Goal: Task Accomplishment & Management: Complete application form

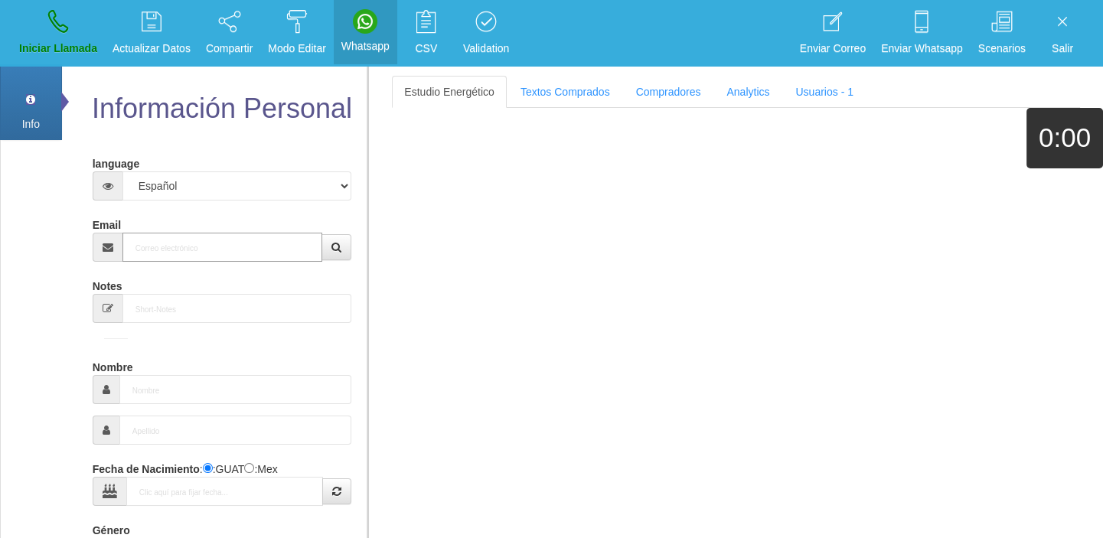
click at [165, 256] on input "Email" at bounding box center [222, 247] width 201 height 29
paste input "[EMAIL_ADDRESS][DOMAIN_NAME]"
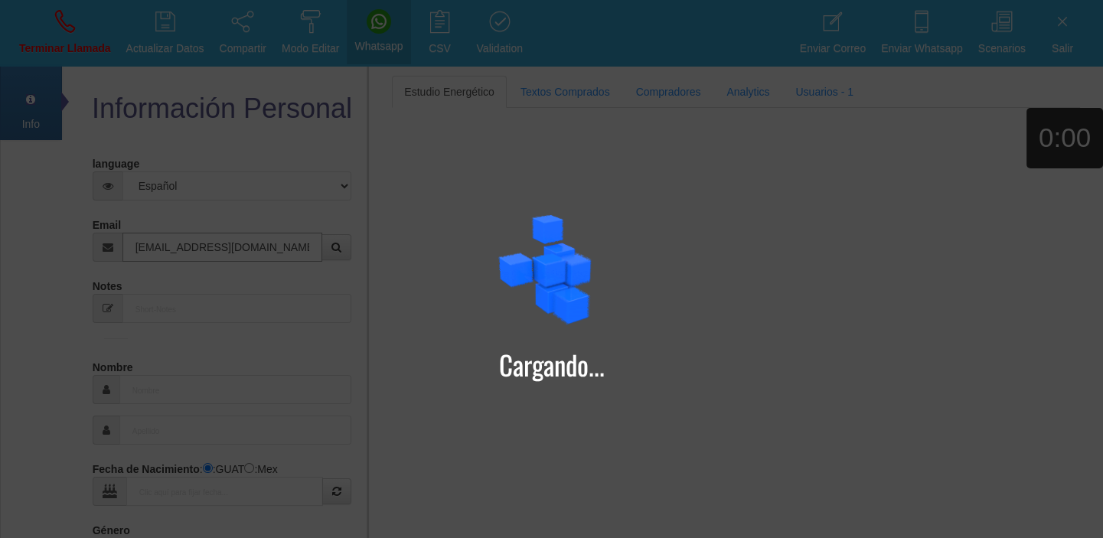
type input "[EMAIL_ADDRESS][DOMAIN_NAME]"
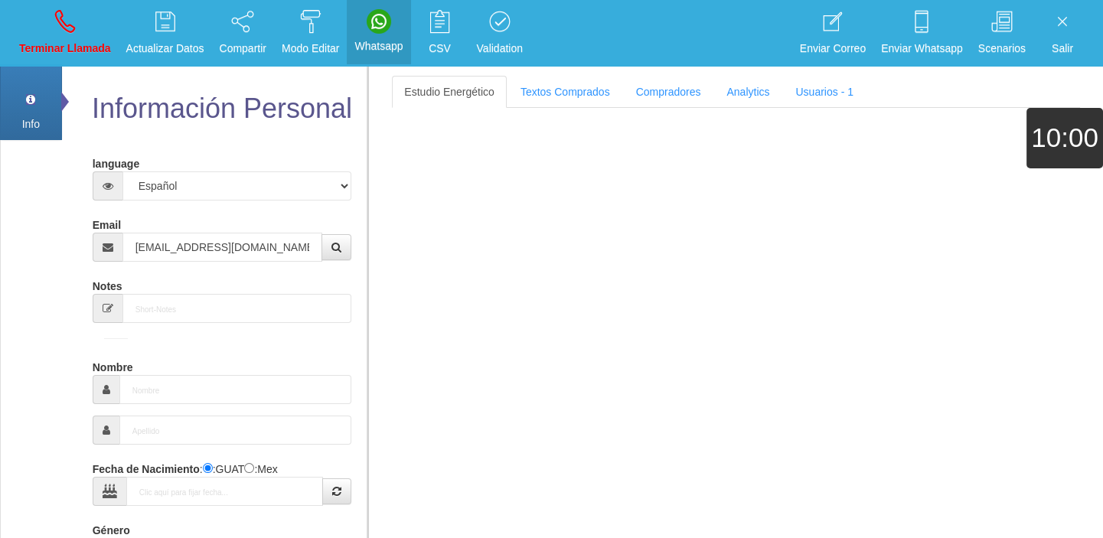
type input "[DATE]"
select select "4"
type input "Comprador bajo"
type input "[PERSON_NAME]"
select select "2"
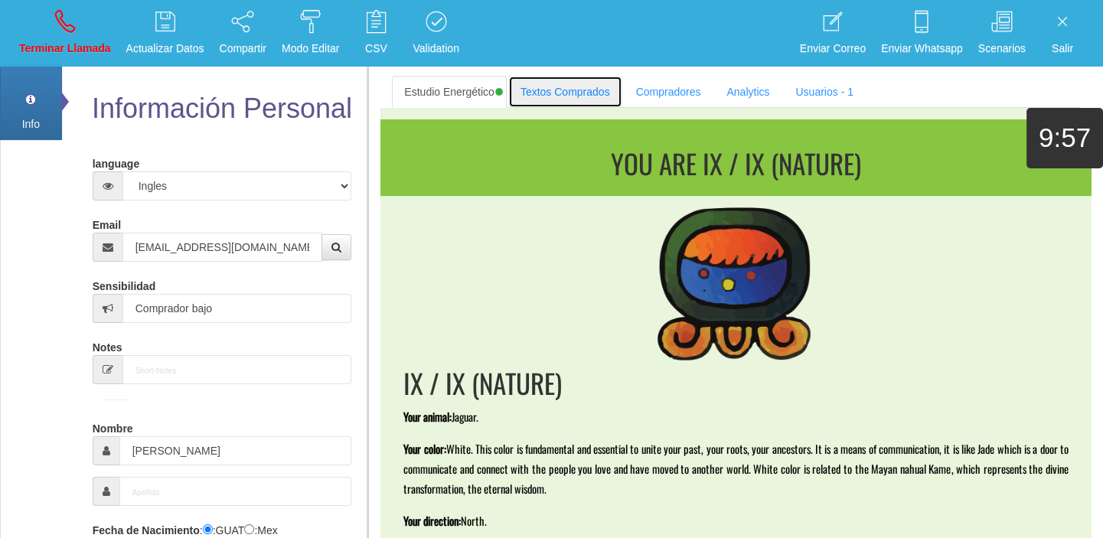
click at [554, 95] on link "Textos Comprados" at bounding box center [565, 92] width 114 height 32
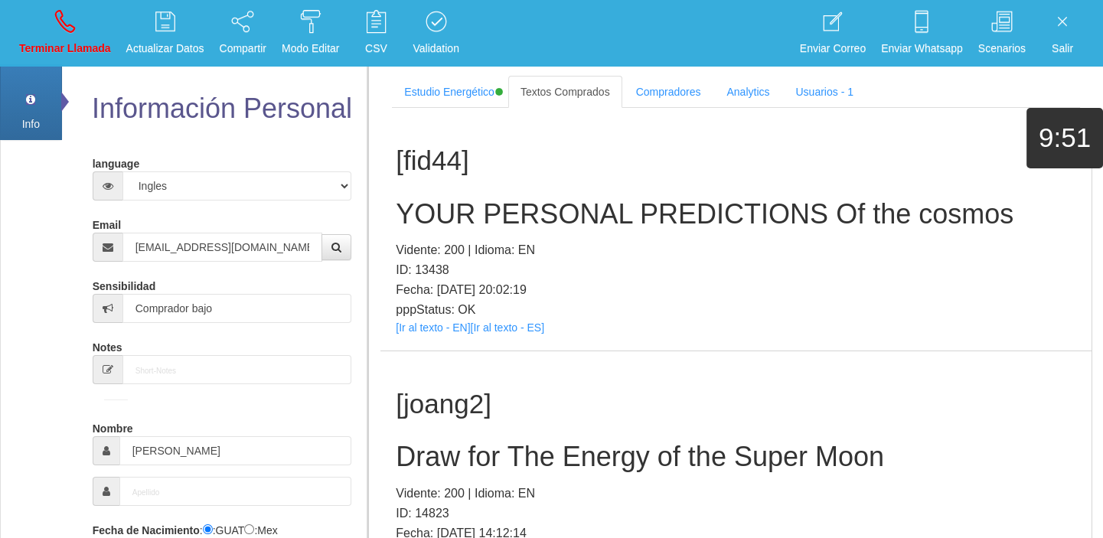
click at [734, 149] on h1 "[fid44]" at bounding box center [736, 161] width 681 height 30
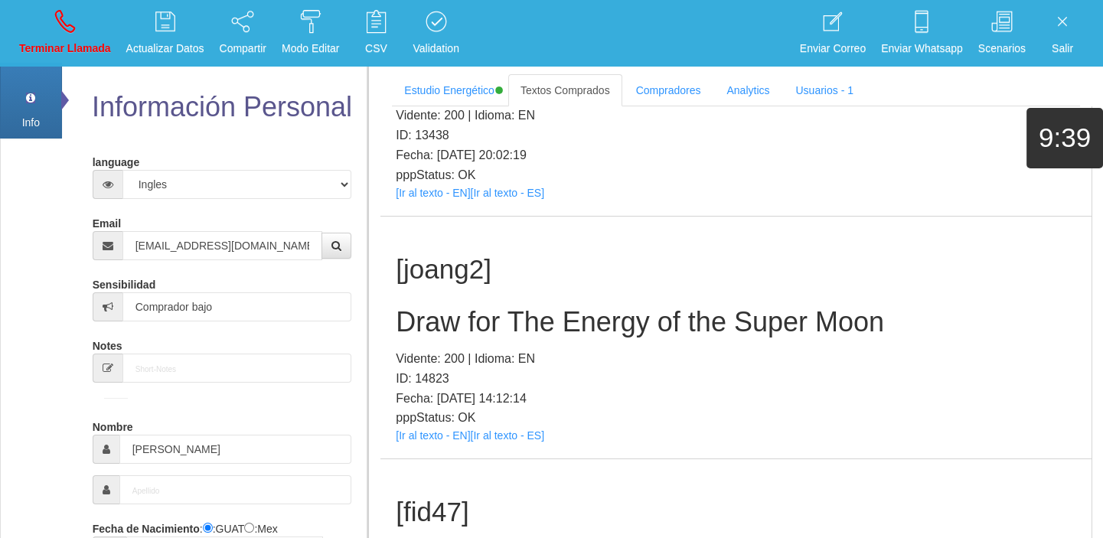
scroll to position [139, 0]
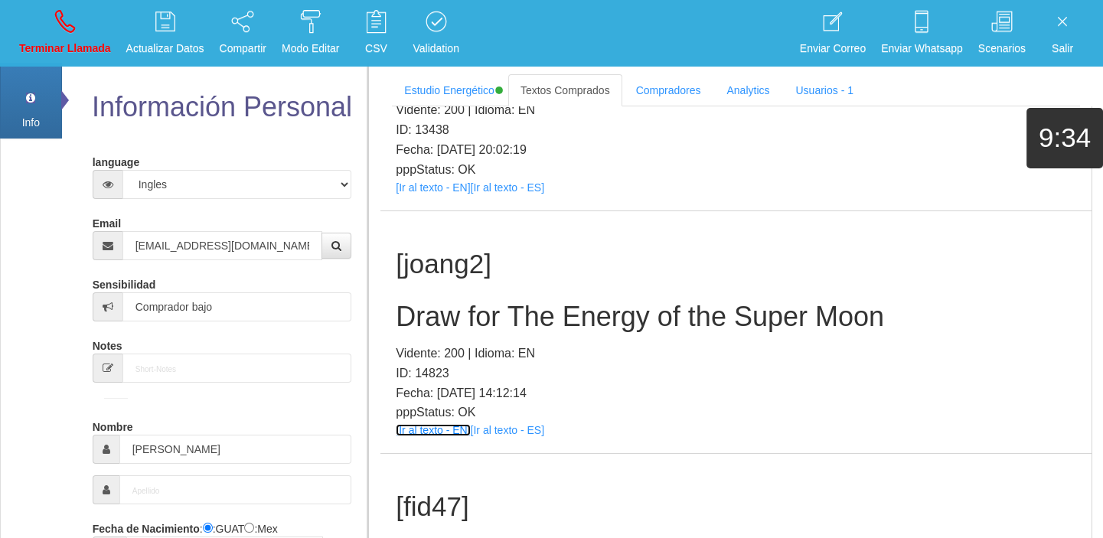
click at [407, 434] on link "[Ir al texto - EN]" at bounding box center [433, 430] width 74 height 12
click at [528, 269] on h1 "[joang2]" at bounding box center [736, 265] width 681 height 30
click at [541, 286] on div "[joang2] Draw for The Energy of the Super Moon Vidente: 200 | Idioma: EN ID: 14…" at bounding box center [736, 332] width 711 height 243
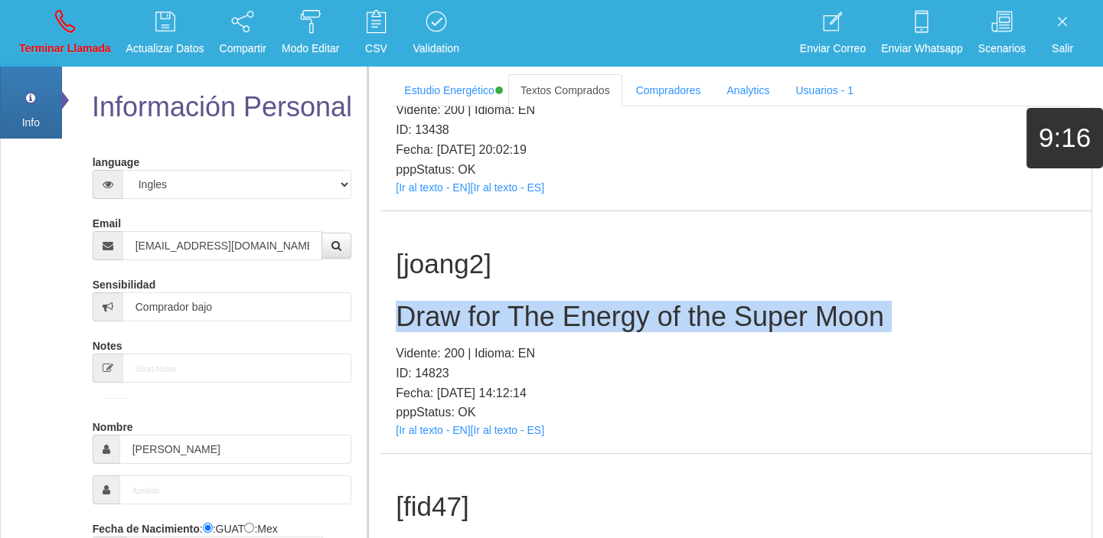
click at [541, 286] on div "[joang2] Draw for The Energy of the Super Moon Vidente: 200 | Idioma: EN ID: 14…" at bounding box center [736, 332] width 711 height 243
copy h2 "Draw for The Energy of the Super Moon"
drag, startPoint x: 78, startPoint y: 35, endPoint x: 79, endPoint y: 45, distance: 10.0
click at [77, 35] on link "Terminar Llamada" at bounding box center [65, 33] width 103 height 57
select select "0"
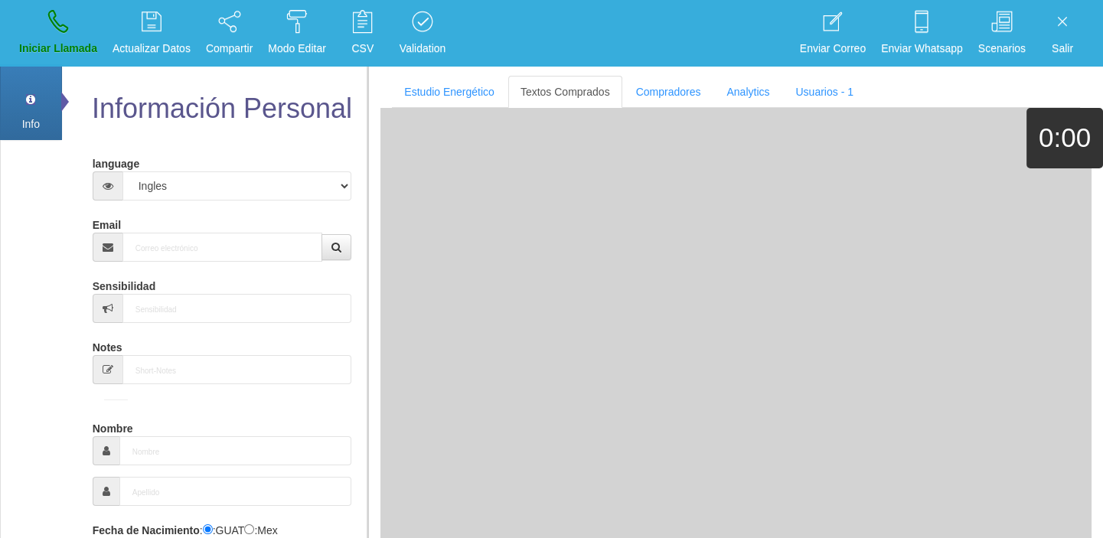
scroll to position [0, 0]
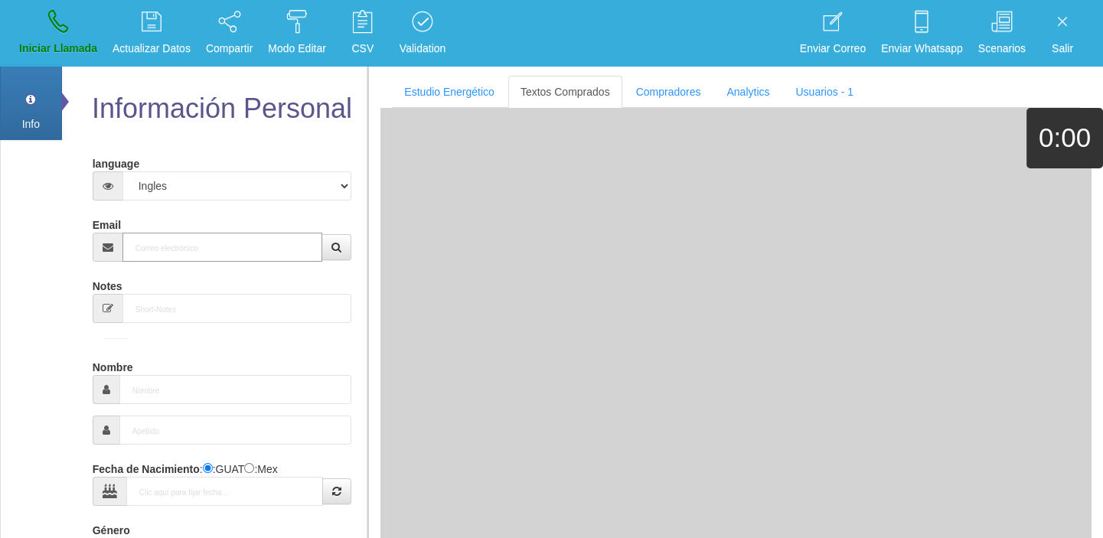
paste input "[EMAIL_ADDRESS][DOMAIN_NAME]"
click at [237, 241] on input "Email" at bounding box center [222, 247] width 201 height 29
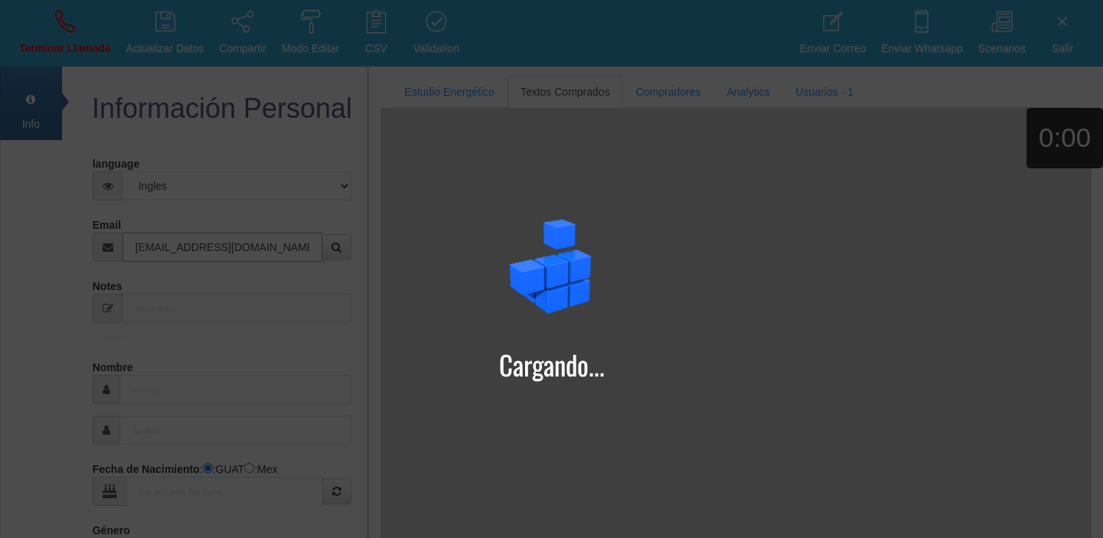
type input "[EMAIL_ADDRESS][DOMAIN_NAME]"
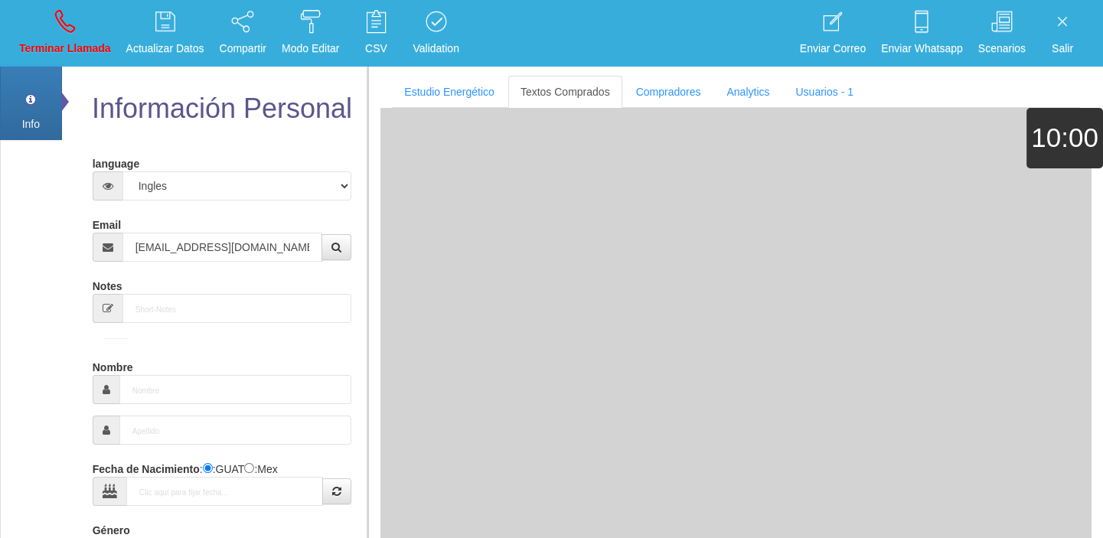
type input "[DATE]"
type input "Comprador bajo"
type input "Bill"
select select "1"
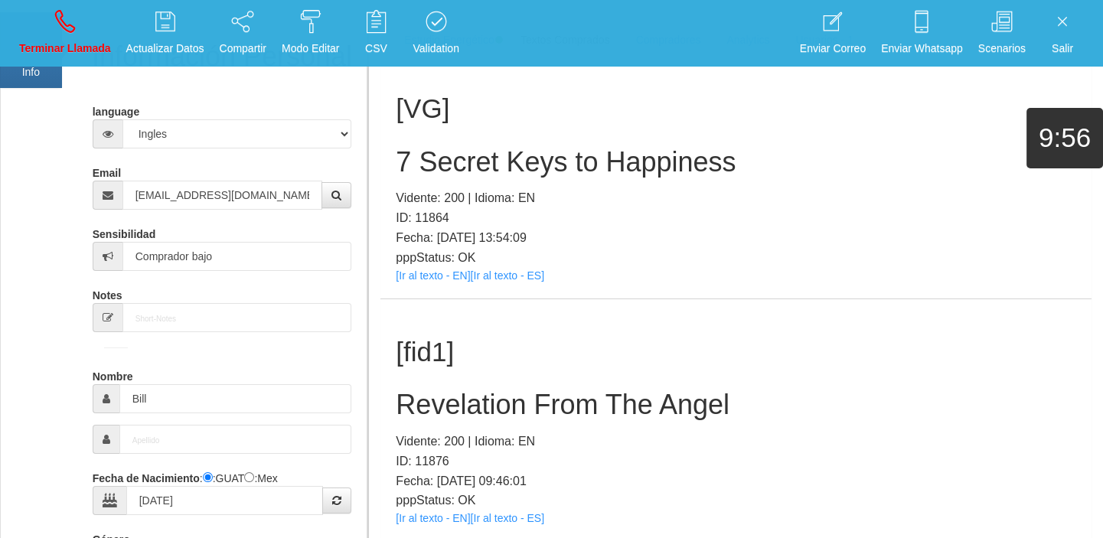
scroll to position [139, 0]
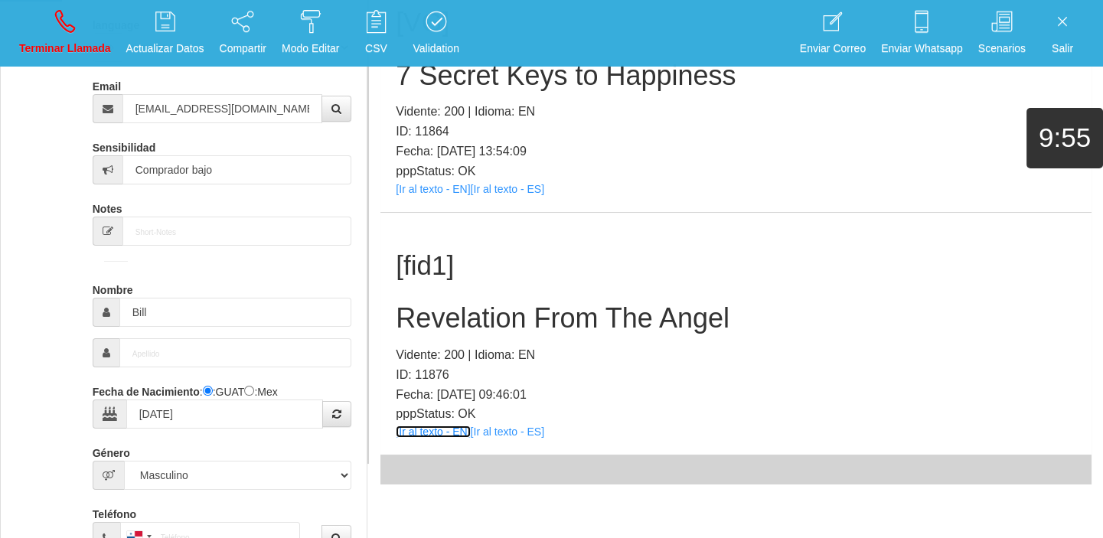
click at [427, 432] on link "[Ir al texto - EN]" at bounding box center [433, 432] width 74 height 12
click at [481, 328] on h2 "Revelation From The Angel" at bounding box center [736, 318] width 681 height 31
click at [478, 324] on h2 "Revelation From The Angel" at bounding box center [736, 318] width 681 height 31
click at [478, 322] on h2 "Revelation From The Angel" at bounding box center [736, 318] width 681 height 31
click at [482, 322] on h2 "Revelation From The Angel" at bounding box center [736, 318] width 681 height 31
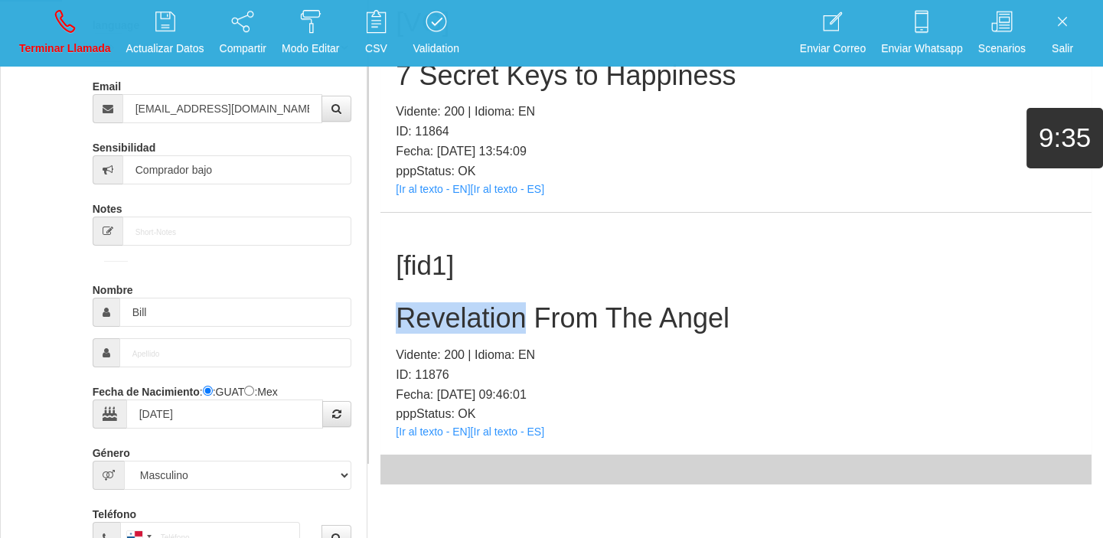
click at [479, 305] on h2 "Revelation From The Angel" at bounding box center [736, 318] width 681 height 31
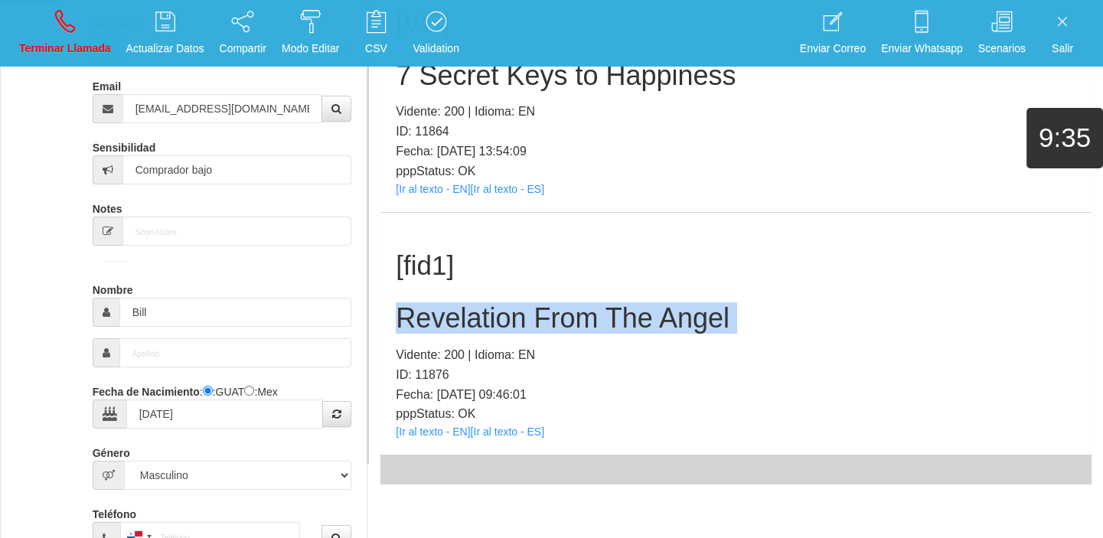
click at [479, 305] on h2 "Revelation From The Angel" at bounding box center [736, 318] width 681 height 31
click at [87, 32] on link "Terminar Llamada" at bounding box center [65, 33] width 103 height 57
select select "0"
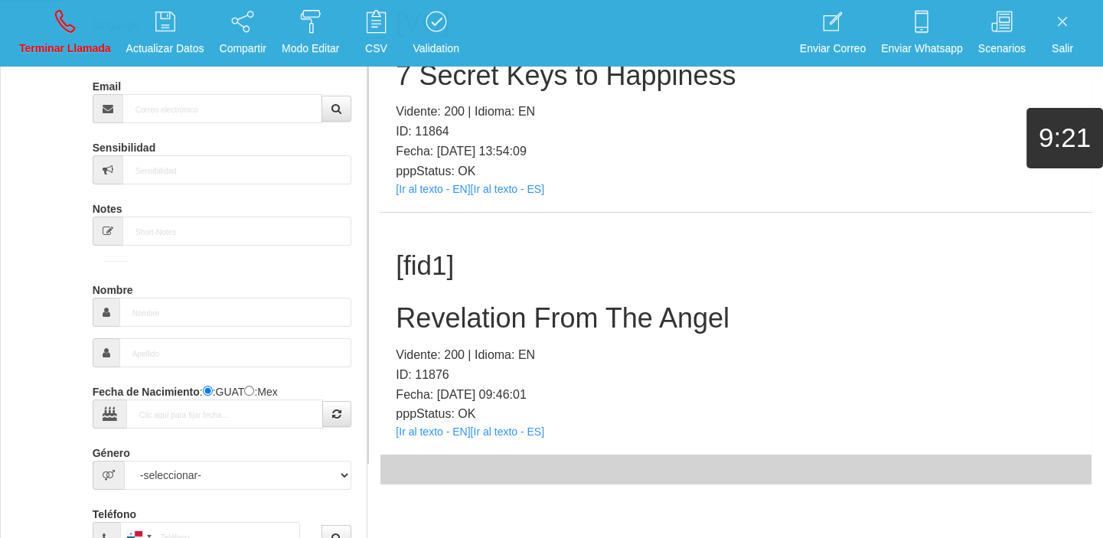
scroll to position [0, 0]
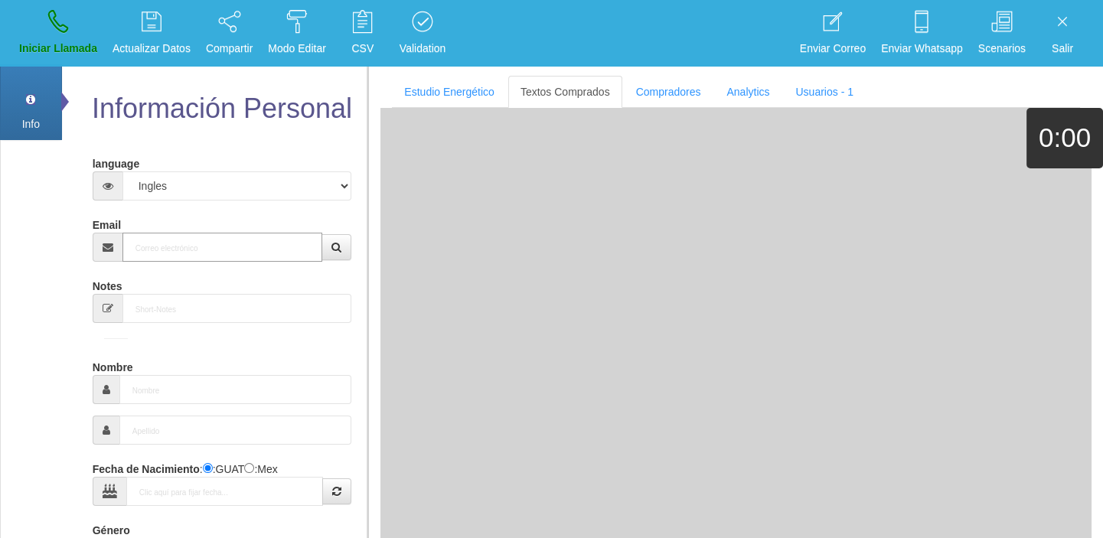
paste input "[EMAIL_ADDRESS][DOMAIN_NAME]"
click at [203, 241] on input "[EMAIL_ADDRESS][DOMAIN_NAME]" at bounding box center [222, 247] width 201 height 29
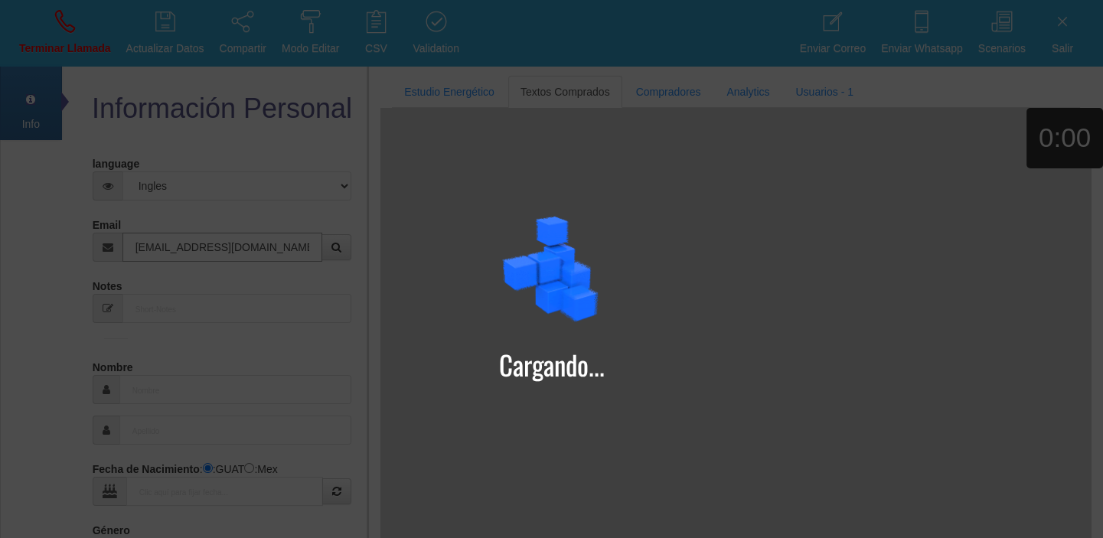
type input "[EMAIL_ADDRESS][DOMAIN_NAME]"
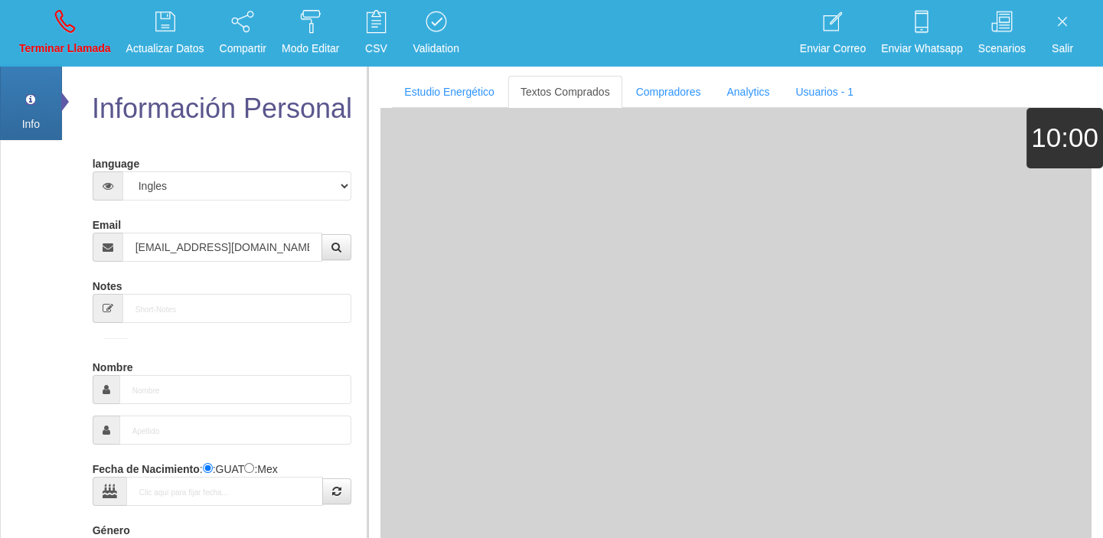
type input "12 Abr 1971"
select select
type input "Comprador simple"
type input "[PERSON_NAME]"
select select "2"
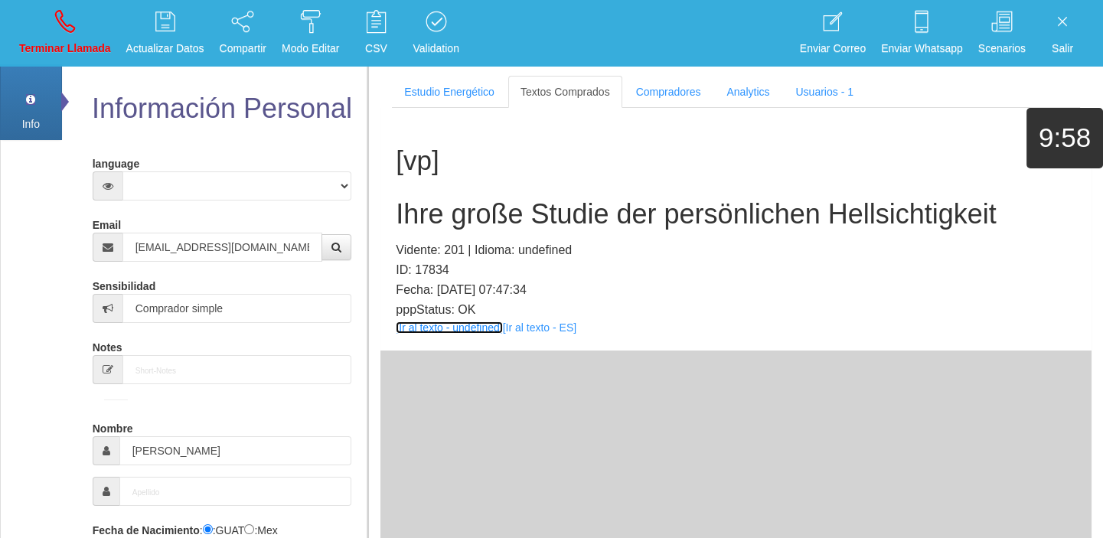
click at [442, 323] on link "[Ir al texto - undefined]" at bounding box center [449, 328] width 106 height 12
click at [612, 228] on h2 "Ihre große Studie der persönlichen Hellsichtigkeit" at bounding box center [736, 214] width 681 height 31
click at [596, 214] on h2 "Ihre große Studie der persönlichen Hellsichtigkeit" at bounding box center [736, 214] width 681 height 31
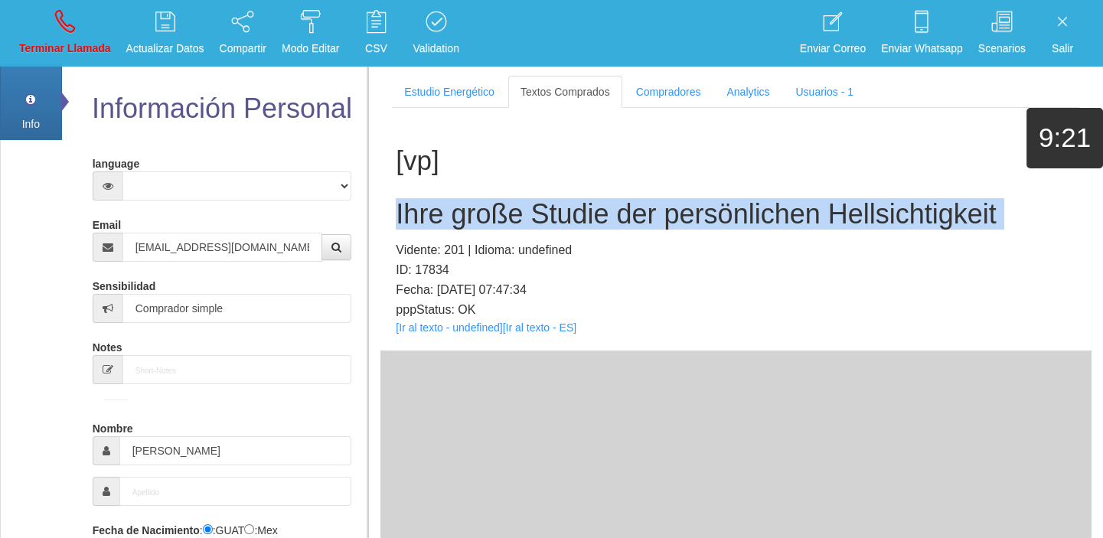
click at [596, 214] on h2 "Ihre große Studie der persönlichen Hellsichtigkeit" at bounding box center [736, 214] width 681 height 31
copy h2 "Ihre große Studie der persönlichen Hellsichtigkeit"
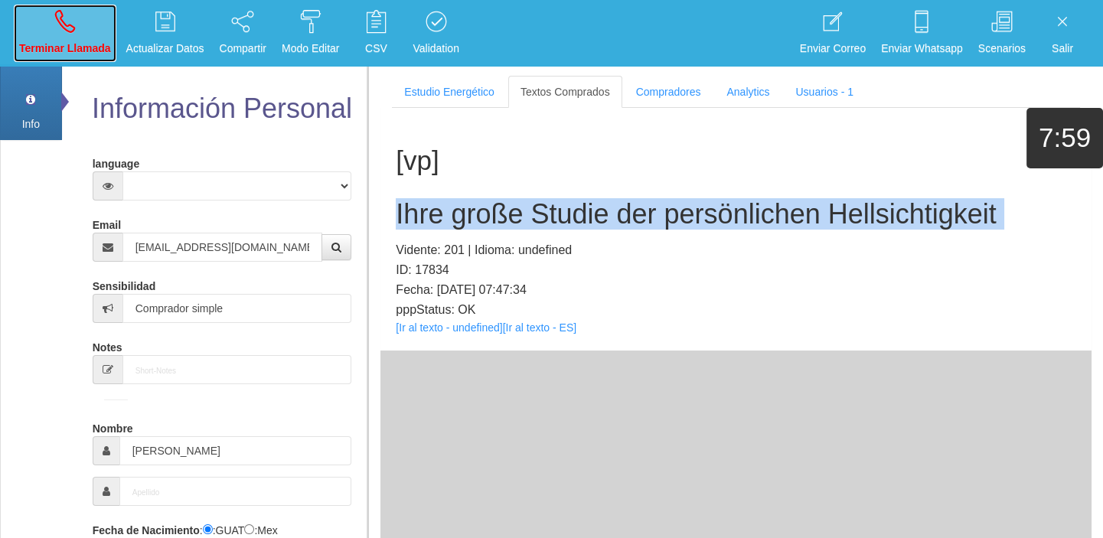
click at [69, 38] on link "Terminar Llamada" at bounding box center [65, 33] width 103 height 57
select select "0"
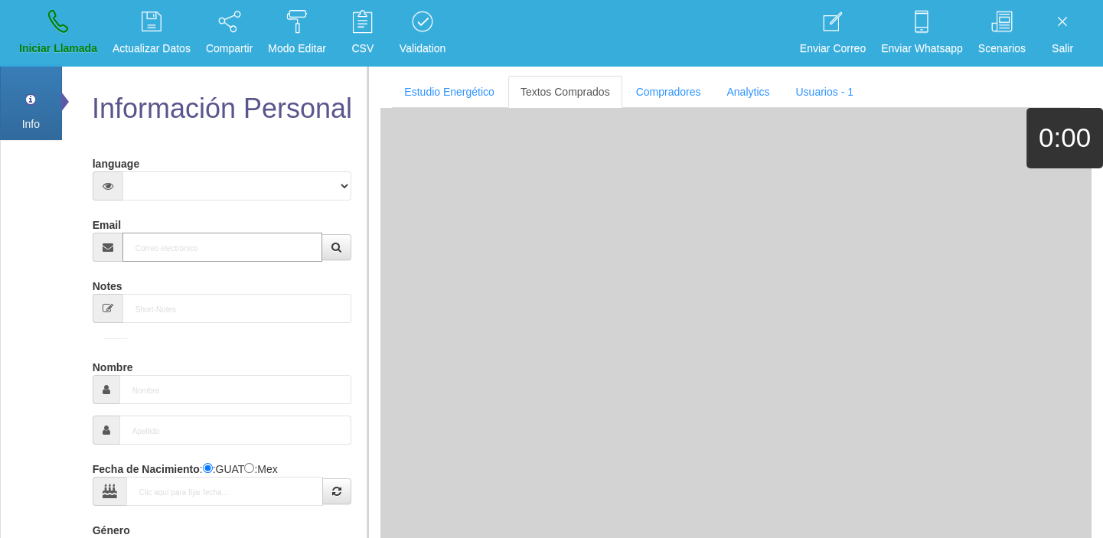
click at [251, 245] on input "Email" at bounding box center [222, 247] width 201 height 29
paste input "[PERSON_NAME][EMAIL_ADDRESS][DOMAIN_NAME]"
type input "[PERSON_NAME][EMAIL_ADDRESS][DOMAIN_NAME]"
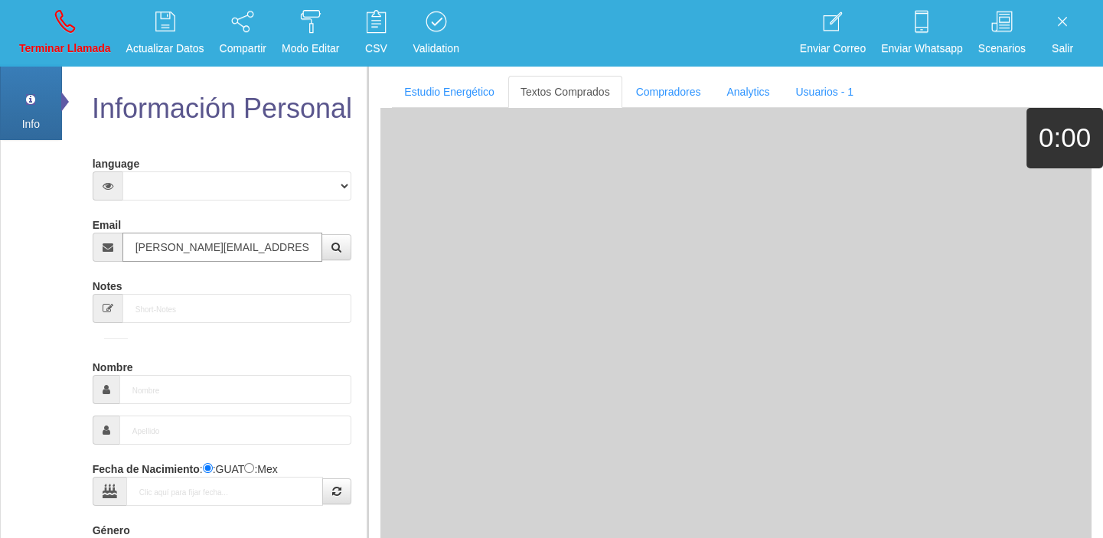
type input "[DATE]"
select select "4"
type input "Comprador simple"
type input "[PERSON_NAME]"
select select "2"
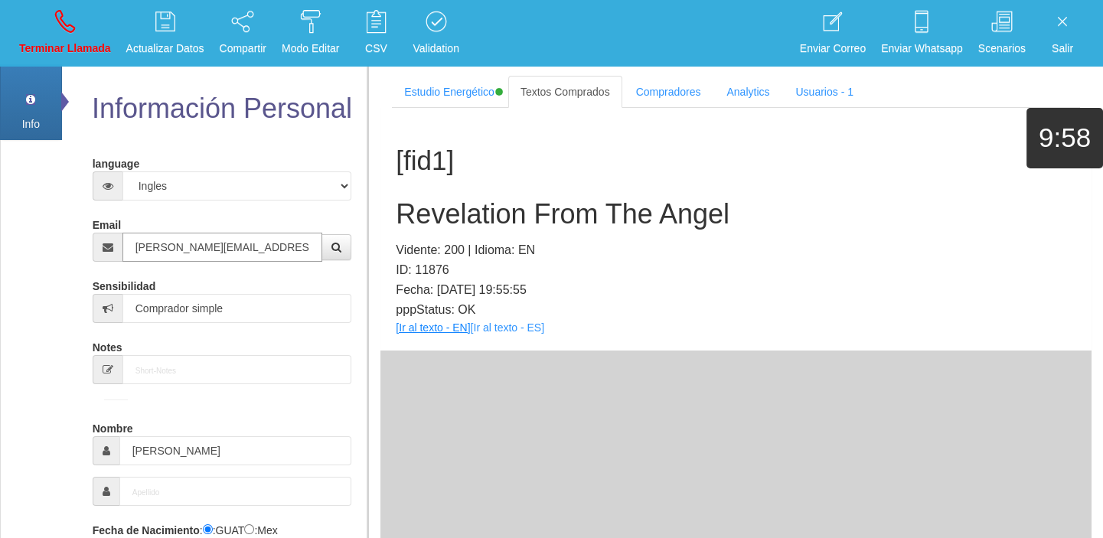
type input "[PERSON_NAME][EMAIL_ADDRESS][DOMAIN_NAME]"
click at [456, 323] on link "[Ir al texto - EN]" at bounding box center [433, 328] width 74 height 12
click at [400, 236] on div "[fid1] Revelation From The Angel Vidente: 200 | Idioma: EN ID: 11876 Fecha: [DA…" at bounding box center [736, 229] width 711 height 243
click at [401, 223] on h2 "Revelation From The Angel" at bounding box center [736, 214] width 681 height 31
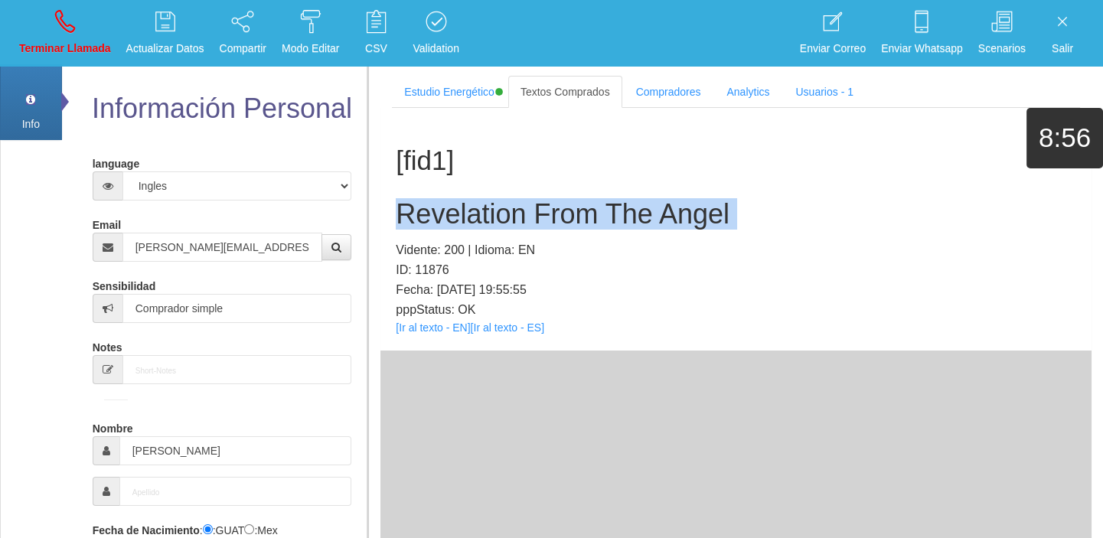
click at [401, 223] on h2 "Revelation From The Angel" at bounding box center [736, 214] width 681 height 31
copy h2 "Revelation From The Angel"
click at [61, 44] on p "Terminar Llamada" at bounding box center [65, 49] width 92 height 18
select select "0"
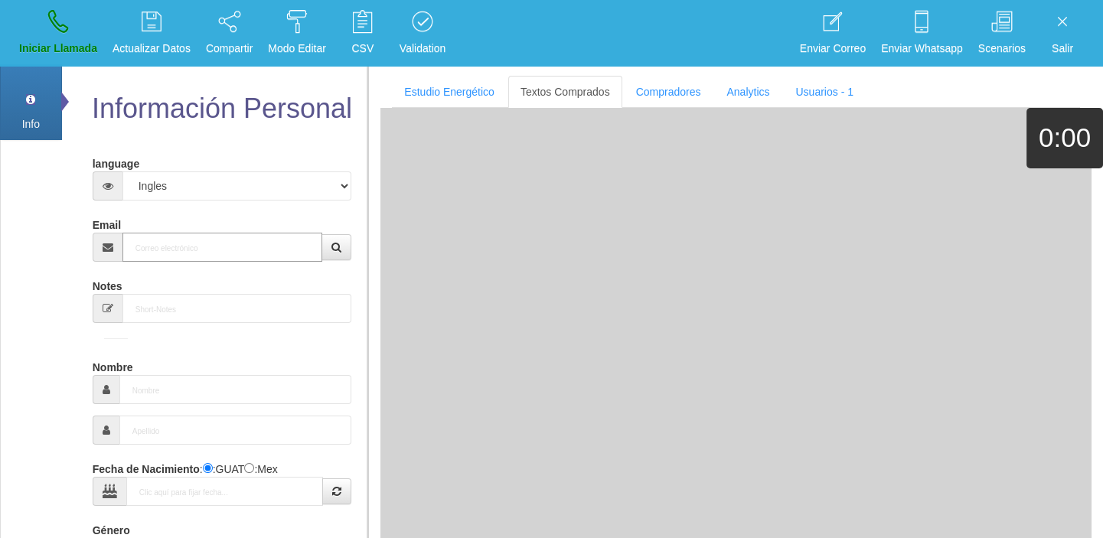
click at [186, 257] on input "Email" at bounding box center [222, 247] width 201 height 29
paste input "[EMAIL_ADDRESS][DOMAIN_NAME]"
type input "[EMAIL_ADDRESS][DOMAIN_NAME]"
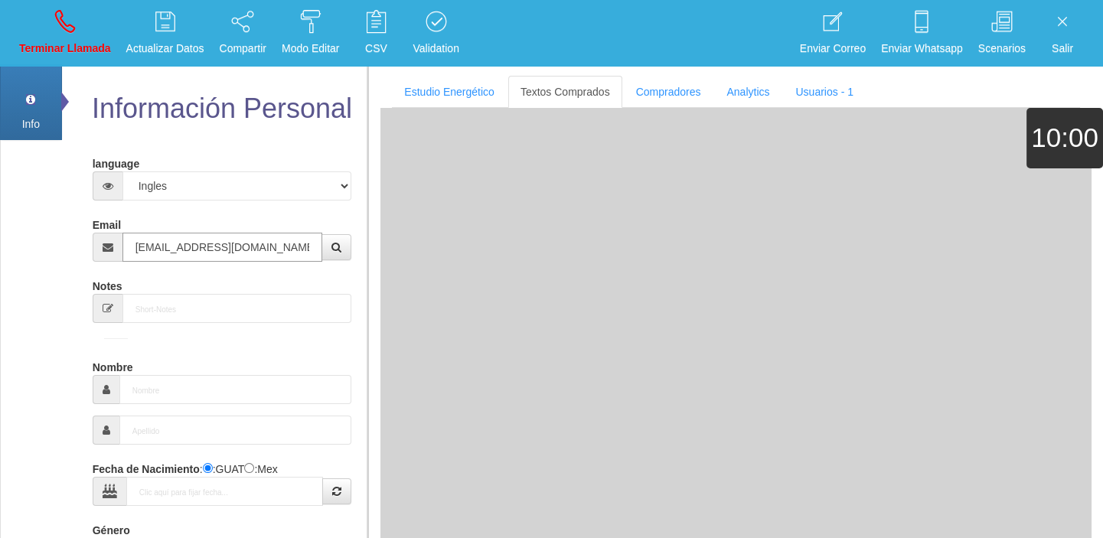
type input "[DATE]"
type input "Comprador bajo"
type input "[PERSON_NAME]"
select select "2"
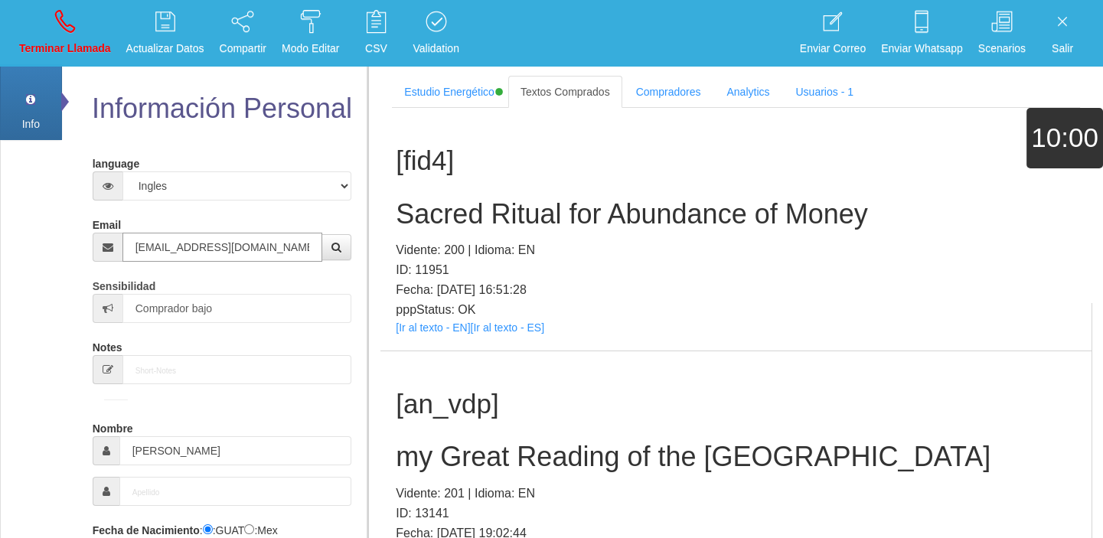
type input "[EMAIL_ADDRESS][DOMAIN_NAME]"
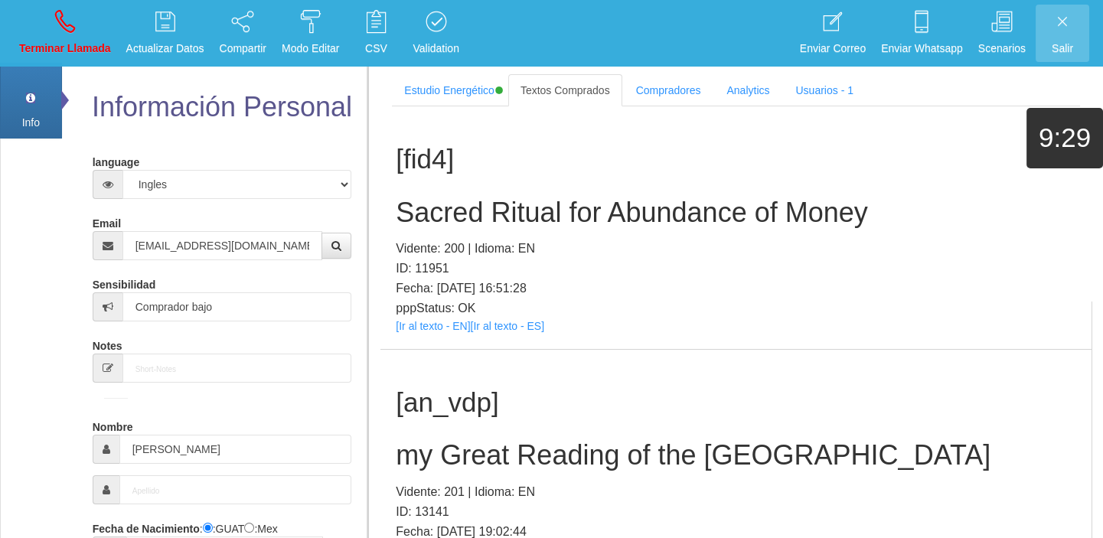
scroll to position [410, 0]
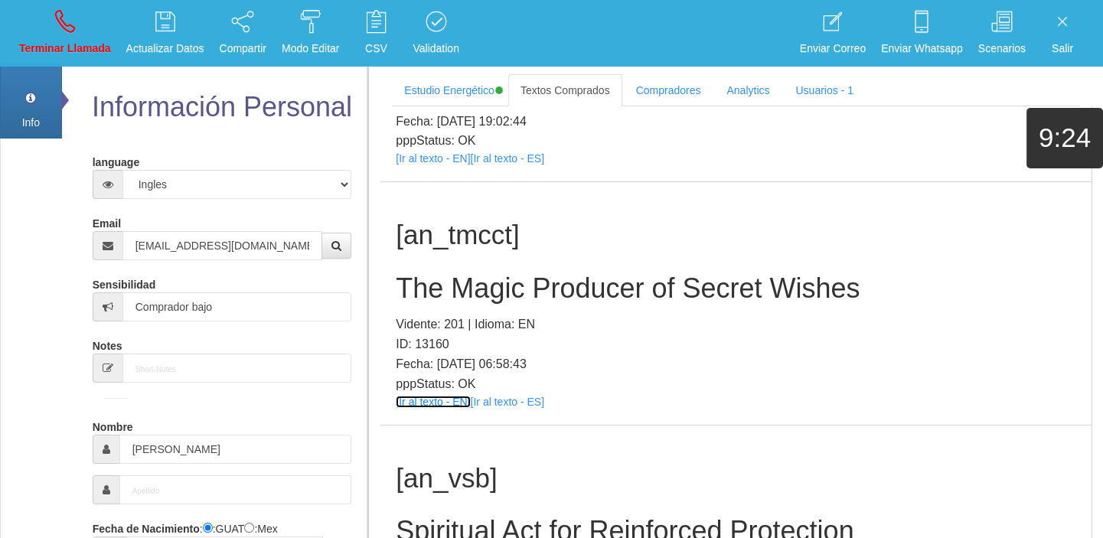
click at [423, 403] on link "[Ir al texto - EN]" at bounding box center [433, 402] width 74 height 12
click at [458, 293] on h2 "The Magic Producer of Secret Wishes" at bounding box center [736, 288] width 681 height 31
click at [474, 283] on h2 "The Magic Producer of Secret Wishes" at bounding box center [736, 288] width 681 height 31
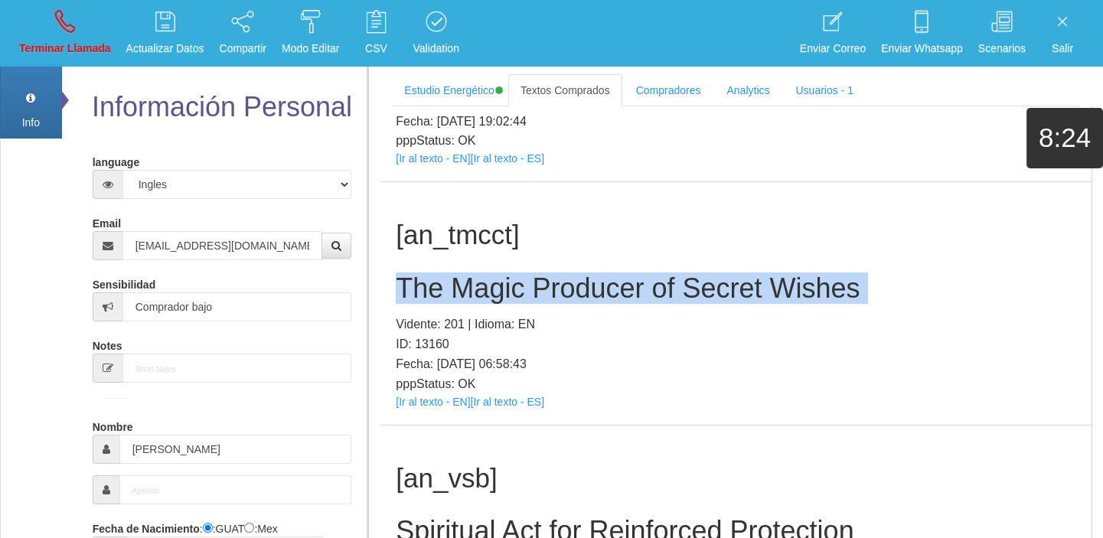
click at [474, 283] on h2 "The Magic Producer of Secret Wishes" at bounding box center [736, 288] width 681 height 31
copy h2 "The Magic Producer of Secret Wishes"
click at [90, 18] on link "Terminar Llamada" at bounding box center [65, 33] width 103 height 57
select select "0"
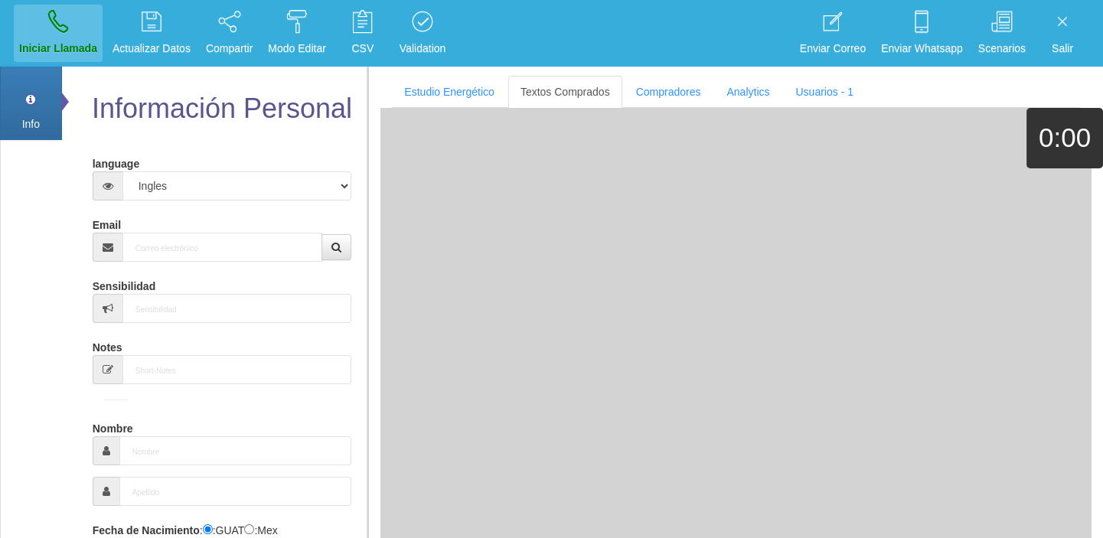
scroll to position [0, 0]
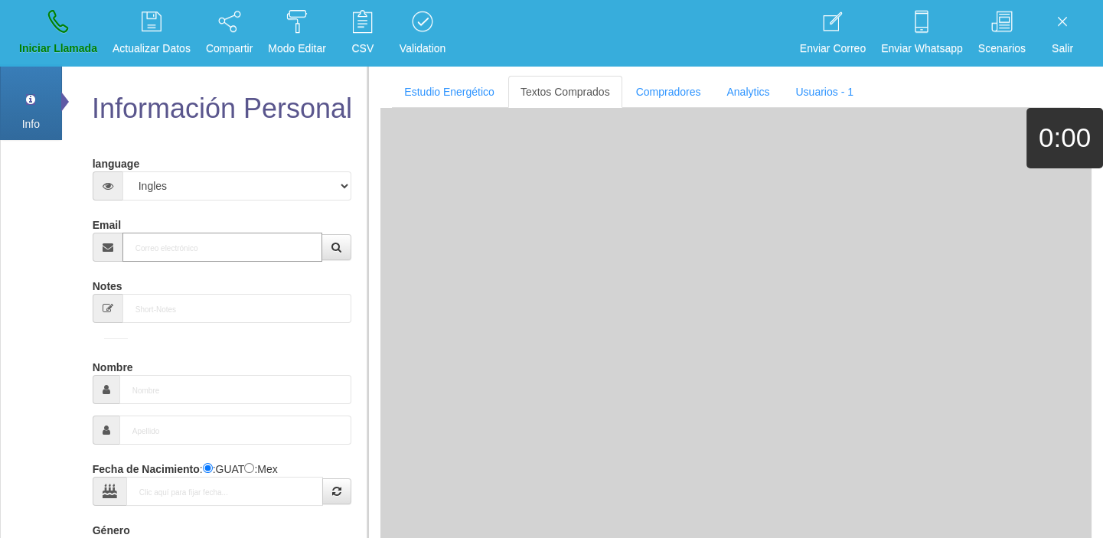
click at [154, 256] on input "Email" at bounding box center [222, 247] width 201 height 29
type input "v"
paste input "[PERSON_NAME][EMAIL_ADDRESS][PERSON_NAME][DOMAIN_NAME]"
type input "[PERSON_NAME][EMAIL_ADDRESS][PERSON_NAME][DOMAIN_NAME]"
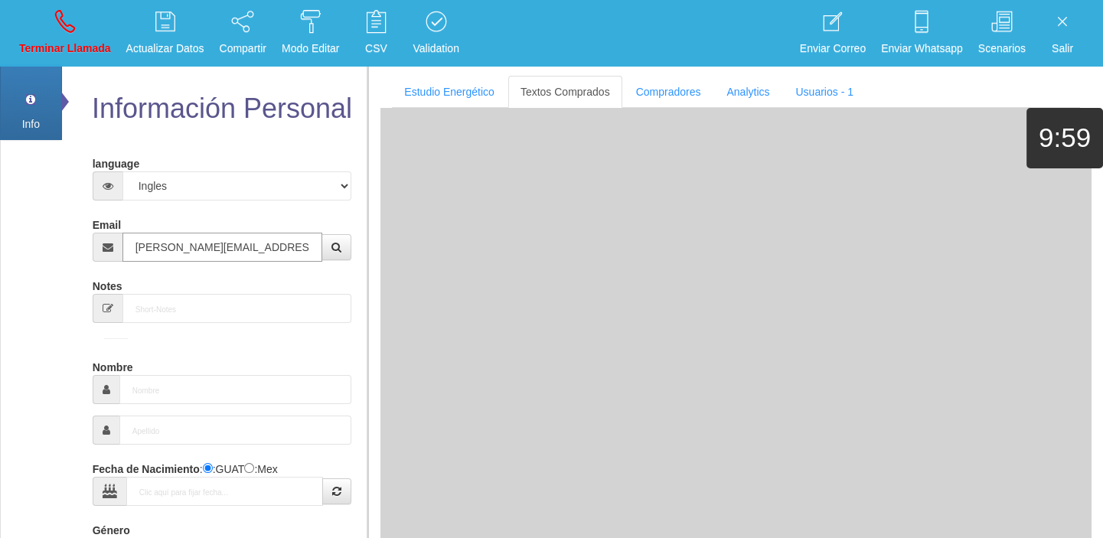
type input "10 Mayo 1948"
select select
type input "Comprador simple"
type input "[PERSON_NAME]"
select select "2"
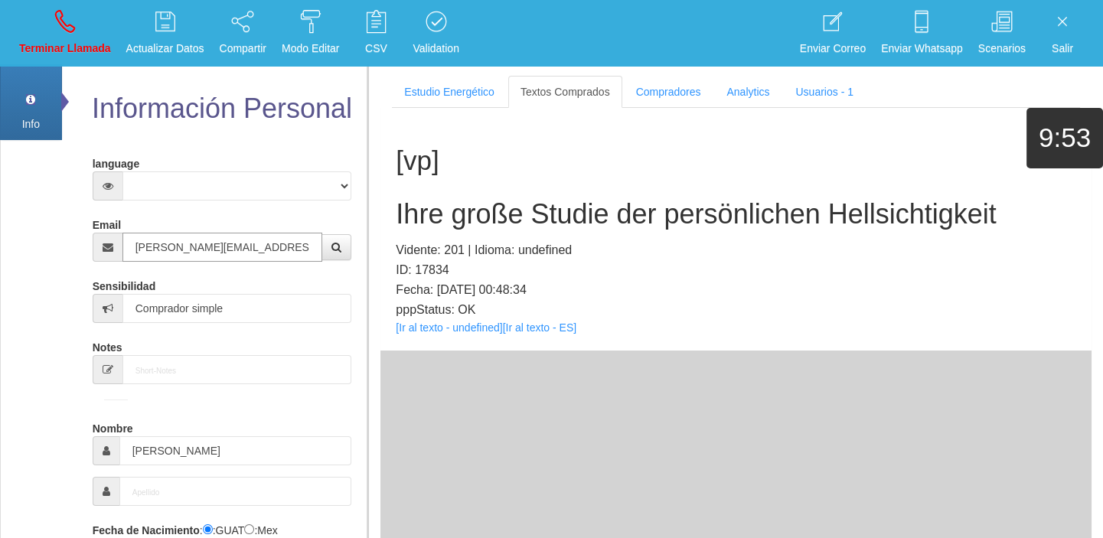
type input "[PERSON_NAME][EMAIL_ADDRESS][PERSON_NAME][DOMAIN_NAME]"
click at [491, 328] on link "[Ir al texto - undefined]" at bounding box center [449, 328] width 106 height 12
click at [518, 199] on h2 "Ihre große Studie der persönlichen Hellsichtigkeit" at bounding box center [736, 214] width 681 height 31
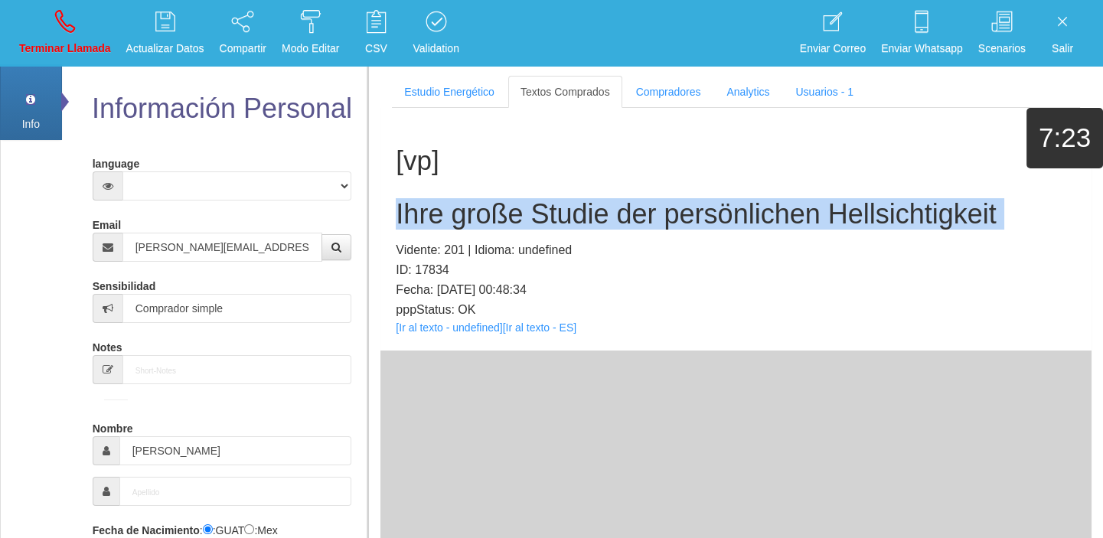
click at [518, 199] on h2 "Ihre große Studie der persönlichen Hellsichtigkeit" at bounding box center [736, 214] width 681 height 31
copy h2 "Ihre große Studie der persönlichen Hellsichtigkeit"
click at [60, 82] on link "Info" at bounding box center [31, 101] width 62 height 77
drag, startPoint x: 66, startPoint y: 40, endPoint x: 75, endPoint y: 73, distance: 34.9
click at [66, 38] on link "Terminar Llamada" at bounding box center [65, 33] width 103 height 57
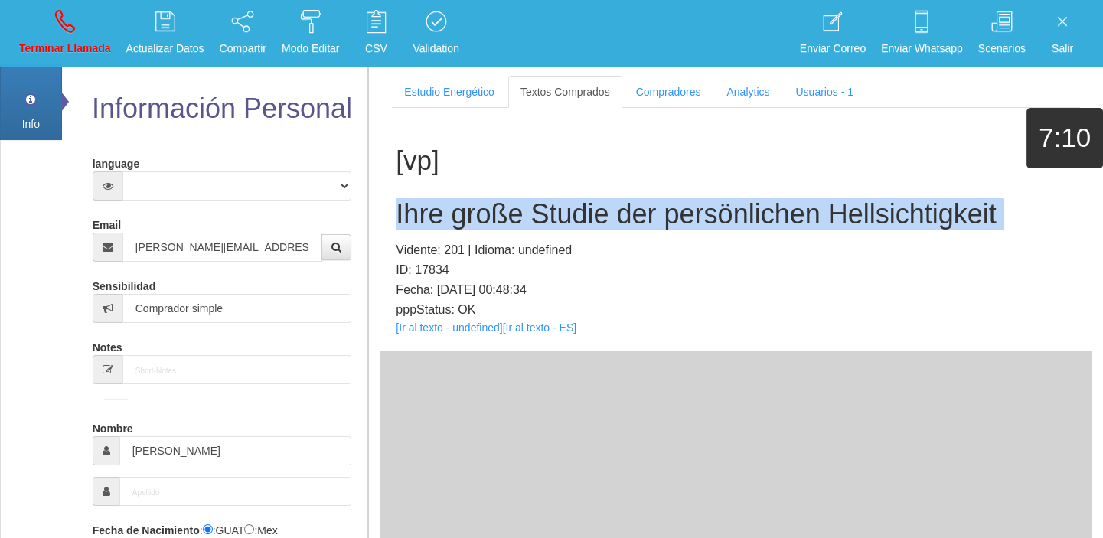
select select "0"
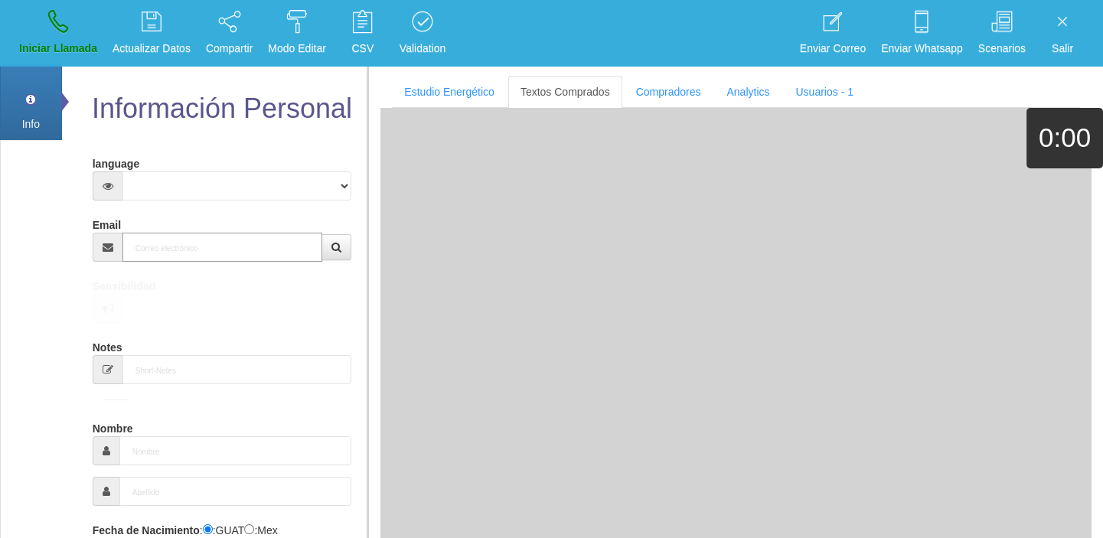
click at [164, 256] on input "Email" at bounding box center [222, 247] width 201 height 29
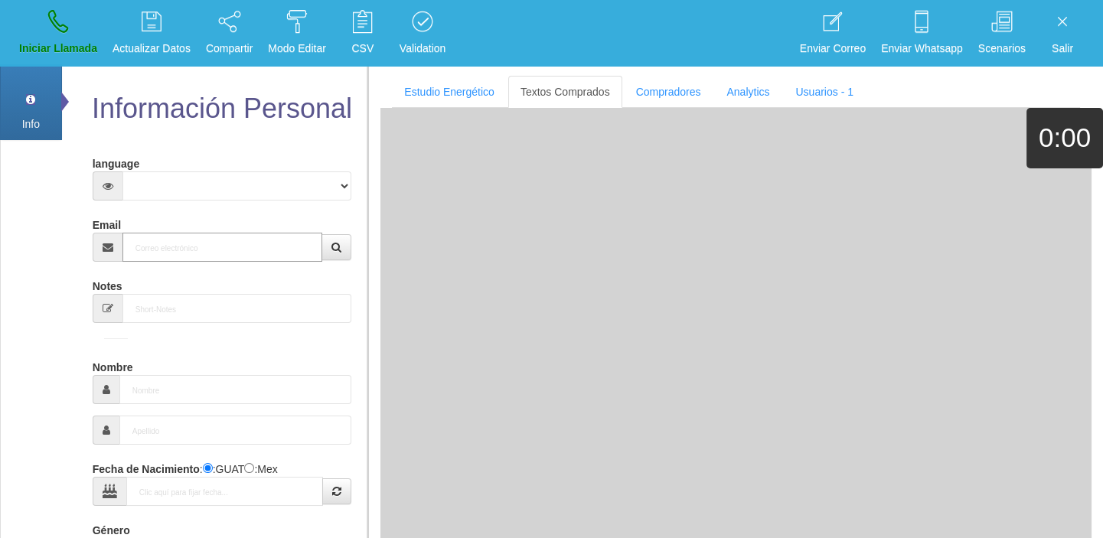
paste input "[EMAIL_ADDRESS][DOMAIN_NAME]"
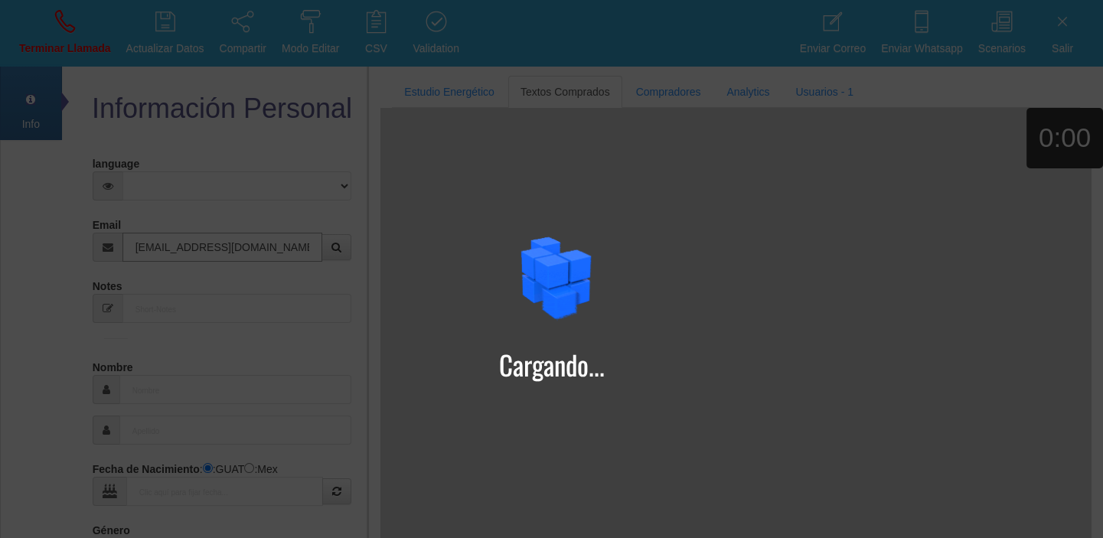
type input "[EMAIL_ADDRESS][DOMAIN_NAME]"
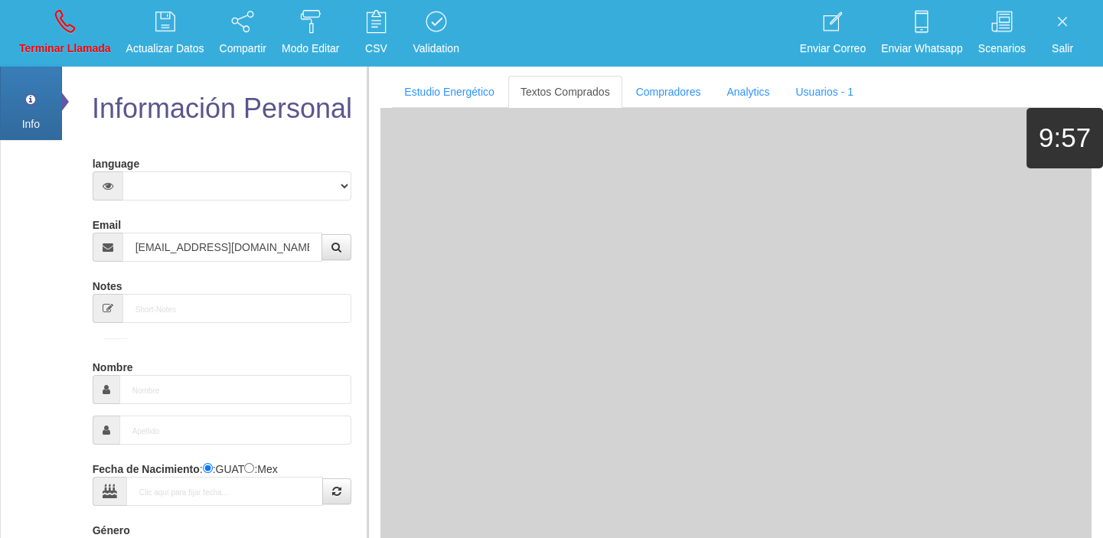
type input "[DATE]"
select select "4"
type input "Comprador simple"
type input "[PERSON_NAME]"
select select "2"
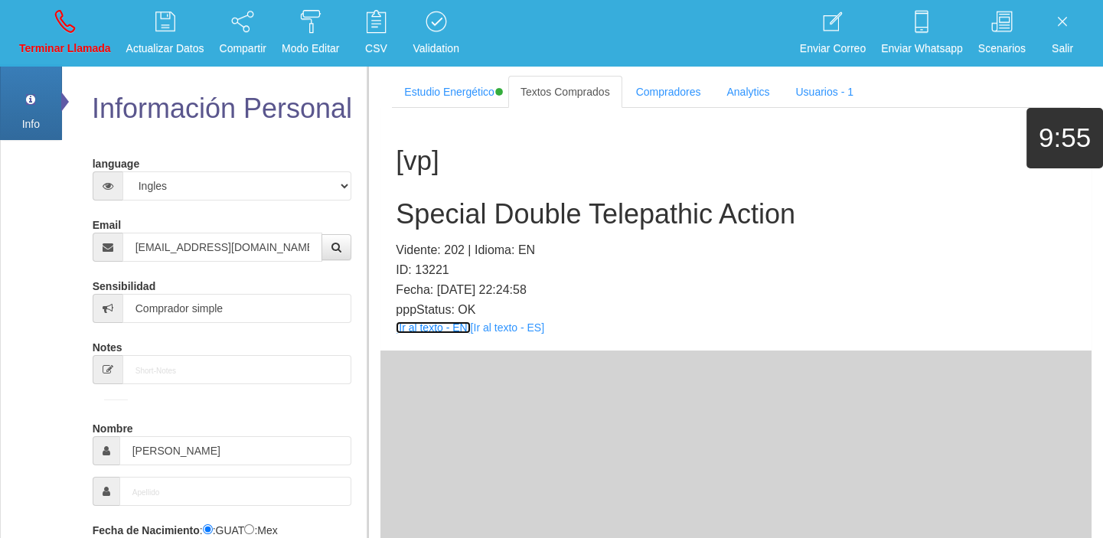
click at [431, 322] on link "[Ir al texto - EN]" at bounding box center [433, 328] width 74 height 12
click at [485, 213] on h2 "Special Double Telepathic Action" at bounding box center [736, 214] width 681 height 31
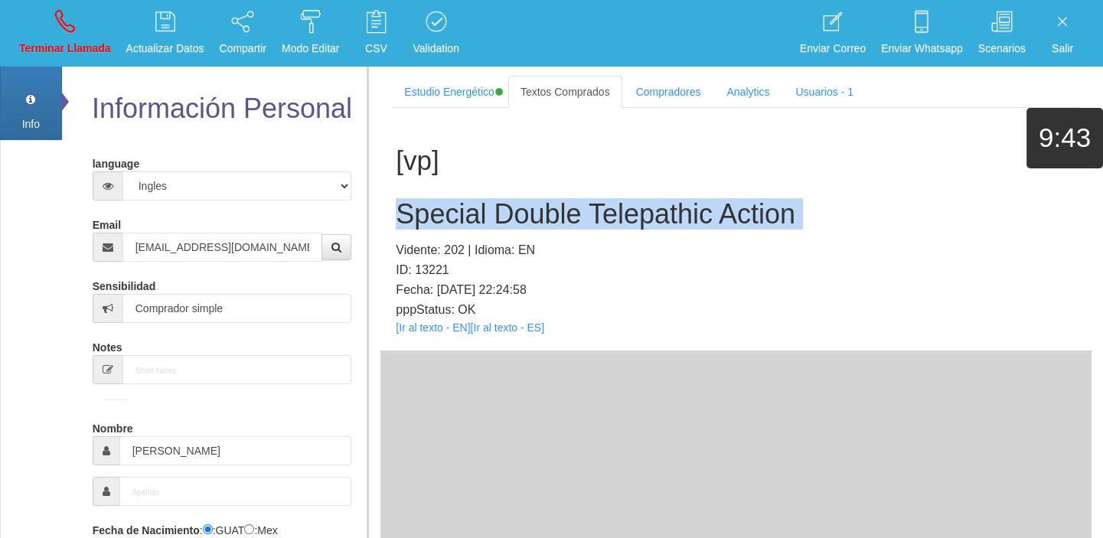
click at [485, 213] on h2 "Special Double Telepathic Action" at bounding box center [736, 214] width 681 height 31
copy h2 "Special Double Telepathic Action"
click at [77, 29] on link "Terminar Llamada" at bounding box center [65, 33] width 103 height 57
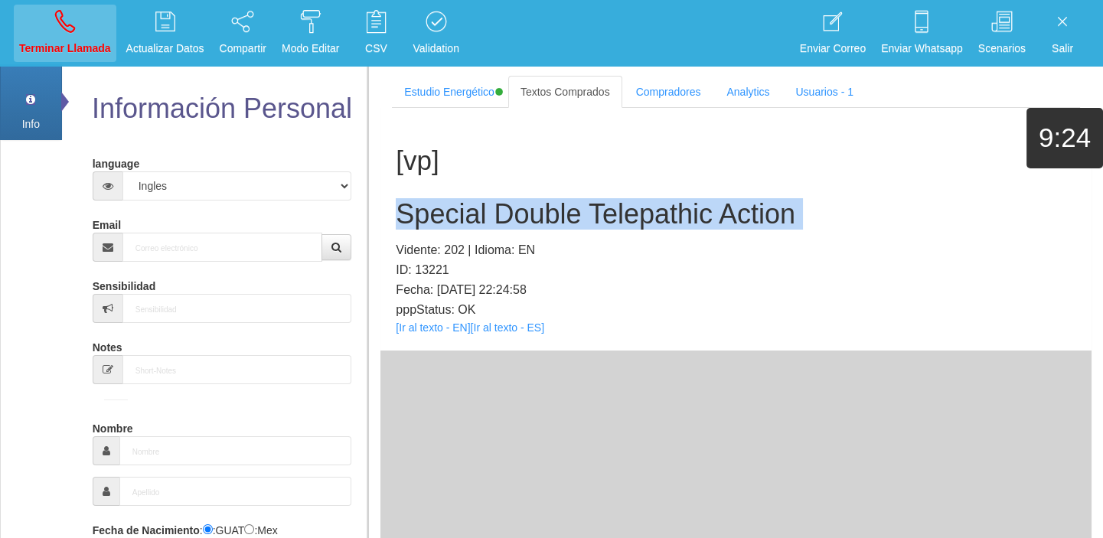
select select "0"
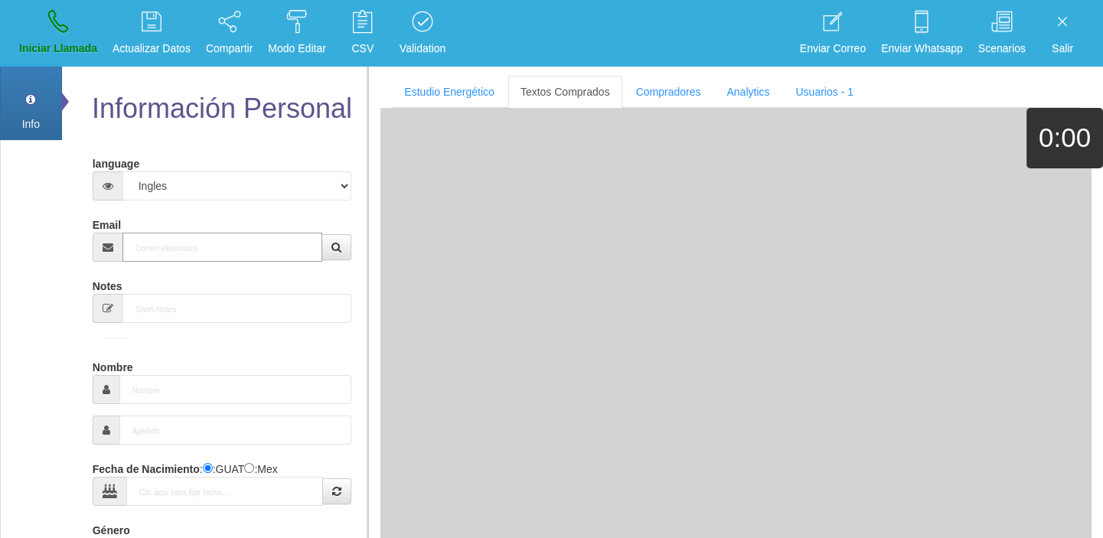
click at [253, 243] on input "Email" at bounding box center [222, 247] width 201 height 29
paste input "Special Double Telepathic Action"
type input "Special Double Telepathic Action"
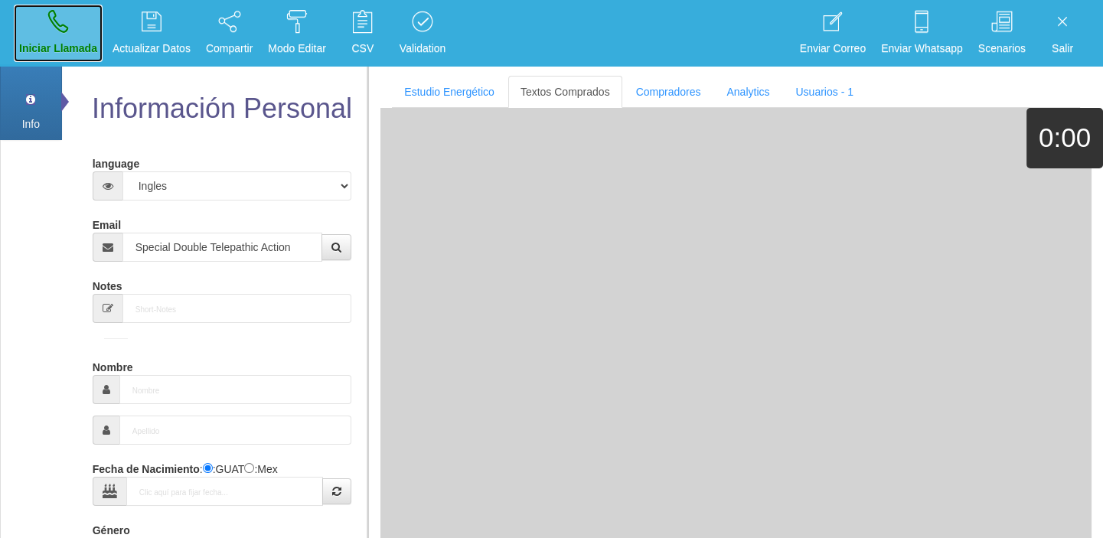
click at [58, 24] on icon at bounding box center [58, 21] width 20 height 24
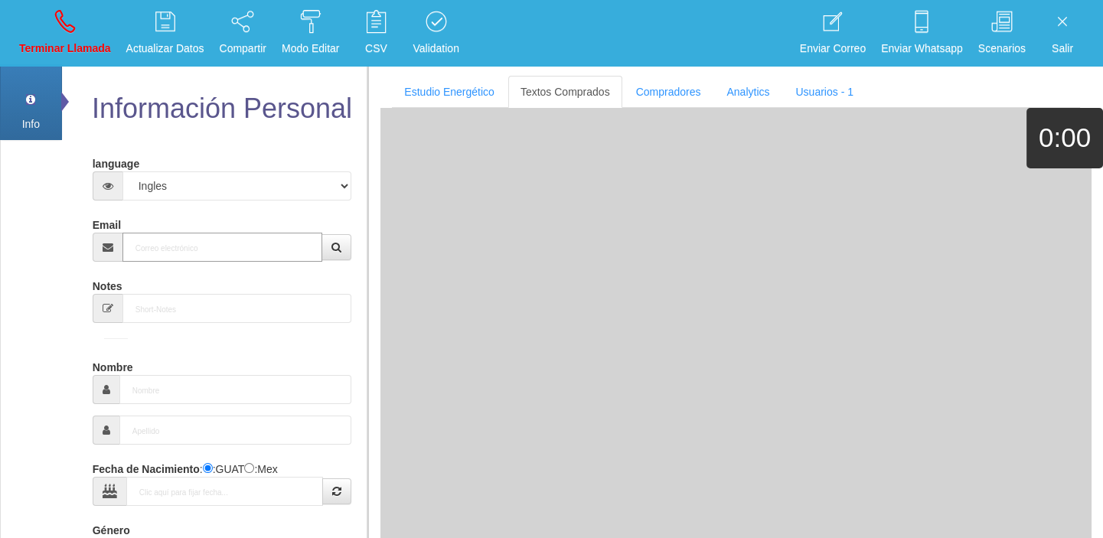
click at [193, 240] on input "Email" at bounding box center [222, 247] width 201 height 29
paste input "[EMAIL_ADDRESS][DOMAIN_NAME]"
type input "[EMAIL_ADDRESS][DOMAIN_NAME]"
type input "[DATE]"
select select "1"
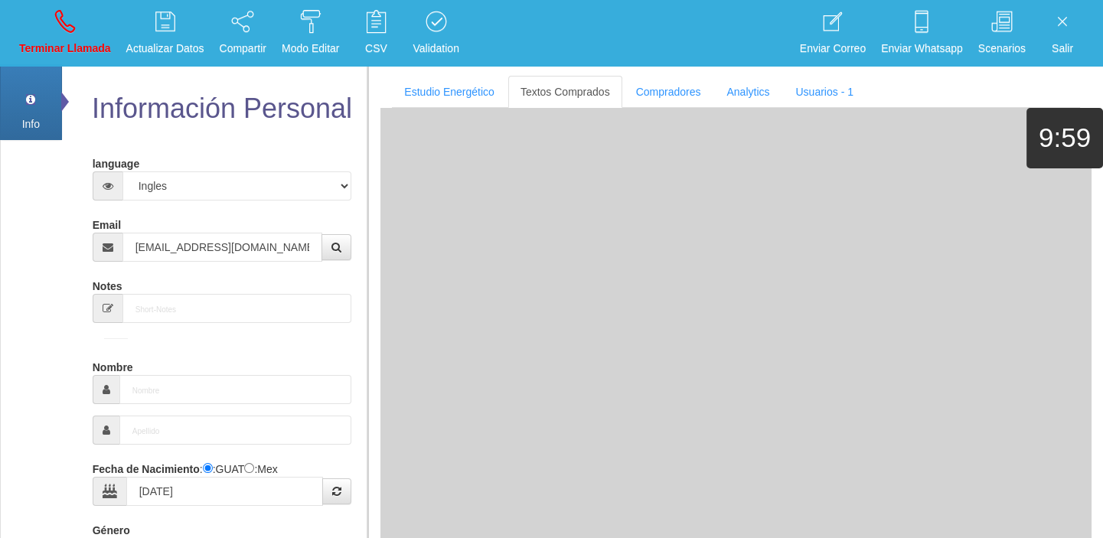
type input "Comprador bajo"
type input "[PERSON_NAME]"
select select "2"
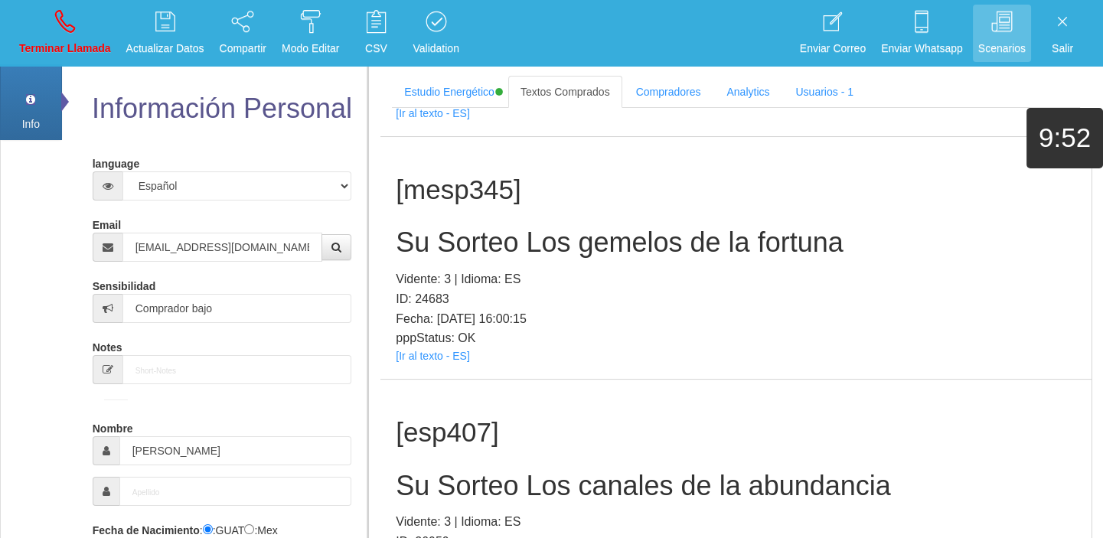
scroll to position [292, 0]
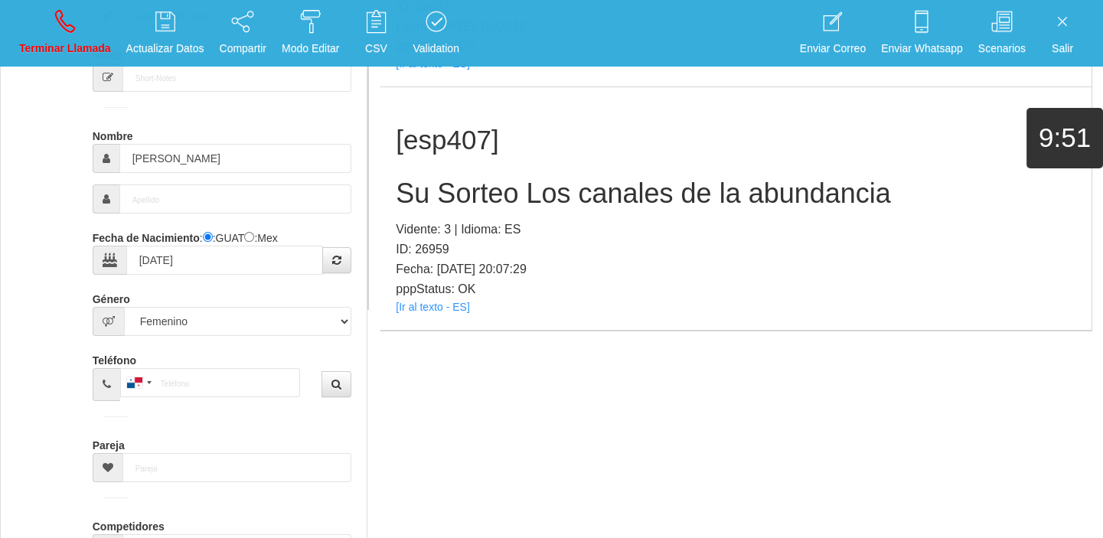
click at [434, 312] on div "[esp407] Su Sorteo Los [PERSON_NAME] de la abundancia Vidente: 3 | Idioma: ES I…" at bounding box center [736, 208] width 711 height 243
click at [416, 307] on link "[Ir al texto - ES]" at bounding box center [432, 307] width 73 height 12
click at [413, 190] on h2 "Su Sorteo Los canales de la abundancia" at bounding box center [736, 193] width 681 height 31
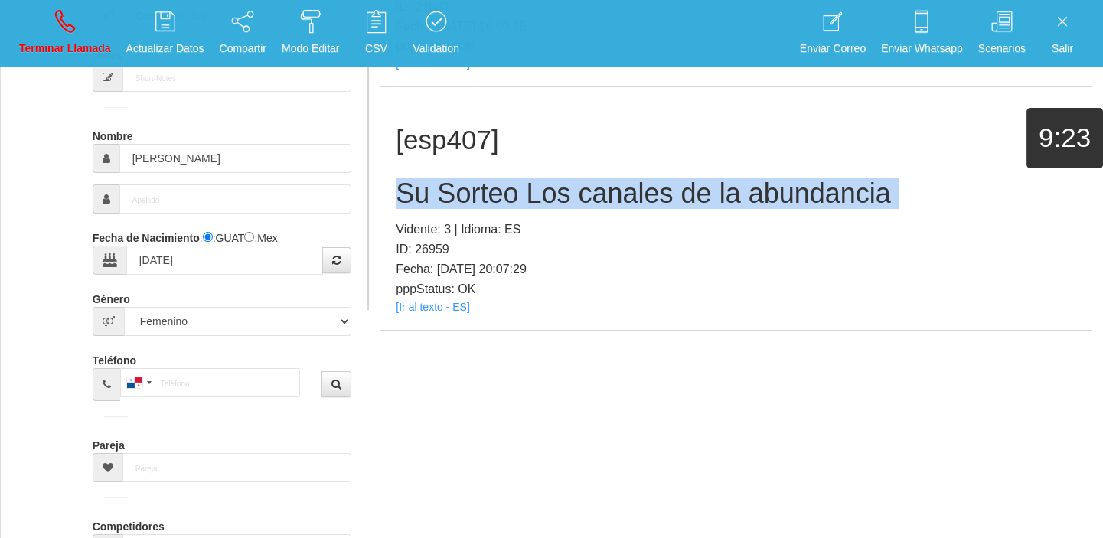
click at [413, 190] on h2 "Su Sorteo Los canales de la abundancia" at bounding box center [736, 193] width 681 height 31
copy h2 "Su Sorteo Los canales de la abundancia"
click at [67, 32] on icon at bounding box center [65, 21] width 20 height 24
select select "0"
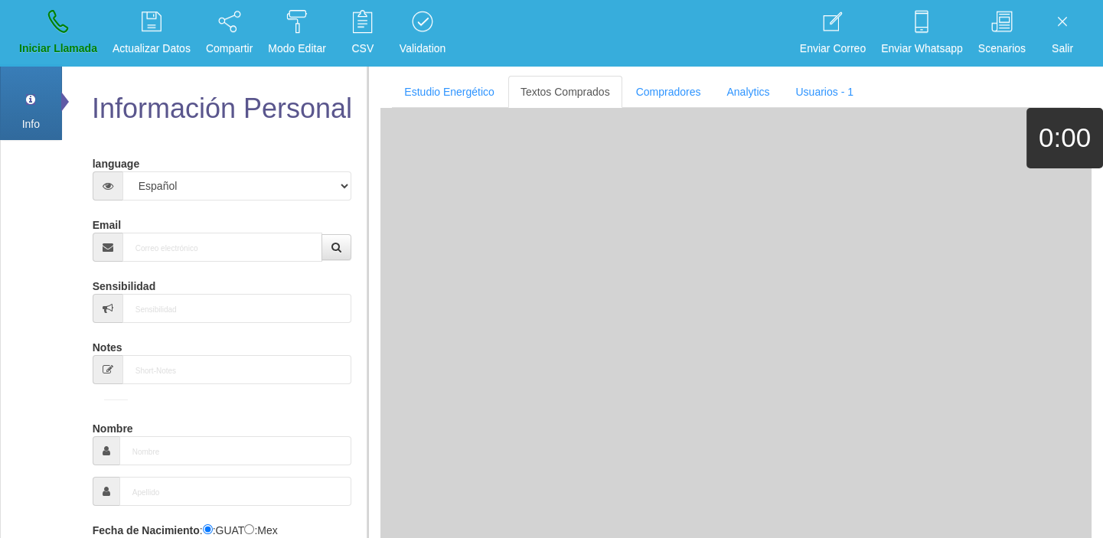
scroll to position [0, 0]
drag, startPoint x: 162, startPoint y: 194, endPoint x: 167, endPoint y: 202, distance: 10.0
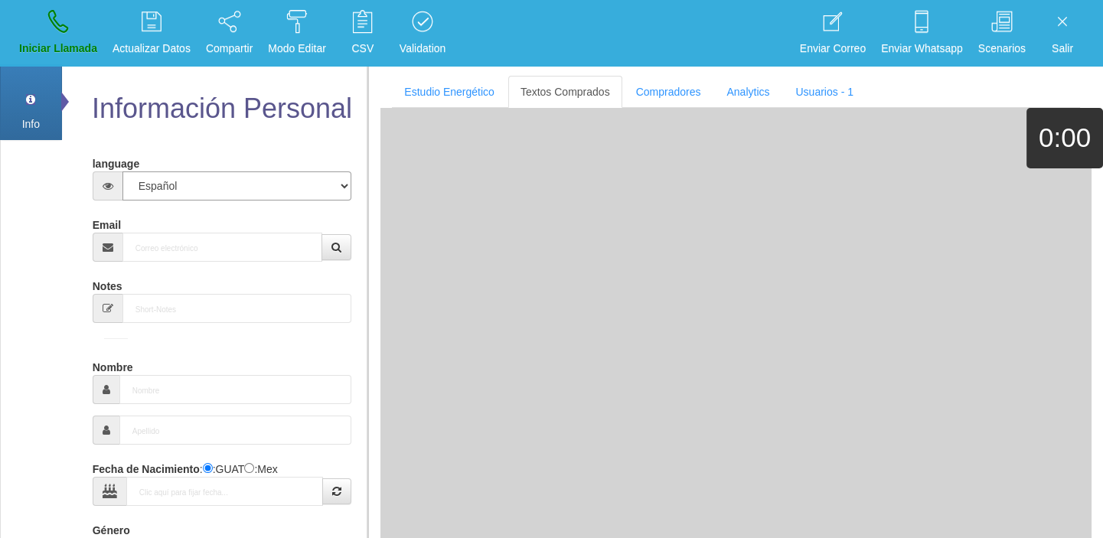
select select "2"
click at [122, 171] on select "Español Portugues [PERSON_NAME]" at bounding box center [237, 185] width 230 height 29
click at [157, 268] on form "language Español Portugues [PERSON_NAME] Email Sensibilidad Notes Comprador de …" at bounding box center [222, 503] width 237 height 705
drag, startPoint x: 139, startPoint y: 233, endPoint x: 146, endPoint y: 240, distance: 10.3
click at [145, 239] on div "Email" at bounding box center [223, 237] width 260 height 50
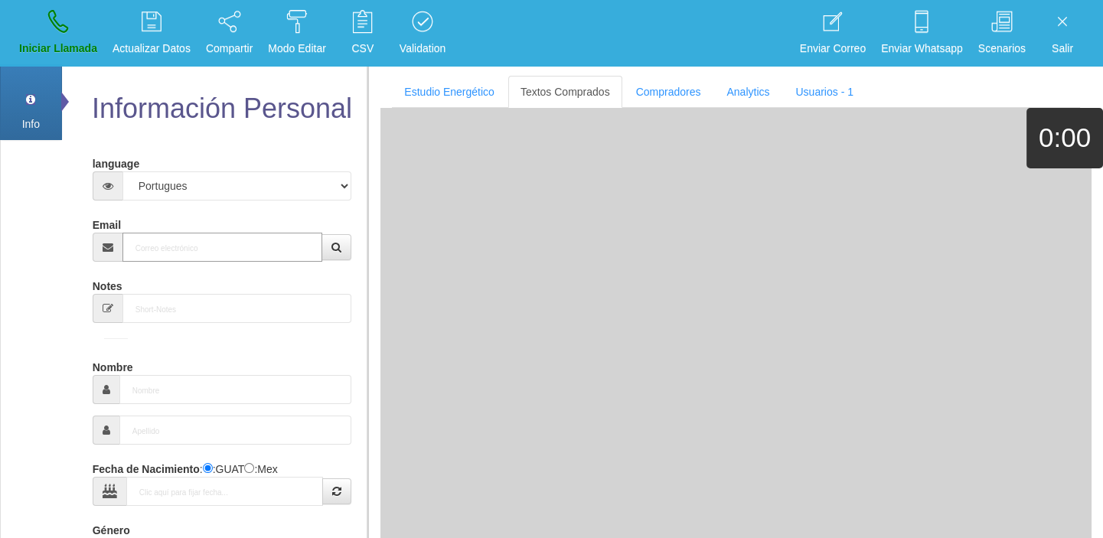
click at [153, 245] on input "Email" at bounding box center [222, 247] width 201 height 29
paste input "[EMAIL_ADDRESS][DOMAIN_NAME]"
type input "[EMAIL_ADDRESS][DOMAIN_NAME]"
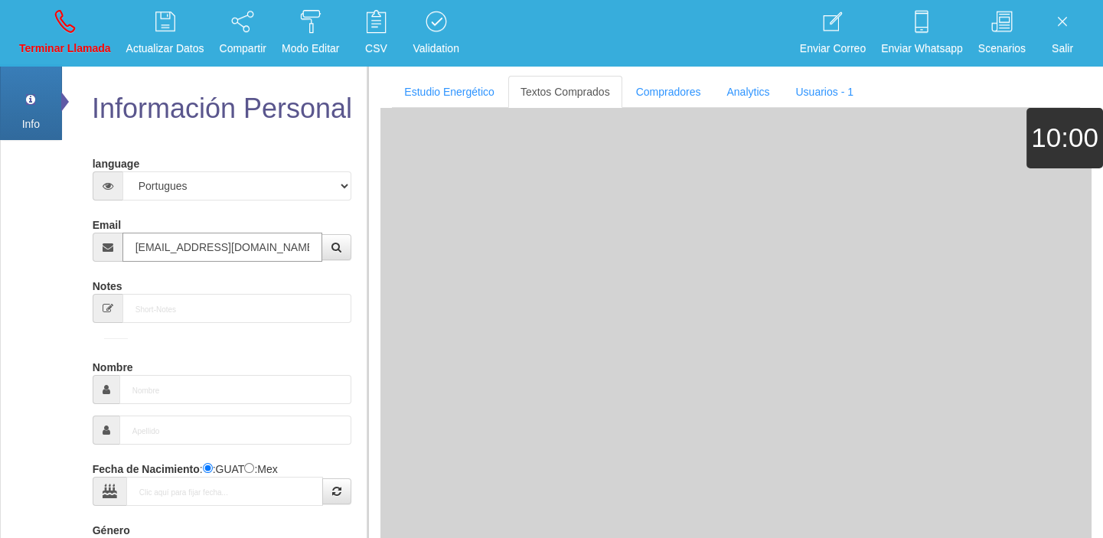
type input "25 Dic 1954"
select select "1"
type input "Excelente Comprador"
type input "[PERSON_NAME]"
type input "Victoria"
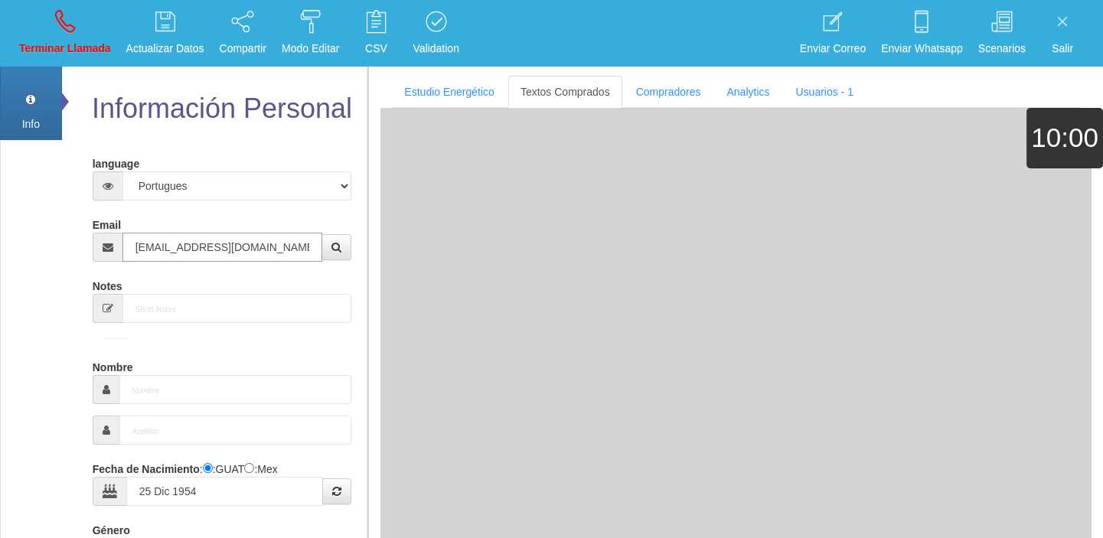
select select "1"
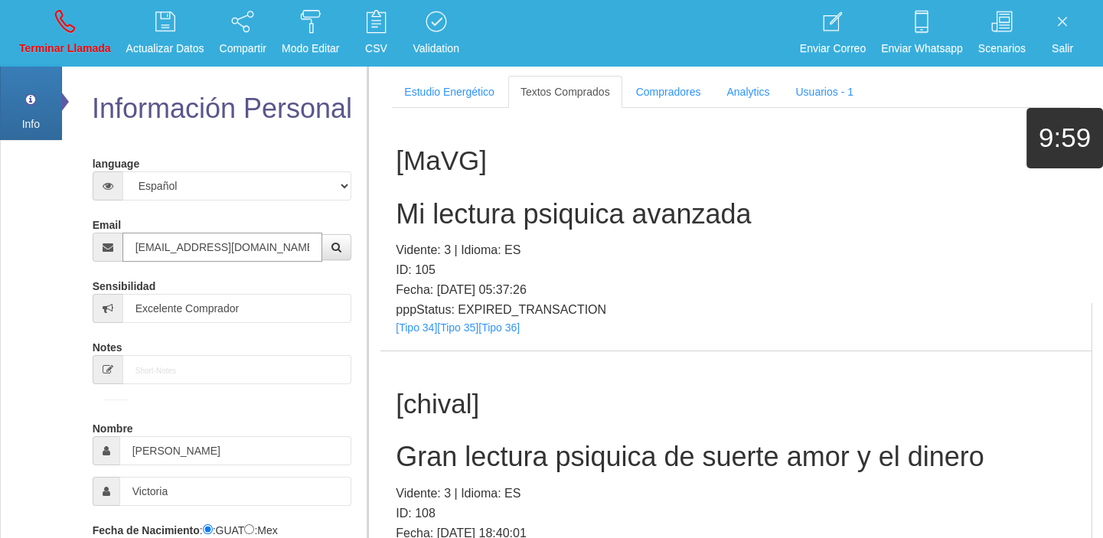
type input "[EMAIL_ADDRESS][DOMAIN_NAME]"
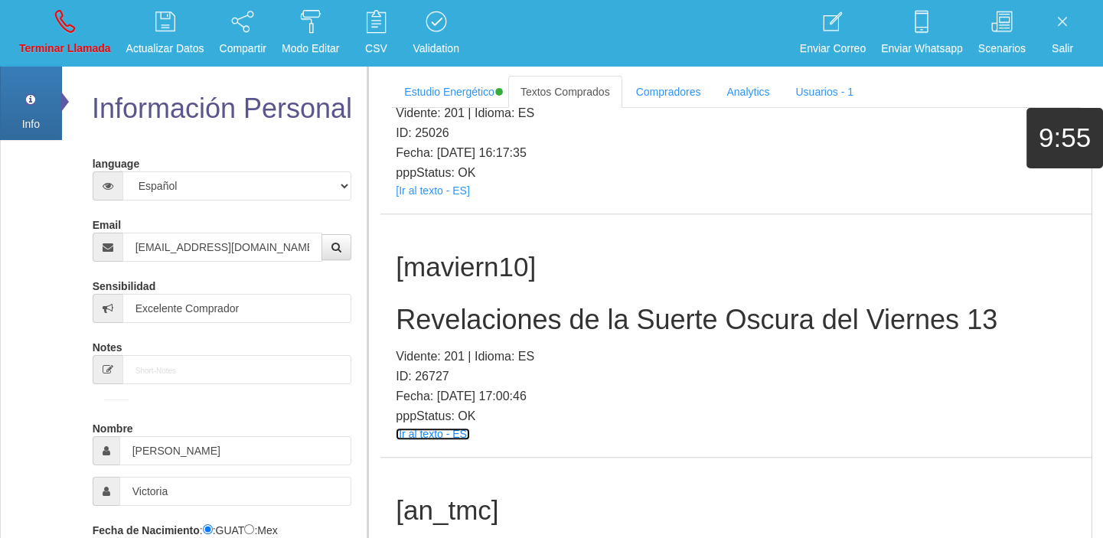
click at [458, 428] on link "[Ir al texto - ES]" at bounding box center [432, 434] width 73 height 12
click at [565, 305] on h2 "Revelaciones de la Suerte Oscura del Viernes 13" at bounding box center [736, 320] width 681 height 31
click at [564, 305] on h2 "Revelaciones de la Suerte Oscura del Viernes 13" at bounding box center [736, 320] width 681 height 31
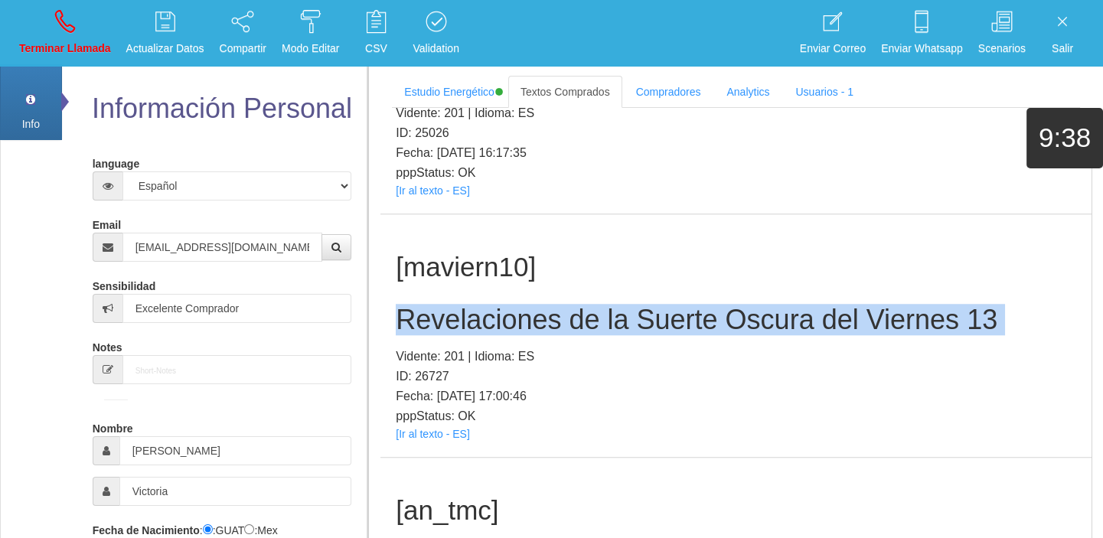
click at [564, 305] on h2 "Revelaciones de la Suerte Oscura del Viernes 13" at bounding box center [736, 320] width 681 height 31
copy h2 "Revelaciones de la Suerte Oscura del Viernes 13"
click at [58, 11] on icon at bounding box center [65, 21] width 20 height 24
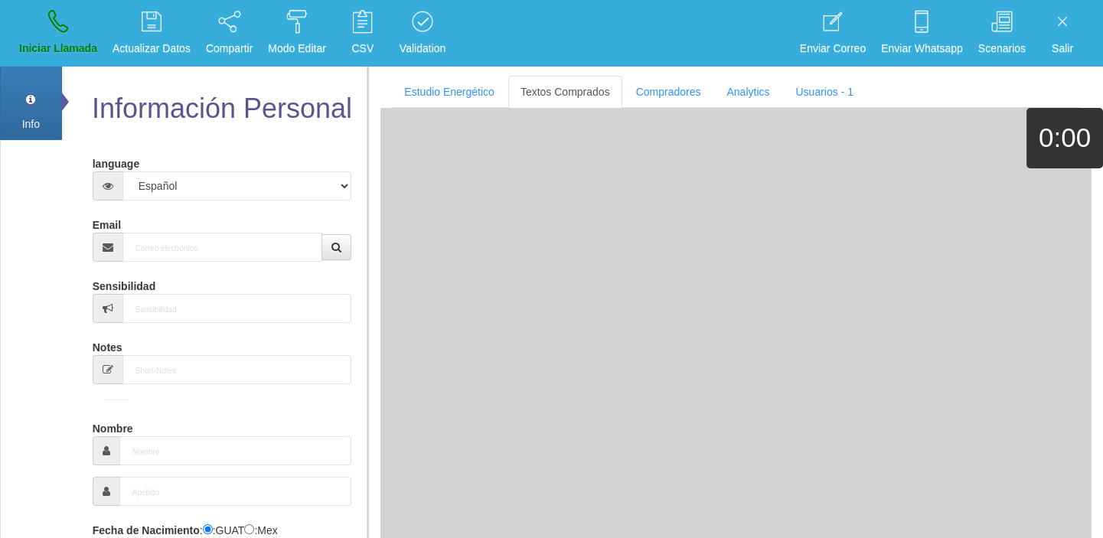
select select "0"
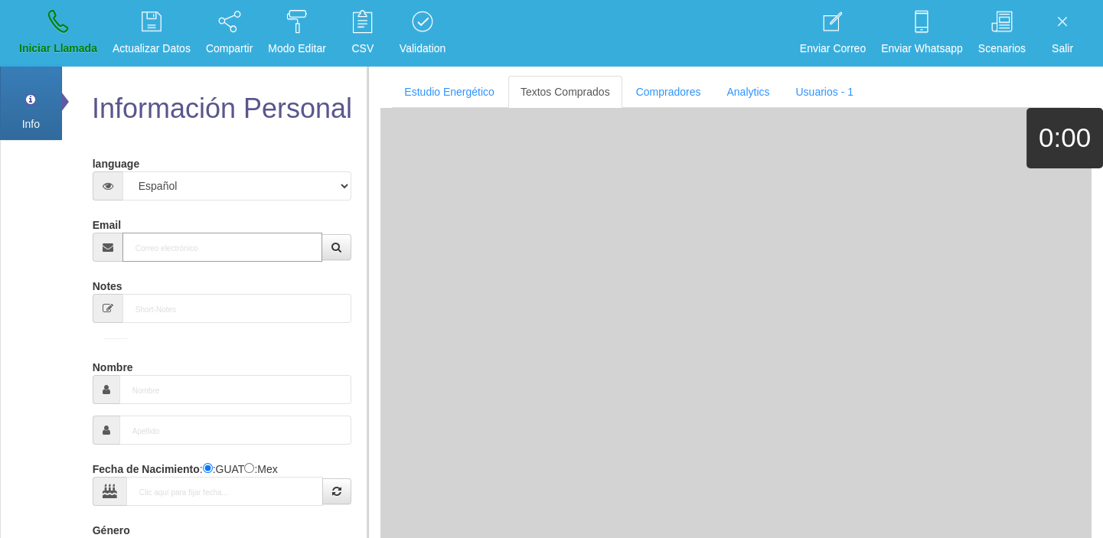
click at [220, 251] on input "Email" at bounding box center [222, 247] width 201 height 29
paste input "[EMAIL_ADDRESS][DOMAIN_NAME]"
type input "[EMAIL_ADDRESS][DOMAIN_NAME]"
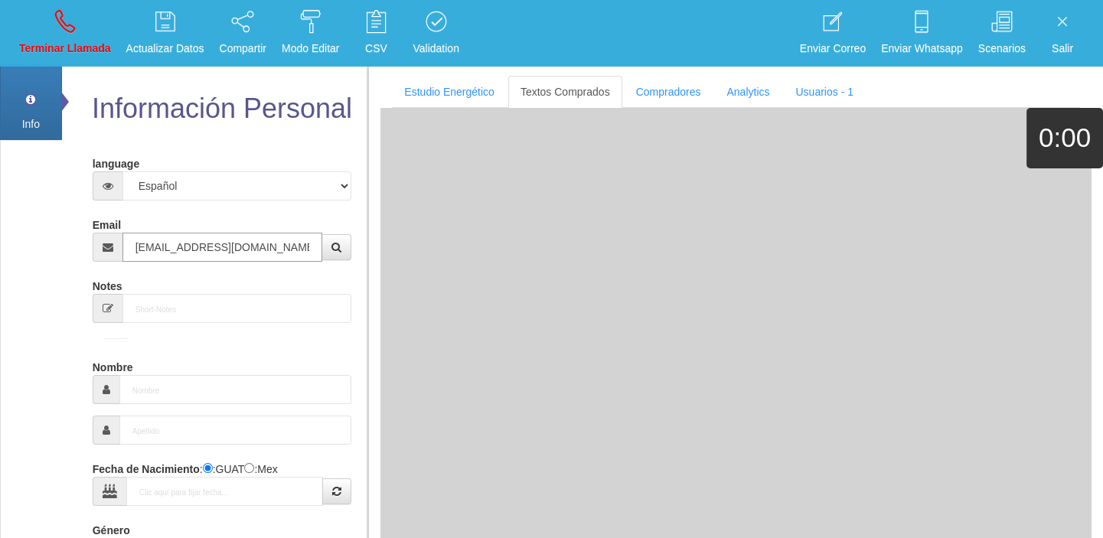
type input "[DATE]"
type input "Comprador bajo"
type input "[PERSON_NAME]"
select select "2"
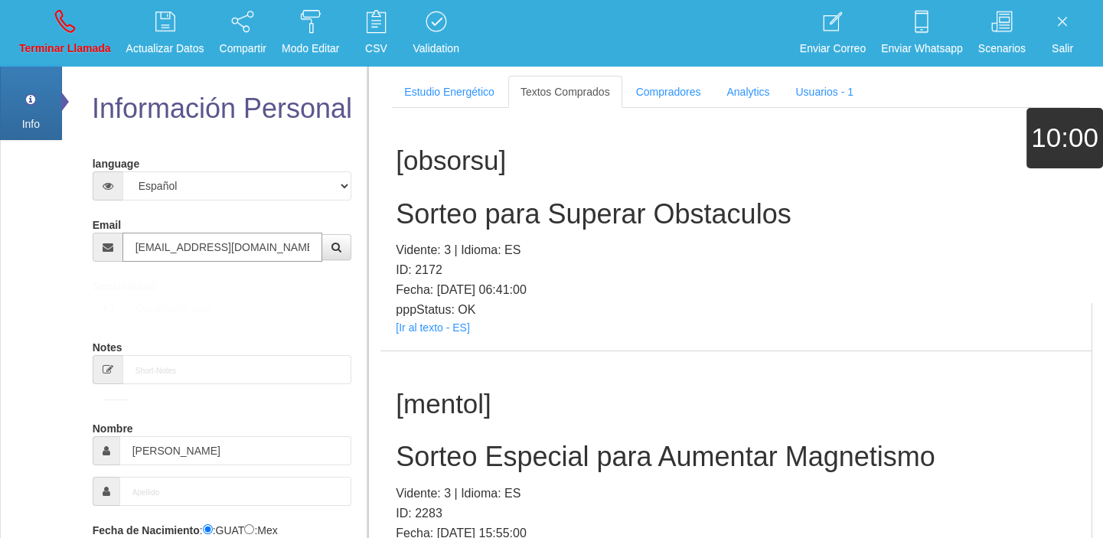
type input "[EMAIL_ADDRESS][DOMAIN_NAME]"
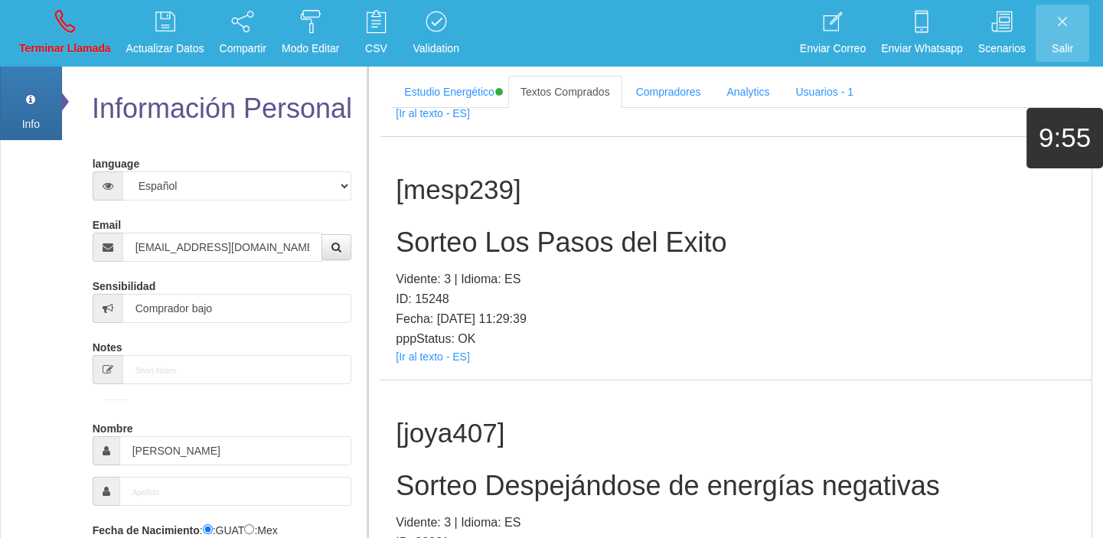
scroll to position [292, 0]
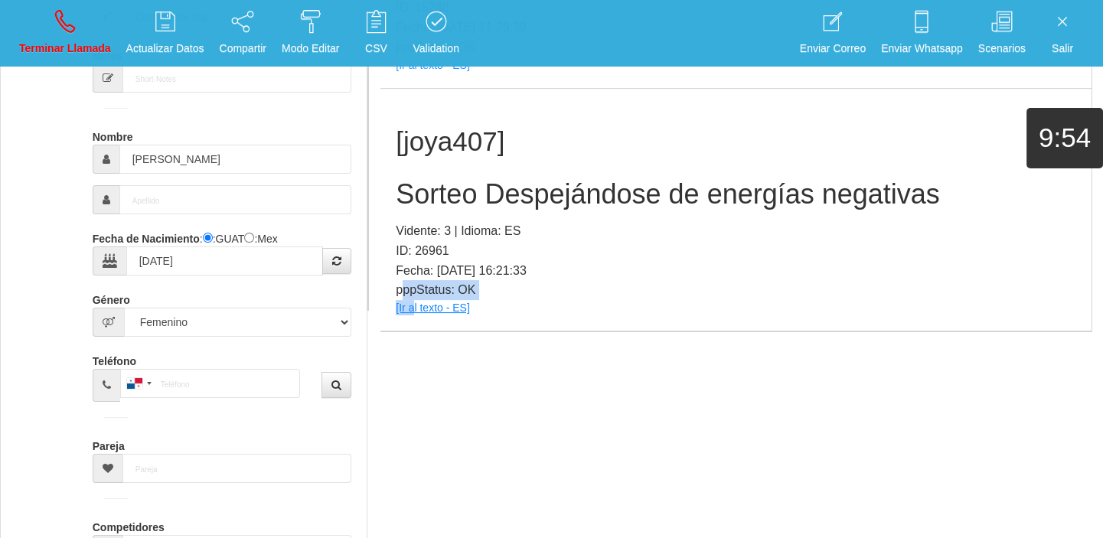
drag, startPoint x: 404, startPoint y: 296, endPoint x: 418, endPoint y: 306, distance: 17.0
click at [417, 306] on div "[joya407] Sorteo Despejándose de energías negativas Vidente: 3 | Idioma: ES ID:…" at bounding box center [736, 210] width 711 height 243
click at [419, 306] on link "[Ir al texto - ES]" at bounding box center [432, 308] width 73 height 12
click at [562, 202] on h2 "Sorteo Despejándose de energías negativas" at bounding box center [736, 194] width 681 height 31
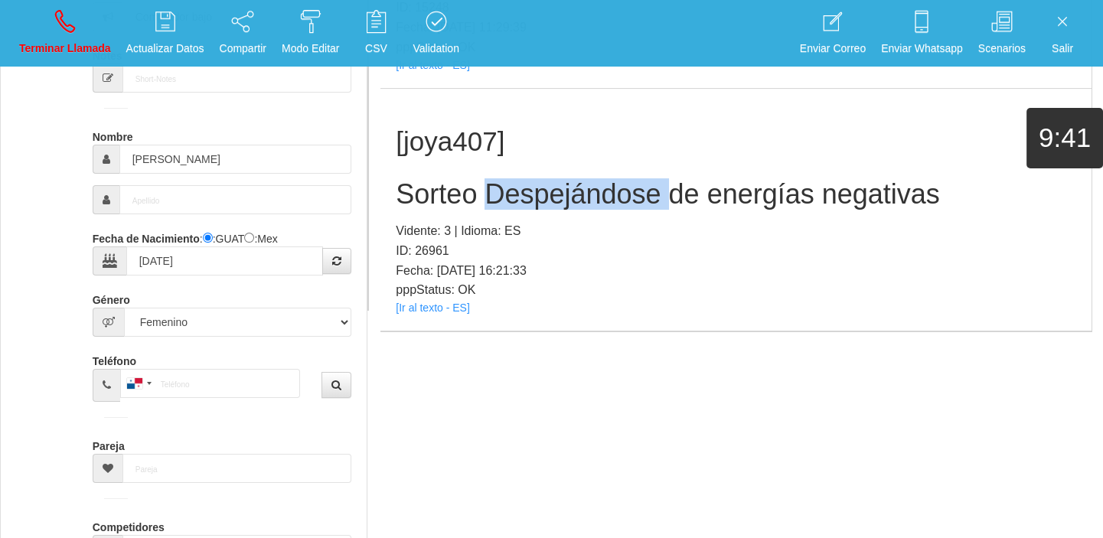
click at [562, 202] on h2 "Sorteo Despejándose de energías negativas" at bounding box center [736, 194] width 681 height 31
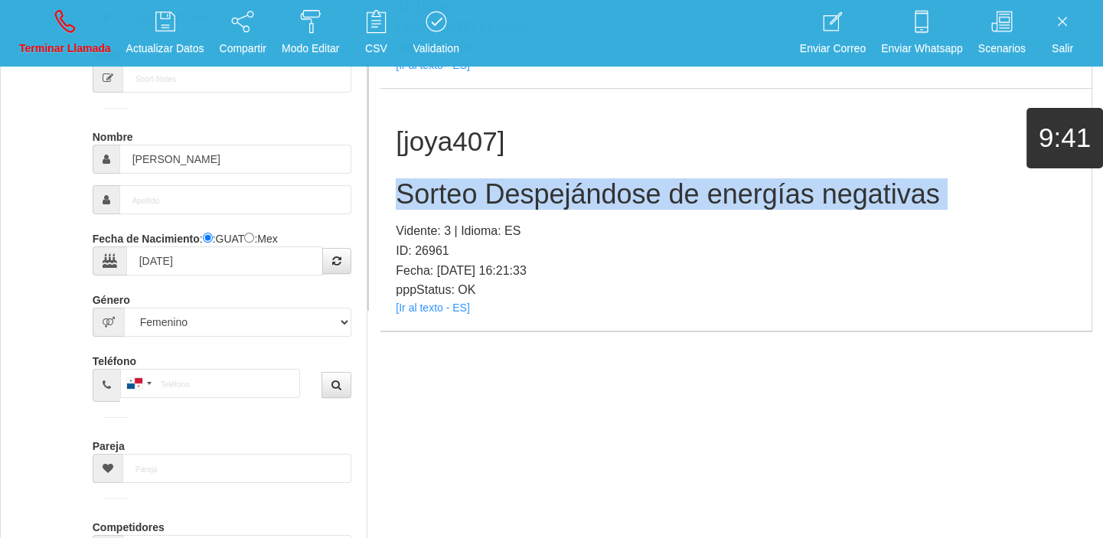
click at [562, 202] on h2 "Sorteo Despejándose de energías negativas" at bounding box center [736, 194] width 681 height 31
copy h2 "Sorteo Despejándose de energías negativas"
click at [57, 55] on p "Terminar Llamada" at bounding box center [65, 49] width 92 height 18
select select "0"
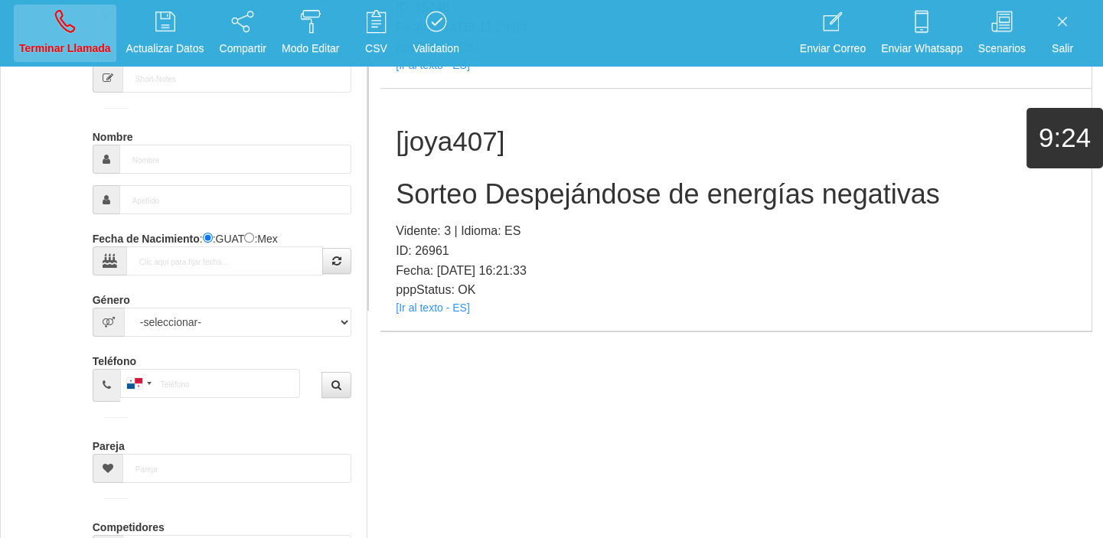
scroll to position [0, 0]
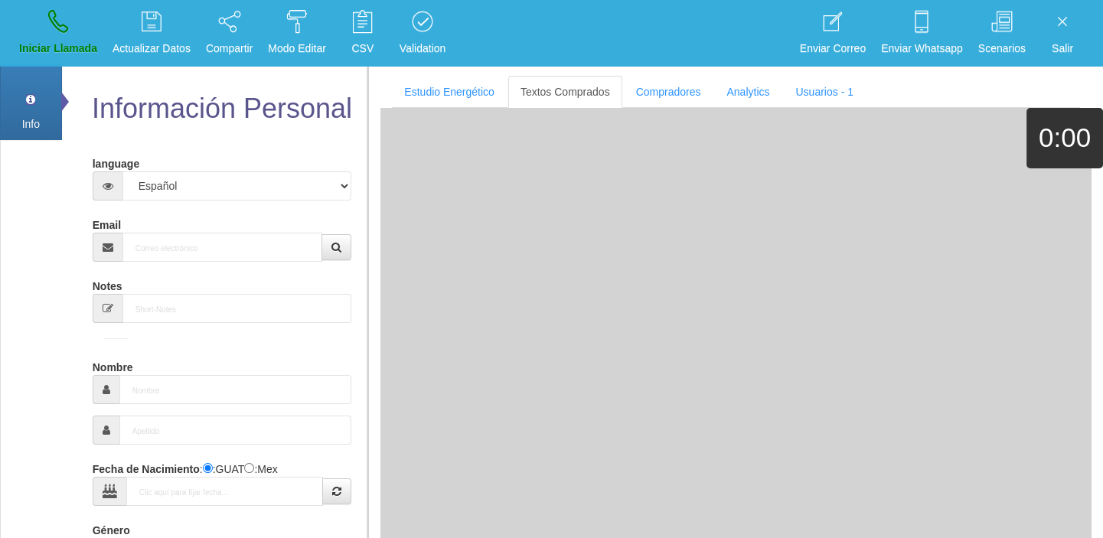
click at [173, 219] on div "Email" at bounding box center [223, 237] width 260 height 50
click at [173, 237] on input "Email" at bounding box center [222, 247] width 201 height 29
paste input "[EMAIL_ADDRESS][DOMAIN_NAME]"
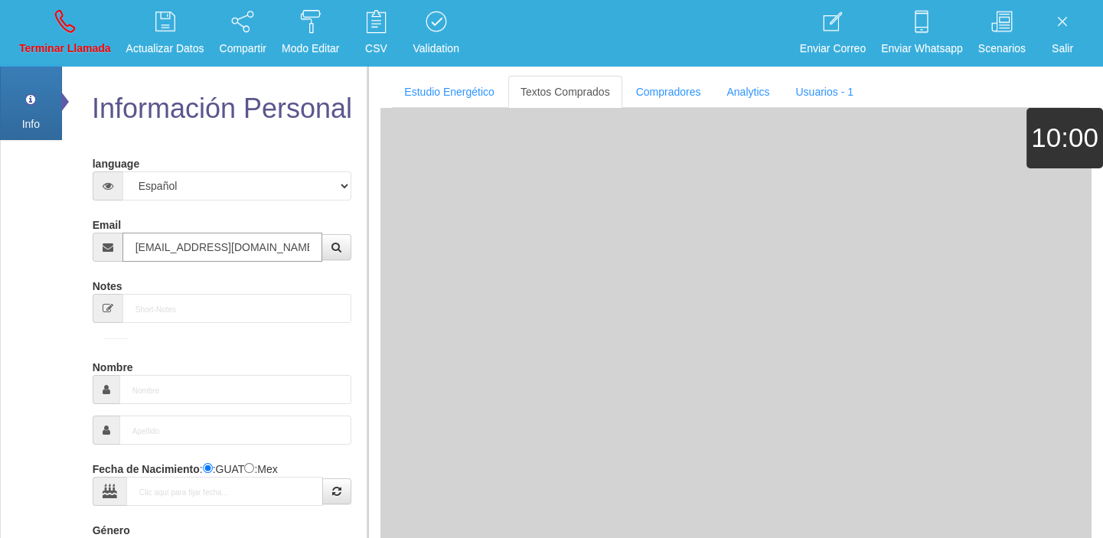
type input "[EMAIL_ADDRESS][DOMAIN_NAME]"
type input "[DATE]"
select select "2"
type input "Comprador simple"
type input "[PERSON_NAME]"
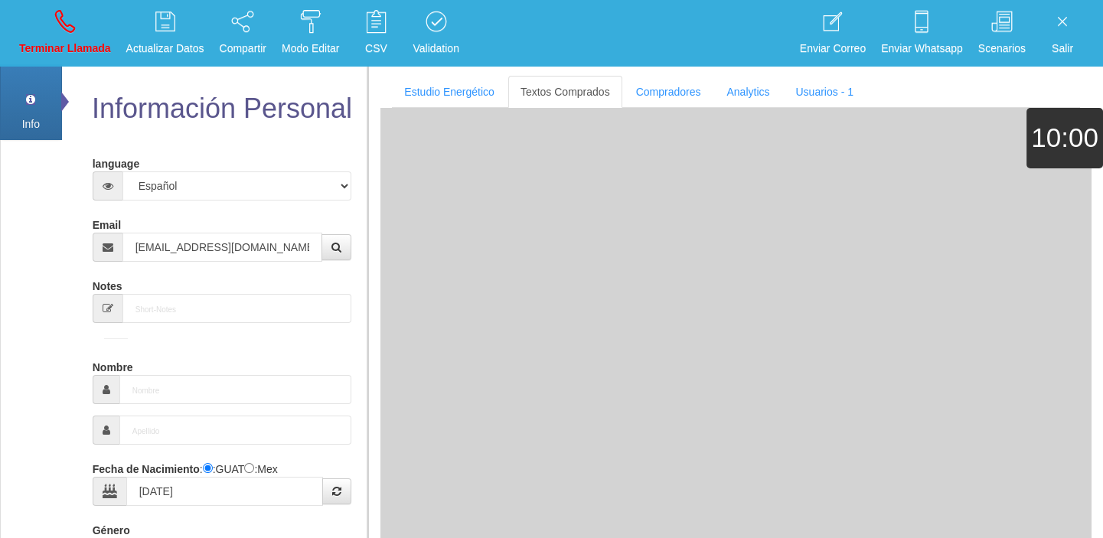
select select "2"
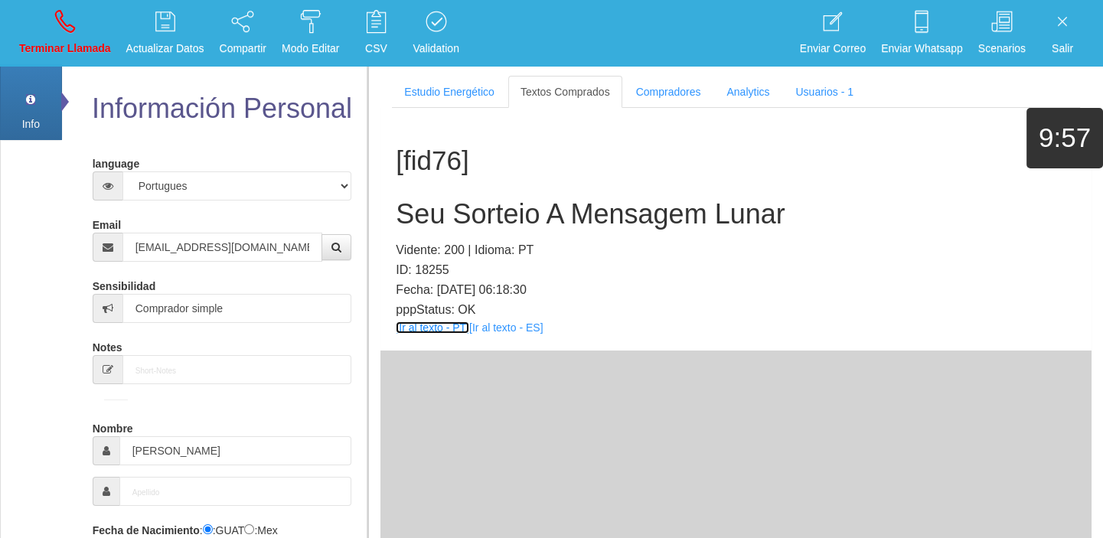
click at [429, 322] on link "[Ir al texto - PT]" at bounding box center [432, 328] width 73 height 12
click at [470, 175] on h1 "[fid76]" at bounding box center [736, 161] width 681 height 30
click at [463, 203] on h2 "Seu Sorteio A Mensagem Lunar" at bounding box center [736, 214] width 681 height 31
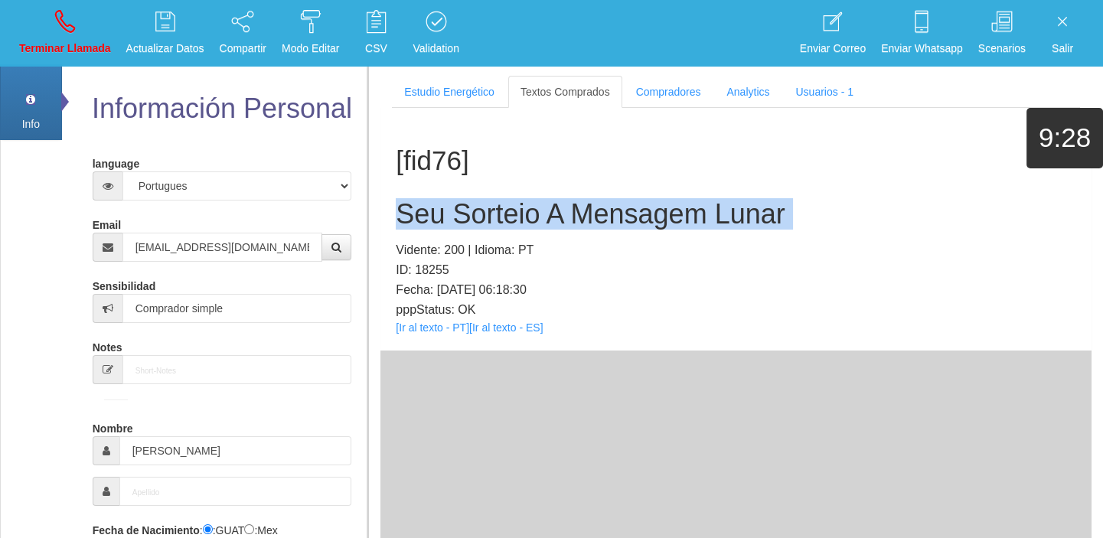
click at [463, 203] on h2 "Seu Sorteio A Mensagem Lunar" at bounding box center [736, 214] width 681 height 31
copy h2 "Seu Sorteio A Mensagem Lunar"
click at [67, 17] on icon at bounding box center [65, 21] width 20 height 24
select select "0"
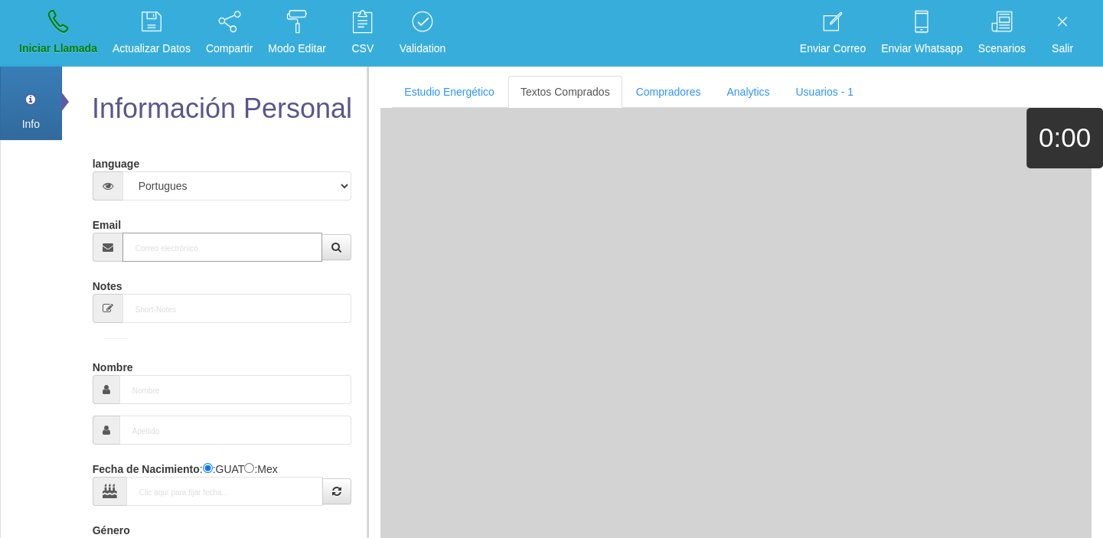
click at [182, 258] on input "Email" at bounding box center [222, 247] width 201 height 29
paste input "[EMAIL_ADDRESS][DOMAIN_NAME]"
type input "[EMAIL_ADDRESS][DOMAIN_NAME]"
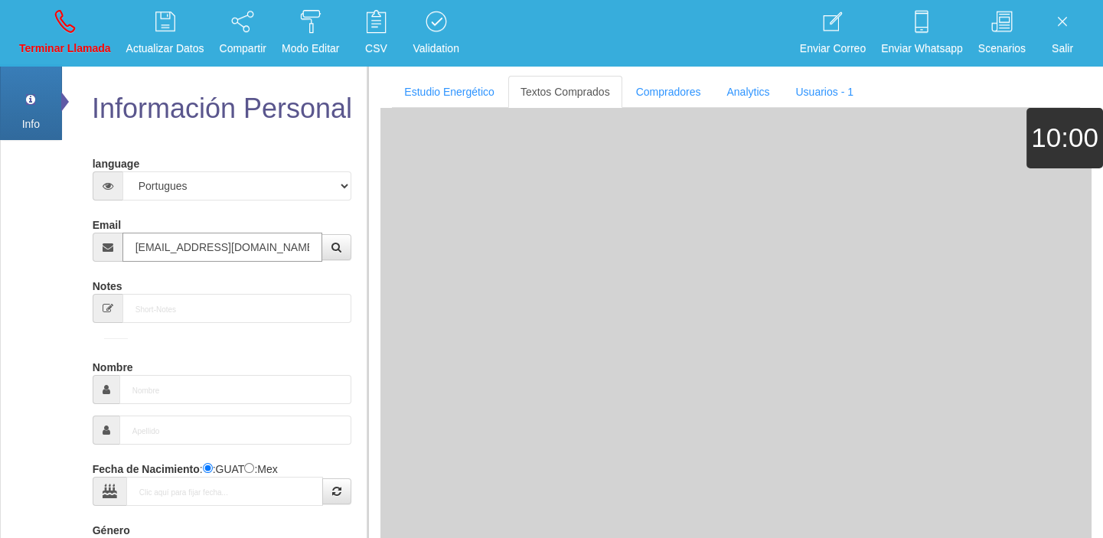
type input "[DATE]"
select select "4"
type input "Comprador simple"
type input "[PERSON_NAME]"
select select "2"
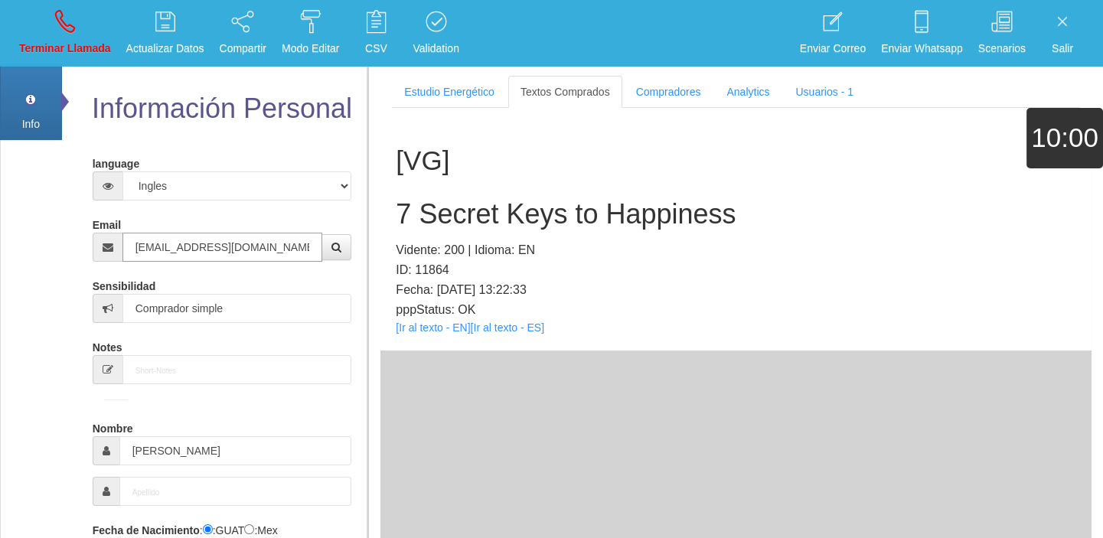
type input "[EMAIL_ADDRESS][DOMAIN_NAME]"
click at [432, 327] on link "[Ir al texto - EN]" at bounding box center [433, 328] width 74 height 12
click at [563, 207] on h2 "7 Secret Keys to Happiness" at bounding box center [736, 214] width 681 height 31
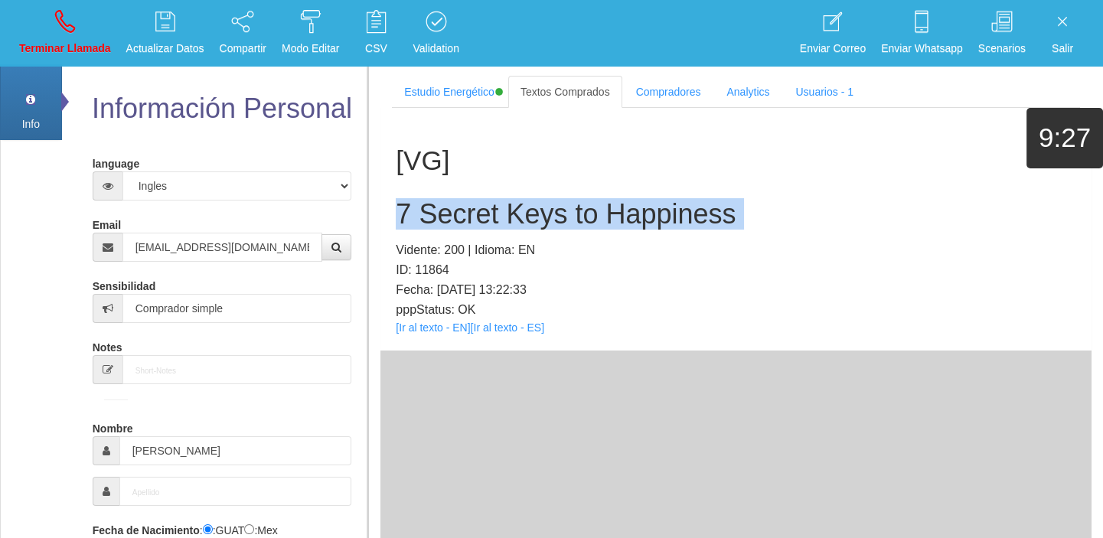
click at [563, 207] on h2 "7 Secret Keys to Happiness" at bounding box center [736, 214] width 681 height 31
drag, startPoint x: 74, startPoint y: 43, endPoint x: 84, endPoint y: 49, distance: 11.7
click at [74, 43] on p "Terminar Llamada" at bounding box center [65, 49] width 92 height 18
select select "0"
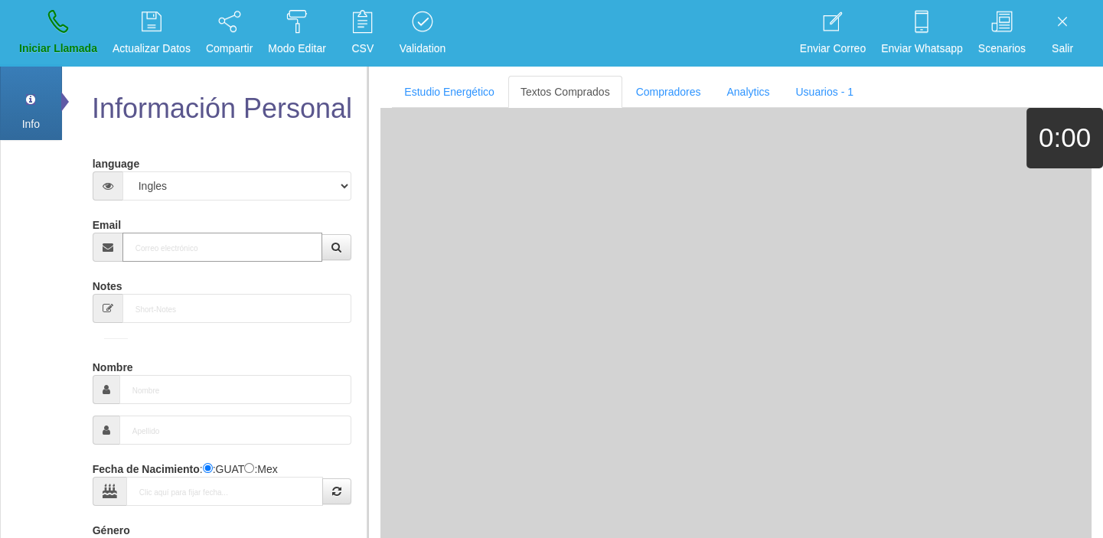
paste input "[EMAIL_ADDRESS][DOMAIN_NAME]"
type input "[EMAIL_ADDRESS][DOMAIN_NAME]"
click at [211, 255] on input "[EMAIL_ADDRESS][DOMAIN_NAME]" at bounding box center [222, 247] width 201 height 29
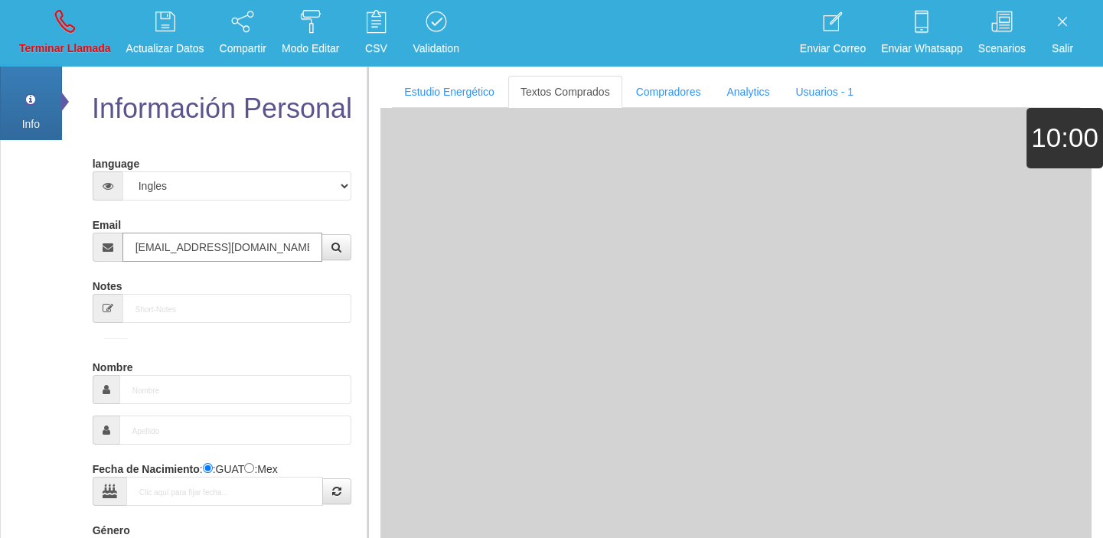
type input "[DATE]"
type input "Comprador bajo"
type input "[PERSON_NAME]"
select select "1"
type input "[EMAIL_ADDRESS][DOMAIN_NAME]"
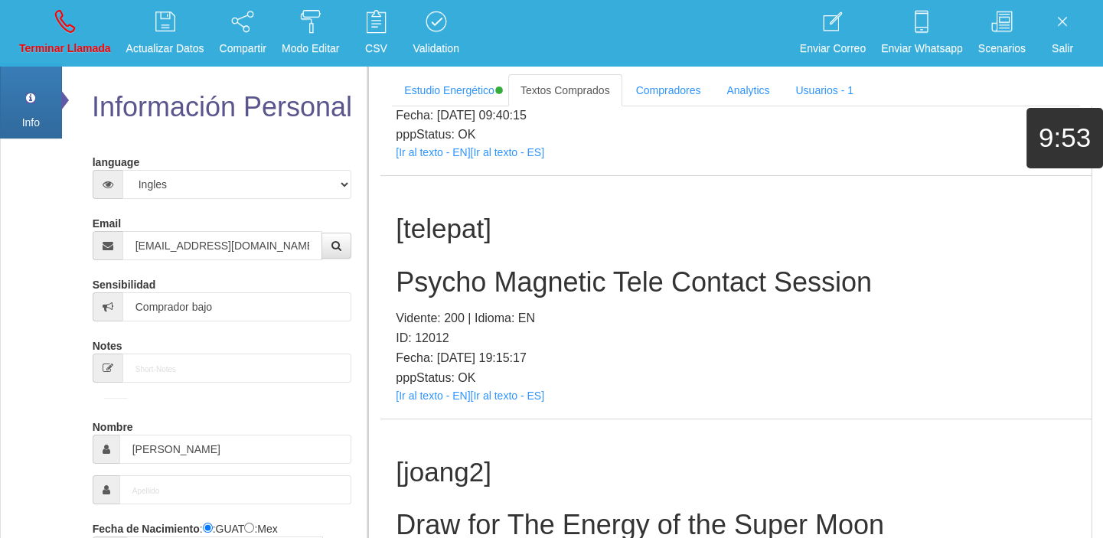
scroll to position [417, 0]
click at [439, 393] on link "[Ir al texto - EN]" at bounding box center [433, 395] width 74 height 12
click at [545, 250] on div "[telepat] Psycho Magnetic Tele Contact Session Vidente: 200 | Idioma: EN ID: 12…" at bounding box center [736, 296] width 711 height 243
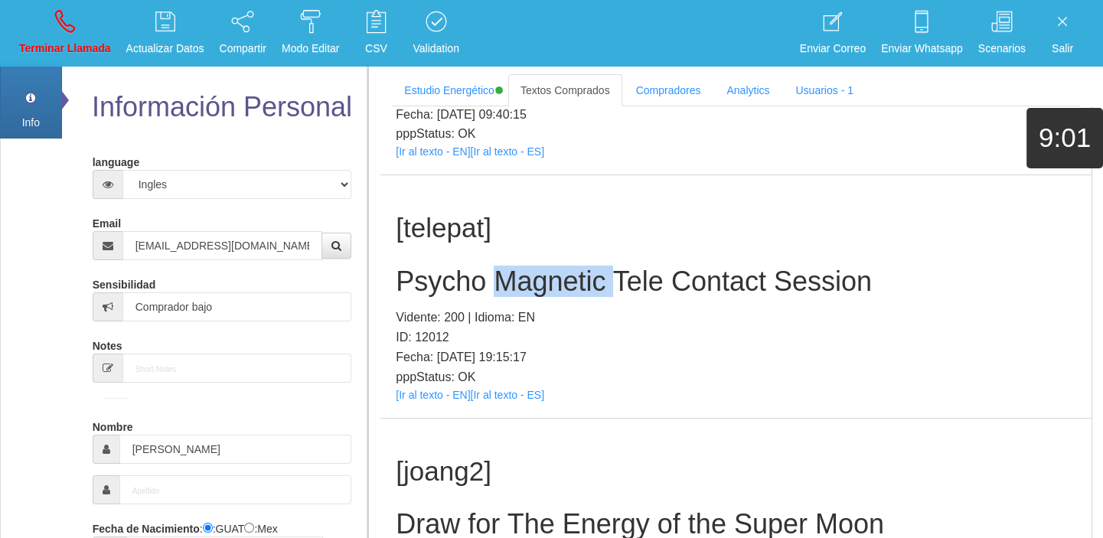
click at [545, 250] on div "[telepat] Psycho Magnetic Tele Contact Session Vidente: 200 | Idioma: EN ID: 12…" at bounding box center [736, 296] width 711 height 243
click at [416, 277] on h2 "Psycho Magnetic Tele Contact Session" at bounding box center [736, 281] width 681 height 31
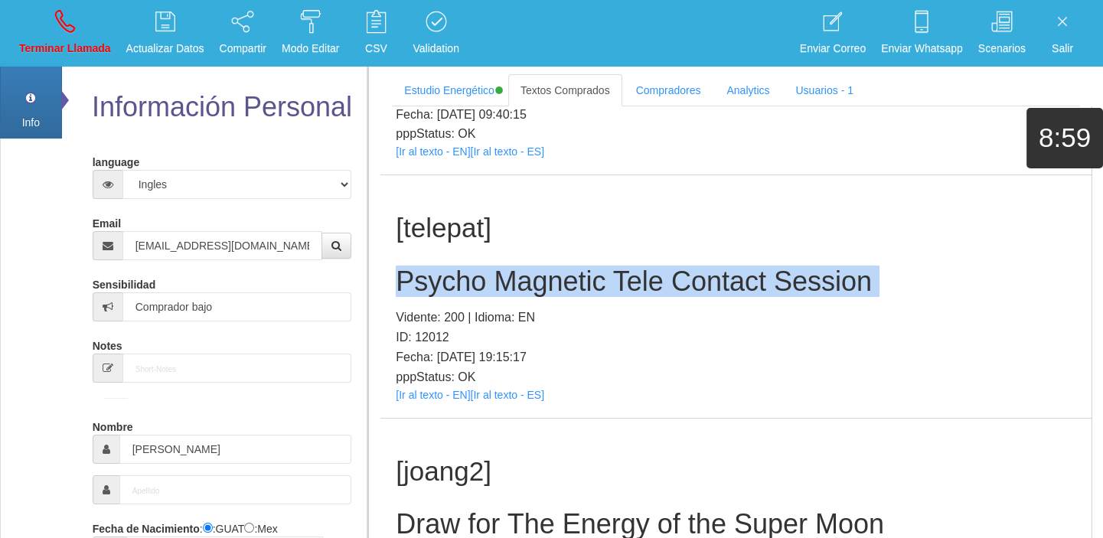
click at [416, 277] on h2 "Psycho Magnetic Tele Contact Session" at bounding box center [736, 281] width 681 height 31
click at [80, 24] on link "Terminar Llamada" at bounding box center [65, 33] width 103 height 57
select select "0"
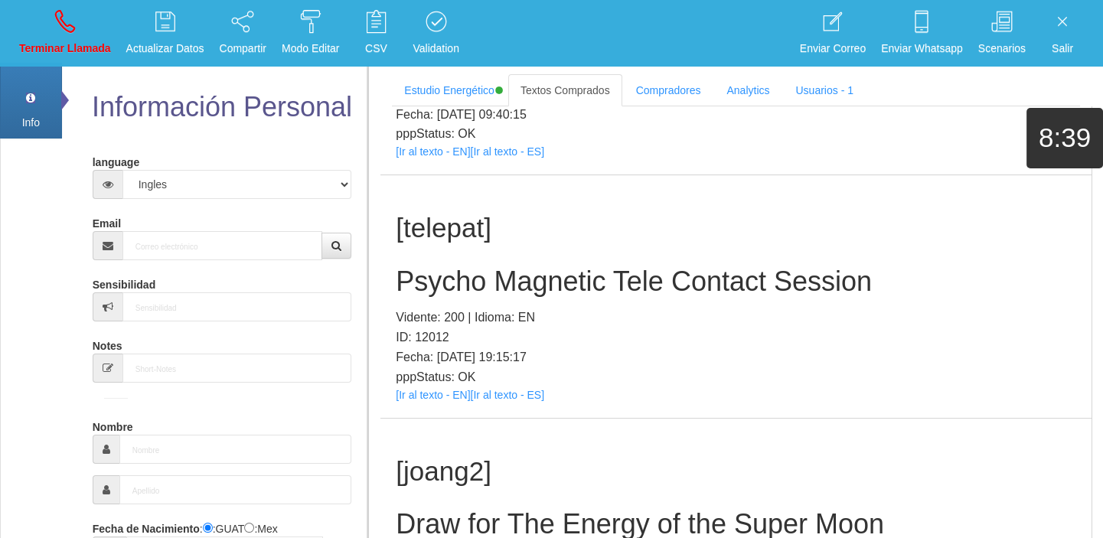
scroll to position [0, 0]
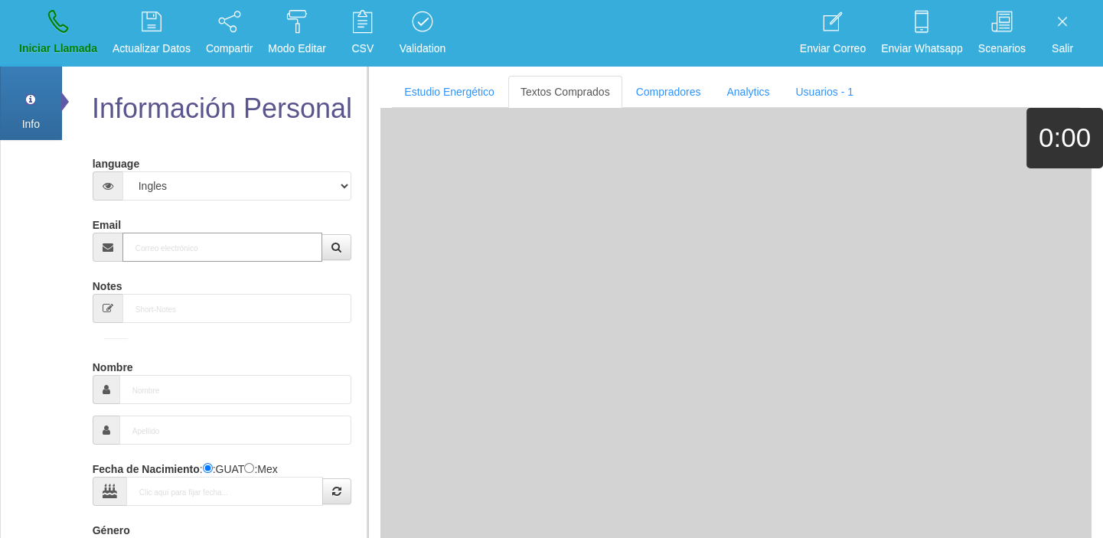
click at [244, 253] on input "Email" at bounding box center [222, 247] width 201 height 29
paste input "[PERSON_NAME][EMAIL_ADDRESS][DOMAIN_NAME]"
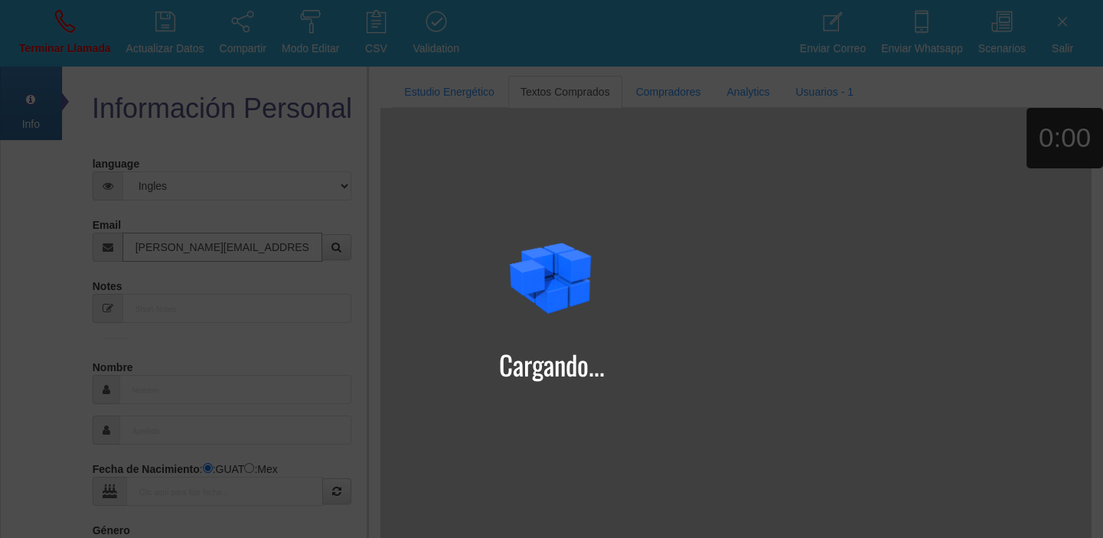
type input "[PERSON_NAME][EMAIL_ADDRESS][DOMAIN_NAME]"
type input "[DATE]"
type input "[PERSON_NAME]+petrovici"
type input "Excelente Comprador"
type input "[PERSON_NAME]"
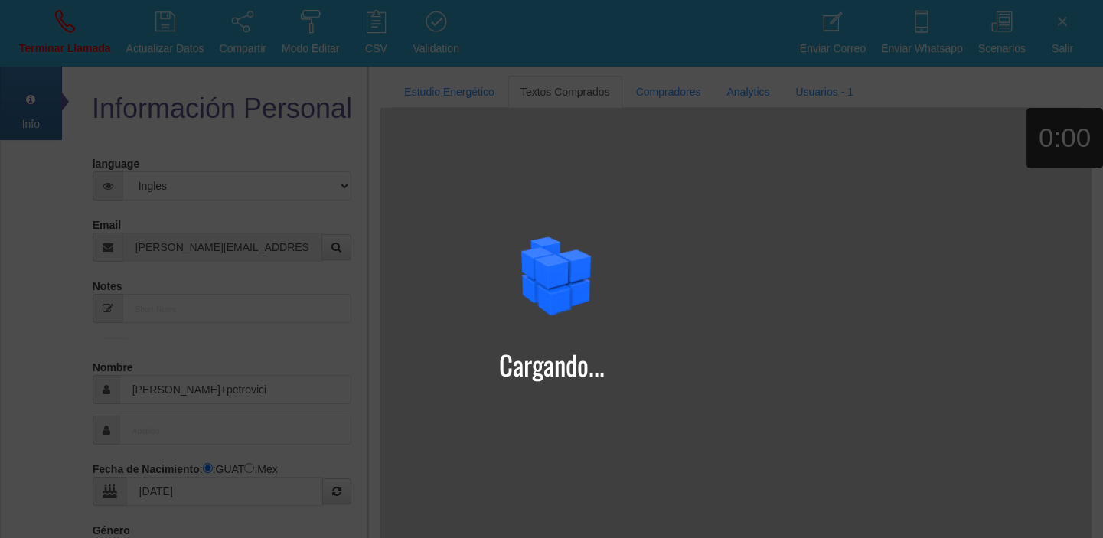
type input "petrovici"
select select "1"
type input "07401927580"
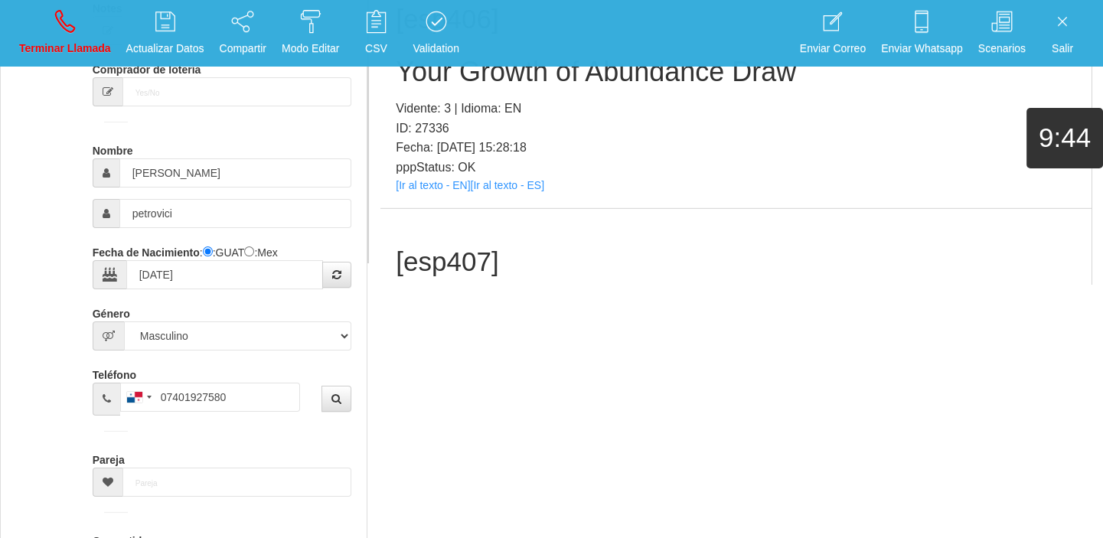
scroll to position [167561, 0]
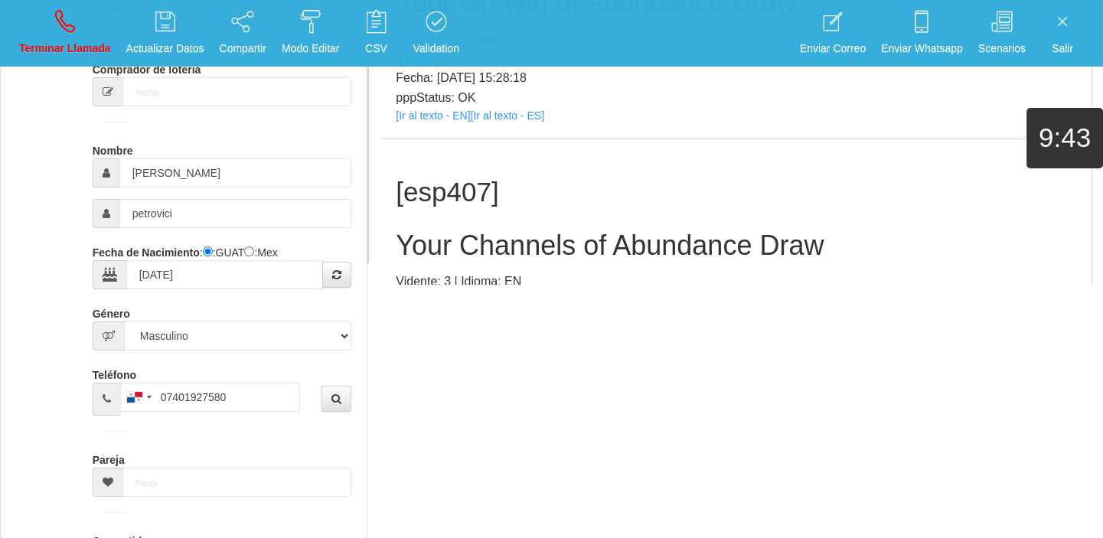
click at [449, 353] on link "[Ir al texto - EN]" at bounding box center [433, 359] width 74 height 12
click at [570, 230] on h2 "Your Channels of Abundance Draw" at bounding box center [736, 245] width 681 height 31
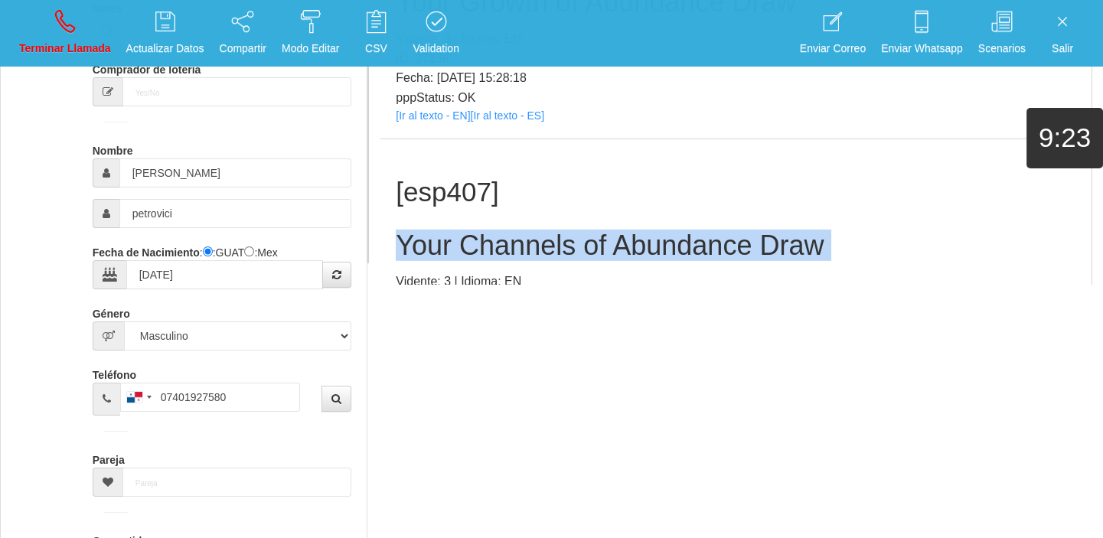
click at [570, 230] on h2 "Your Channels of Abundance Draw" at bounding box center [736, 245] width 681 height 31
click at [91, 29] on link "Terminar Llamada" at bounding box center [65, 33] width 103 height 57
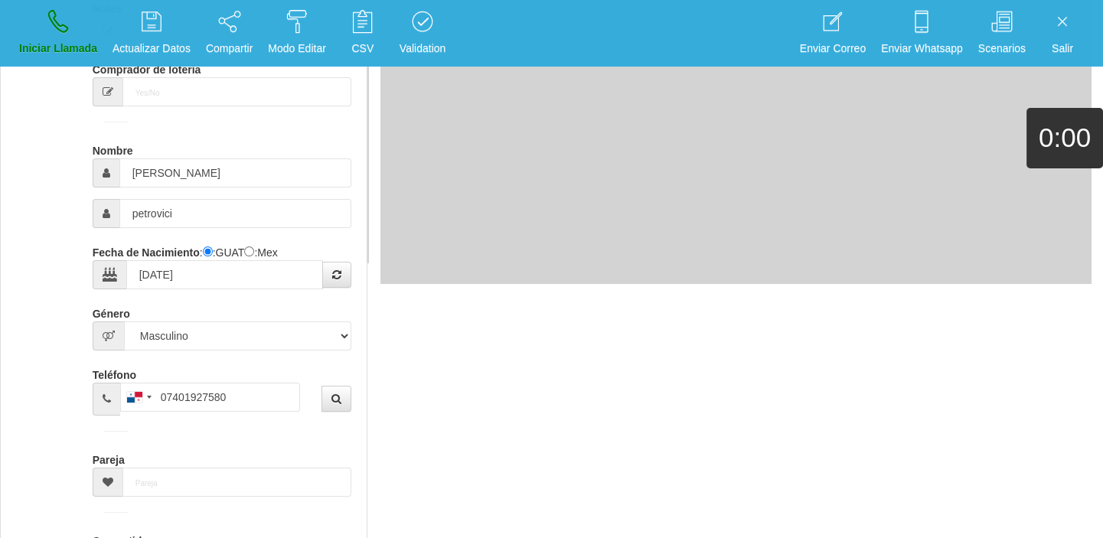
scroll to position [0, 0]
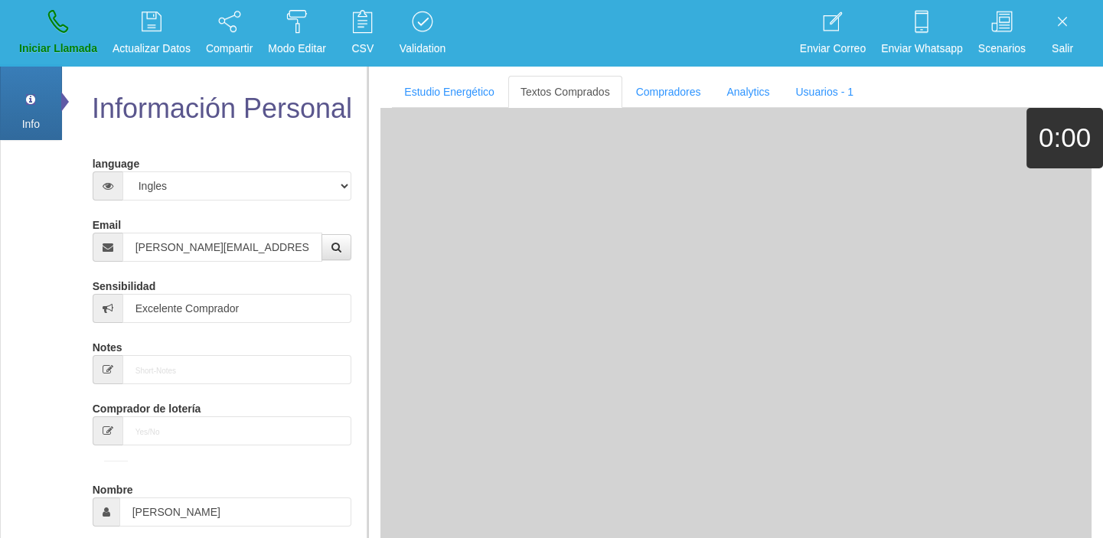
select select "0"
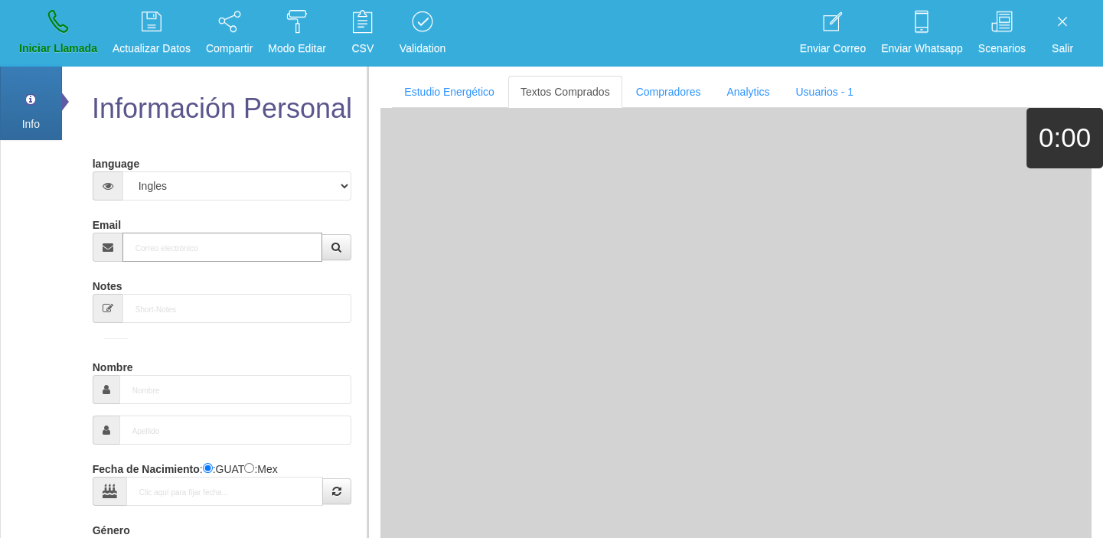
click at [254, 237] on input "Email" at bounding box center [222, 247] width 201 height 29
paste input "[PERSON_NAME][EMAIL_ADDRESS][DOMAIN_NAME]"
type input "[PERSON_NAME][EMAIL_ADDRESS][DOMAIN_NAME]"
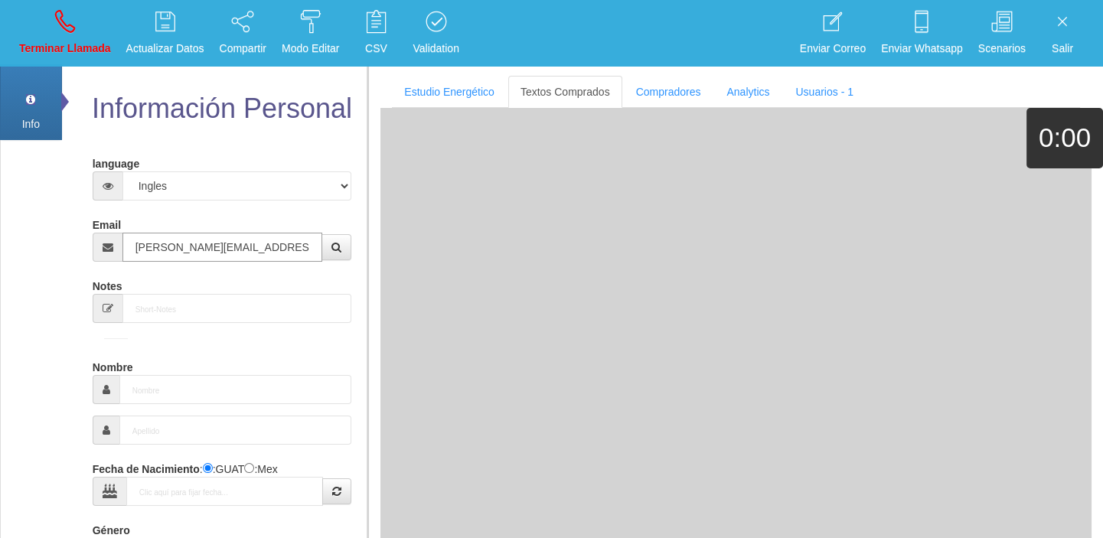
type input "[DATE]"
type input "Comprador simple"
type input "[PERSON_NAME]"
select select "1"
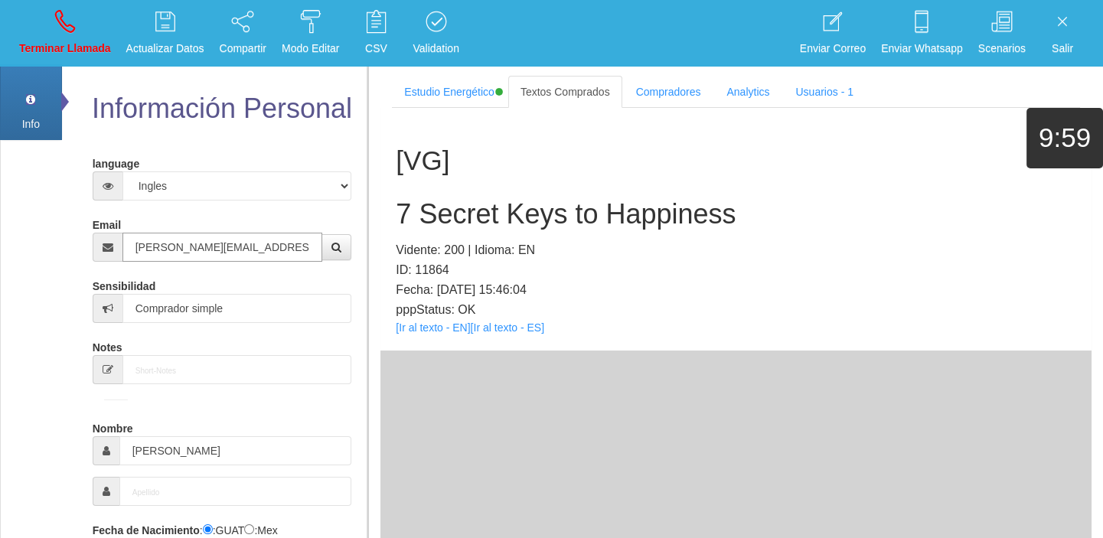
type input "[PERSON_NAME][EMAIL_ADDRESS][DOMAIN_NAME]"
click at [439, 322] on link "[Ir al texto - EN]" at bounding box center [433, 328] width 74 height 12
click at [459, 224] on h2 "7 Secret Keys to Happiness" at bounding box center [736, 214] width 681 height 31
click at [458, 224] on h2 "7 Secret Keys to Happiness" at bounding box center [736, 214] width 681 height 31
click at [457, 224] on h2 "7 Secret Keys to Happiness" at bounding box center [736, 214] width 681 height 31
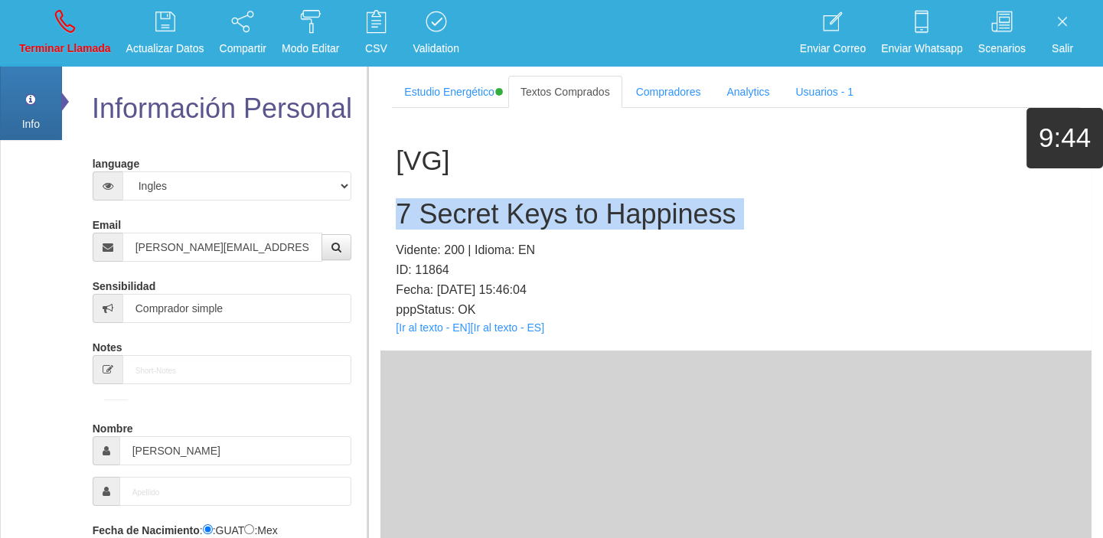
click at [457, 223] on h2 "7 Secret Keys to Happiness" at bounding box center [736, 214] width 681 height 31
drag, startPoint x: 67, startPoint y: 25, endPoint x: 67, endPoint y: 45, distance: 19.9
click at [67, 25] on icon at bounding box center [65, 21] width 20 height 24
select select "0"
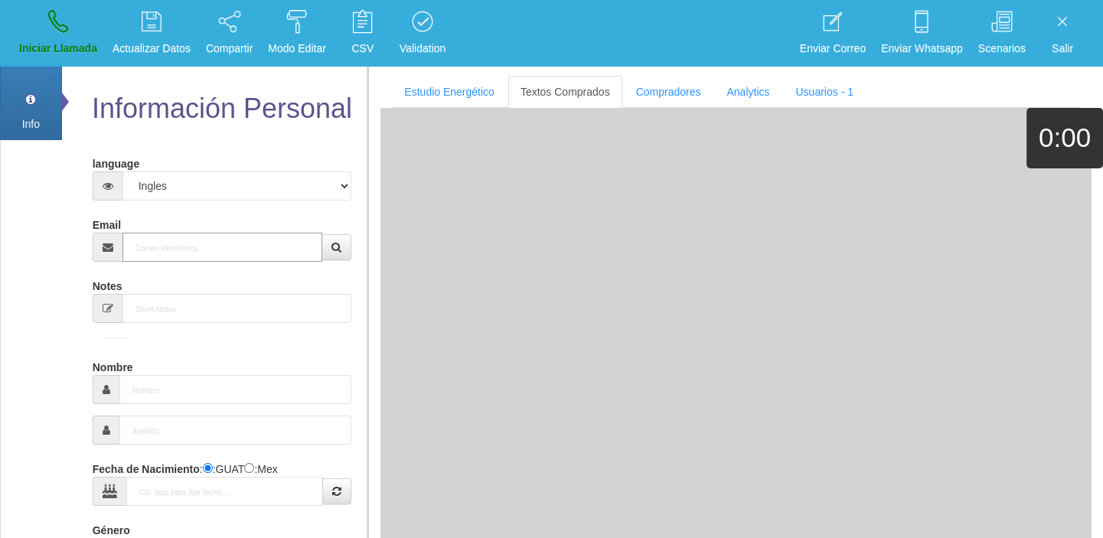
click at [237, 257] on input "Email" at bounding box center [222, 247] width 201 height 29
paste input "[EMAIL_ADDRESS][DOMAIN_NAME]"
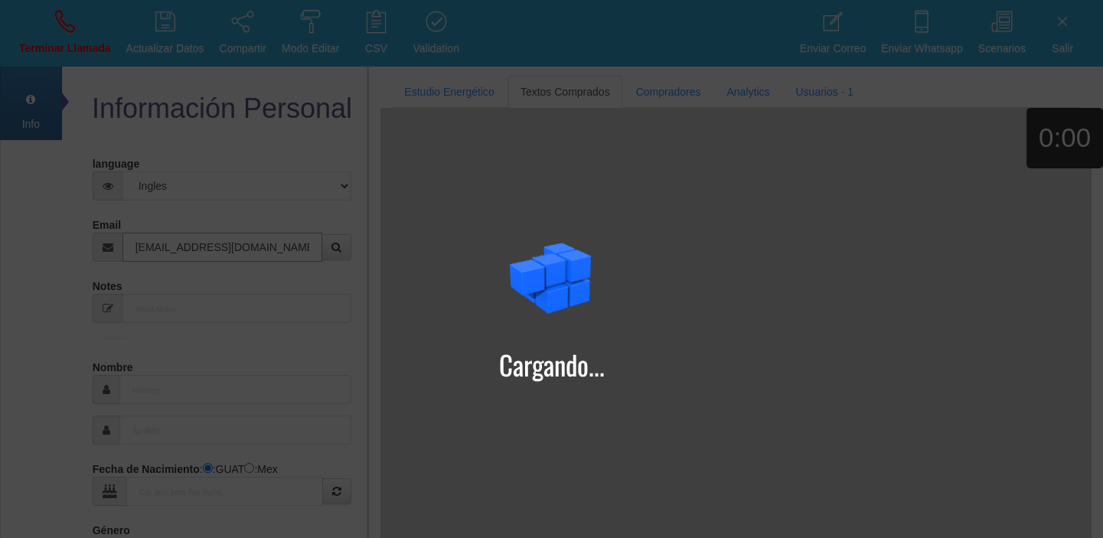
type input "[EMAIL_ADDRESS][DOMAIN_NAME]"
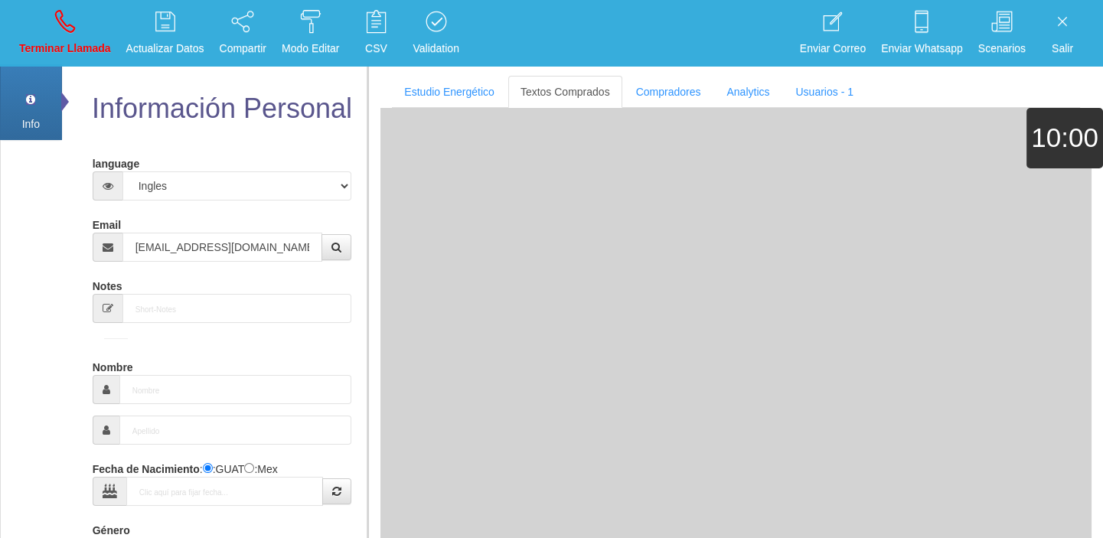
type input "[DATE]"
type input "Comprador bajo"
type input "[PERSON_NAME]"
select select "1"
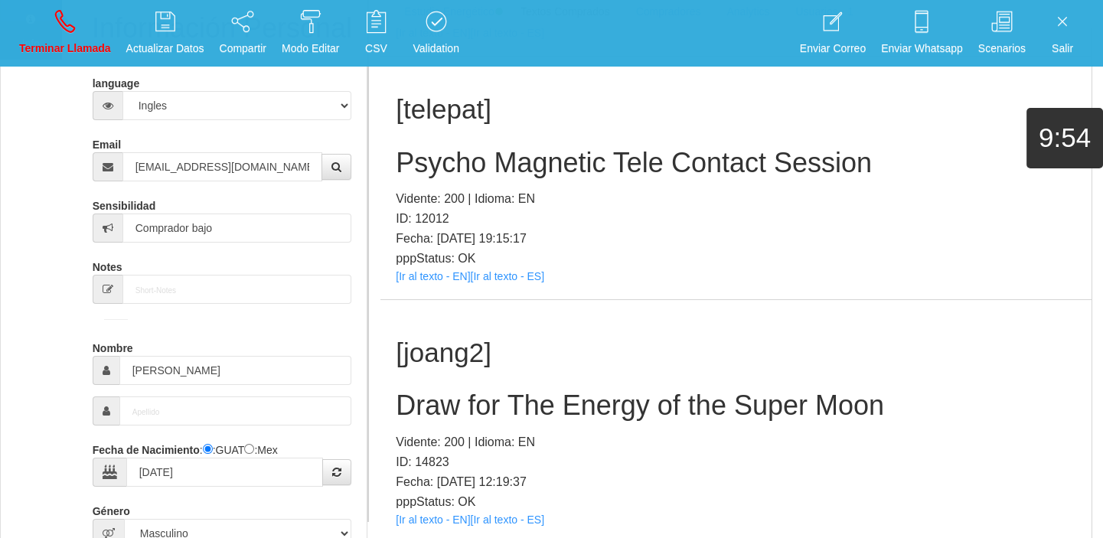
scroll to position [141, 0]
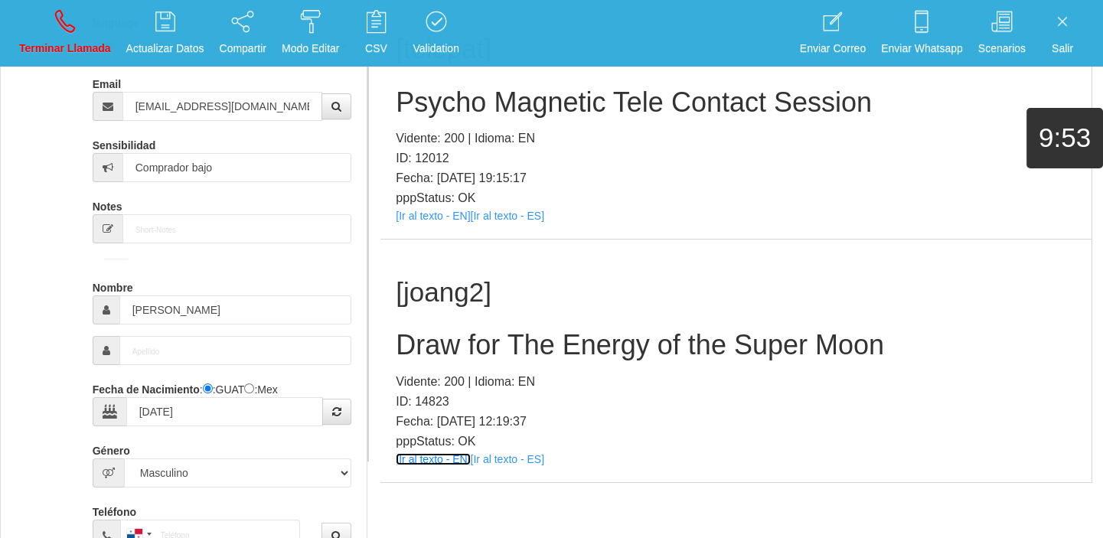
click at [459, 458] on link "[Ir al texto - EN]" at bounding box center [433, 459] width 74 height 12
click at [521, 354] on h2 "Draw for The Energy of the Super Moon" at bounding box center [736, 345] width 681 height 31
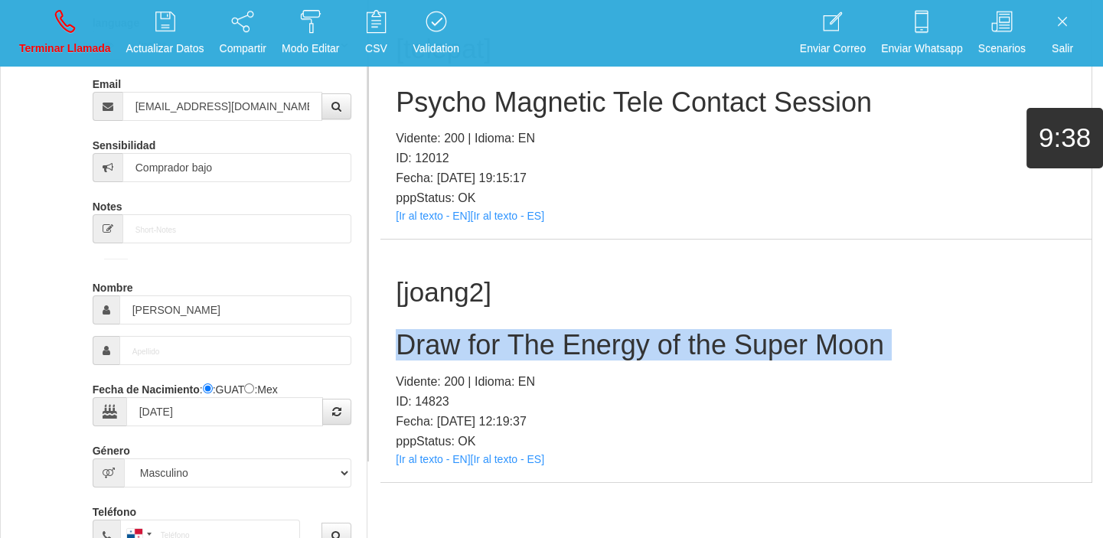
click at [521, 354] on h2 "Draw for The Energy of the Super Moon" at bounding box center [736, 345] width 681 height 31
click at [101, 24] on link "Terminar Llamada" at bounding box center [65, 33] width 103 height 57
select select "0"
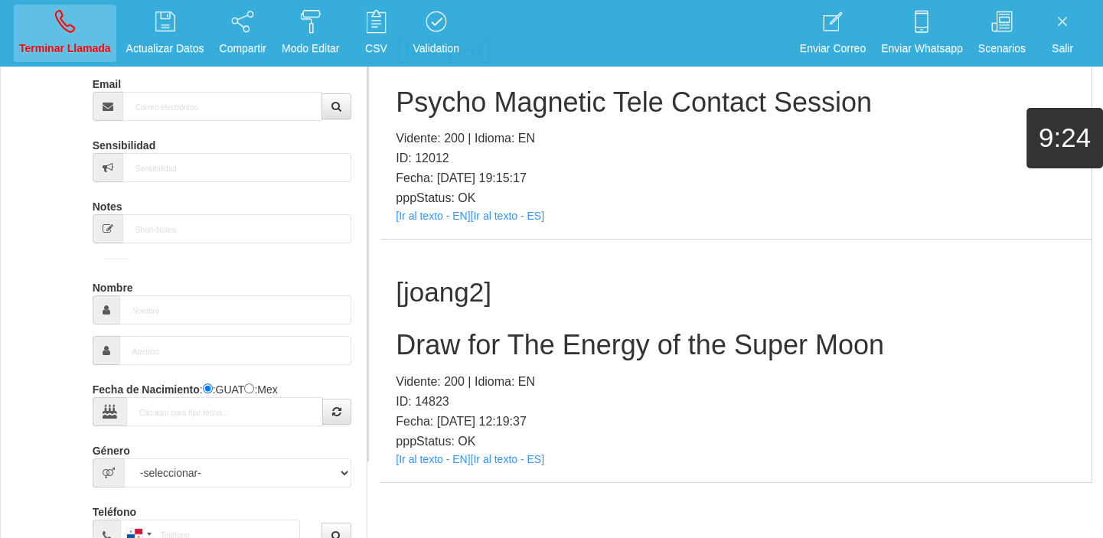
scroll to position [0, 0]
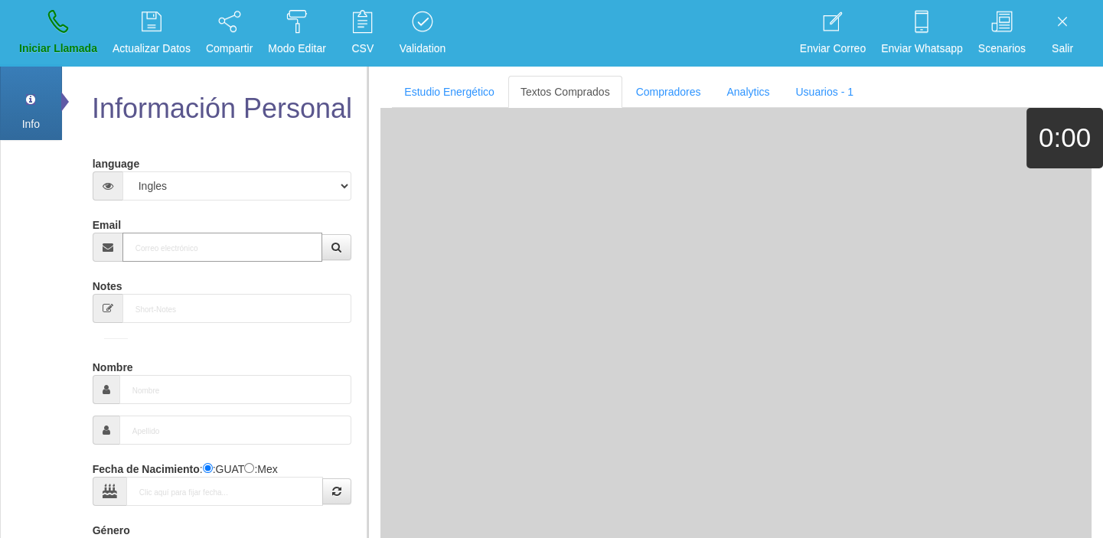
click at [173, 253] on input "Email" at bounding box center [222, 247] width 201 height 29
paste input "[EMAIL_ADDRESS][DOMAIN_NAME]"
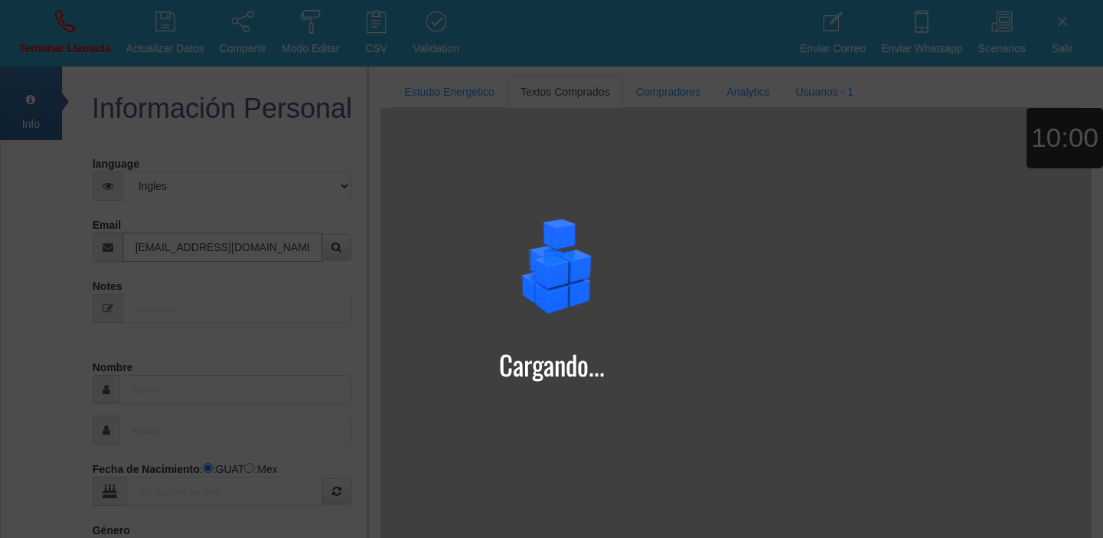
type input "[EMAIL_ADDRESS][DOMAIN_NAME]"
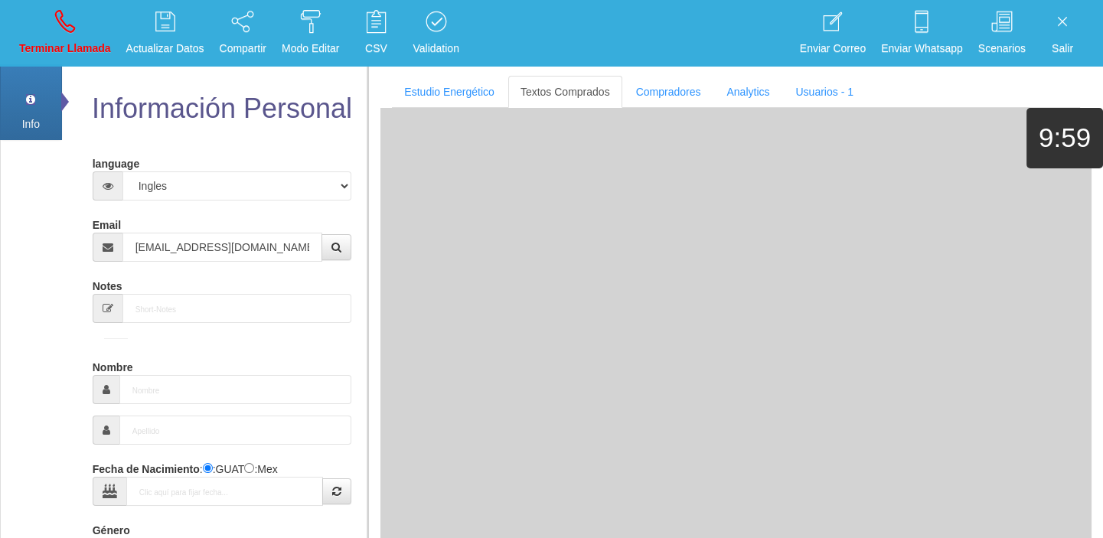
type input "2 Dic 1966"
select select
type input "Excelente Comprador"
type input "[PERSON_NAME]"
select select "1"
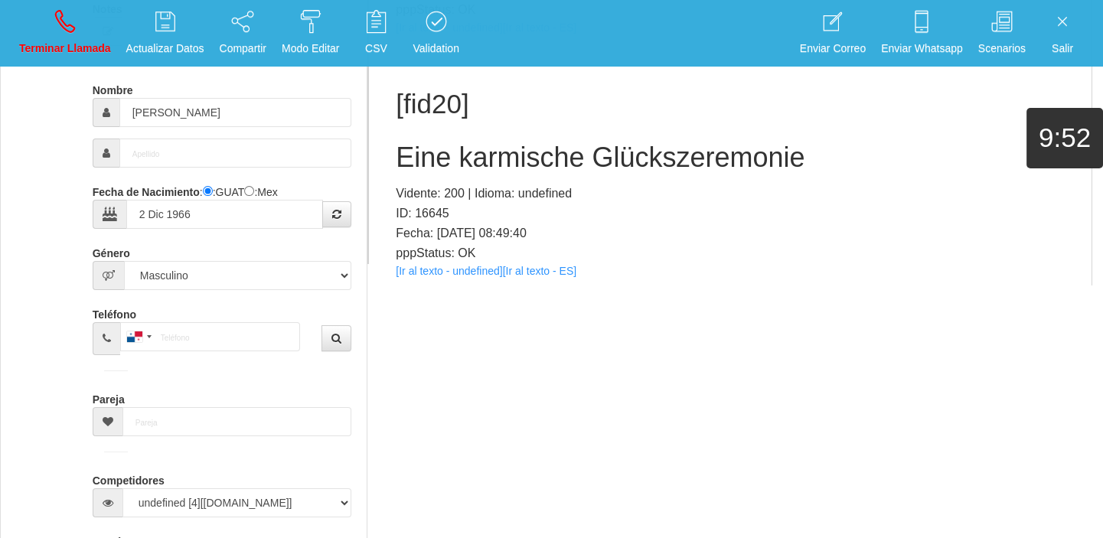
scroll to position [2213, 0]
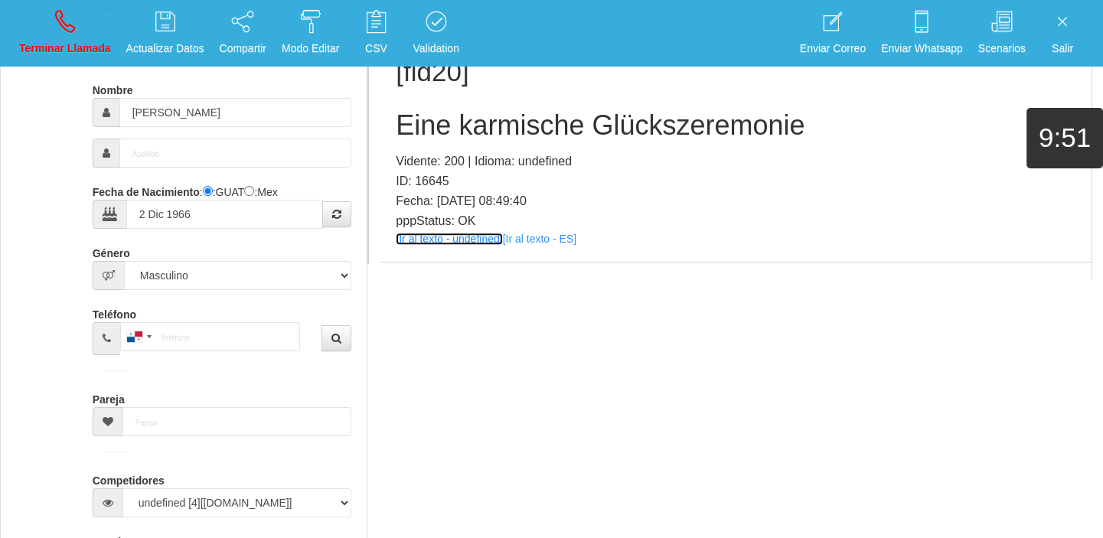
click at [461, 237] on link "[Ir al texto - undefined]" at bounding box center [449, 239] width 106 height 12
click at [430, 113] on h2 "Eine karmische Glückszeremonie" at bounding box center [736, 125] width 681 height 31
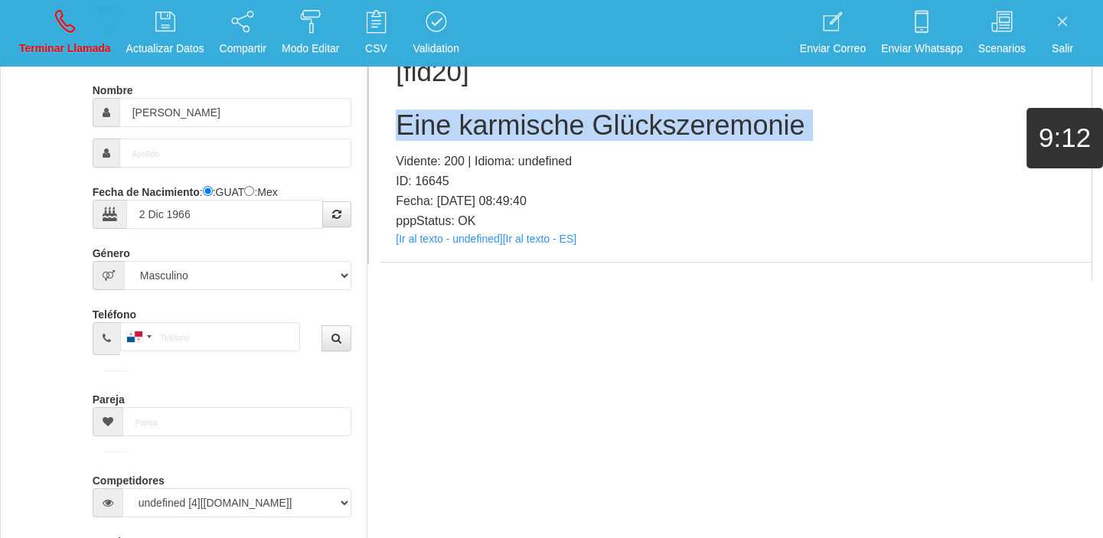
click at [430, 113] on h2 "Eine karmische Glückszeremonie" at bounding box center [736, 125] width 681 height 31
click at [81, 21] on link "Terminar Llamada" at bounding box center [65, 33] width 103 height 57
select select "0"
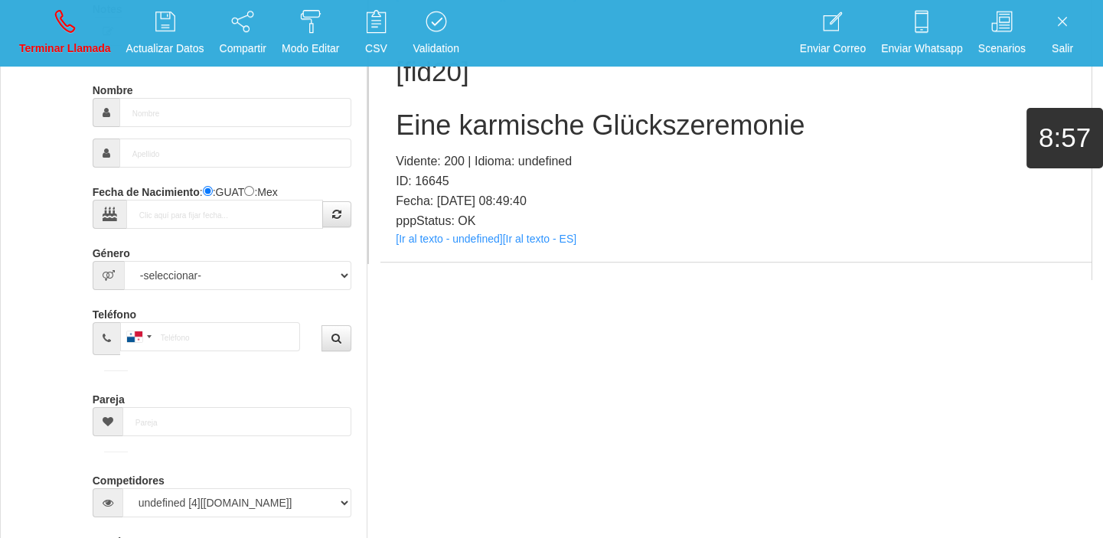
scroll to position [0, 0]
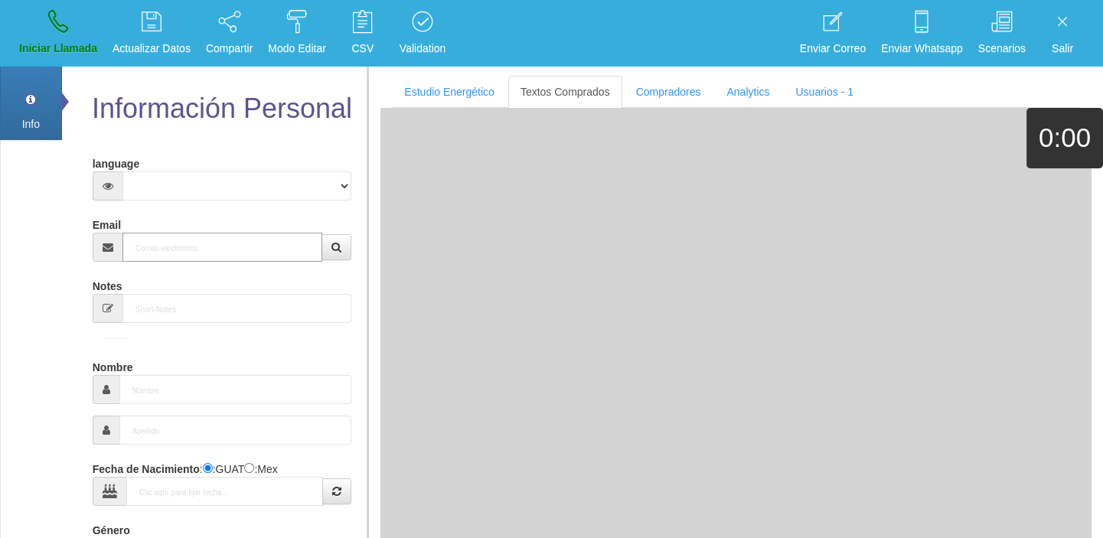
click at [217, 260] on input "Email" at bounding box center [222, 247] width 201 height 29
paste input "[EMAIL_ADDRESS][DOMAIN_NAME]"
type input "[EMAIL_ADDRESS][DOMAIN_NAME]"
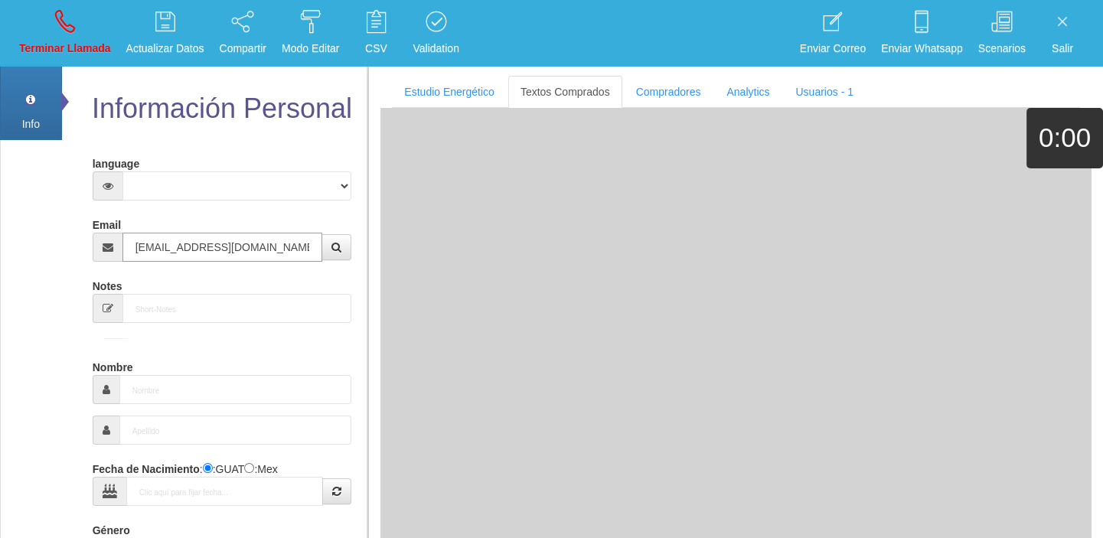
type input "[DATE]"
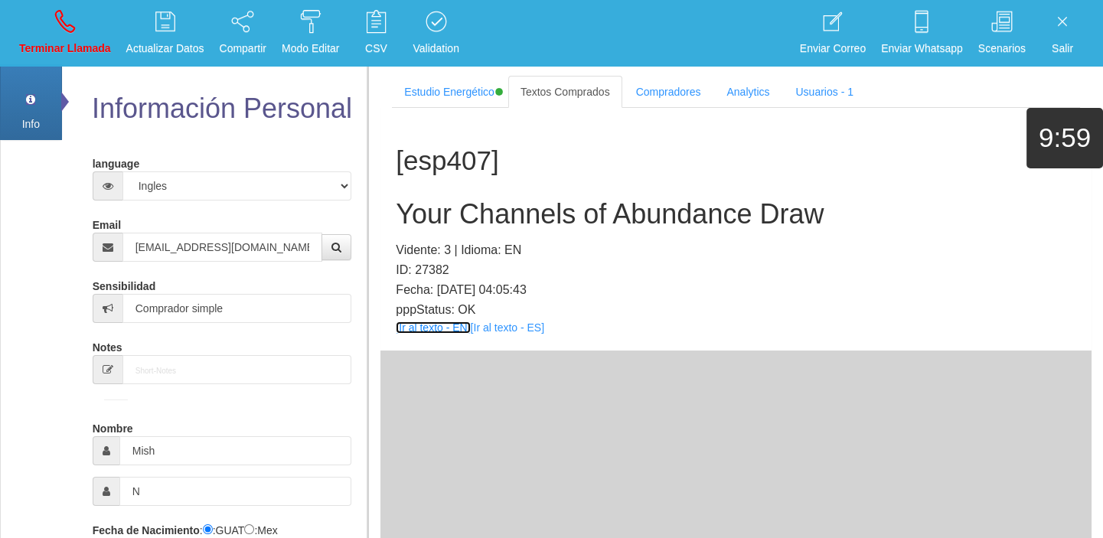
click at [443, 327] on link "[Ir al texto - EN]" at bounding box center [433, 328] width 74 height 12
click at [611, 199] on h2 "Your Channels of Abundance Draw" at bounding box center [736, 214] width 681 height 31
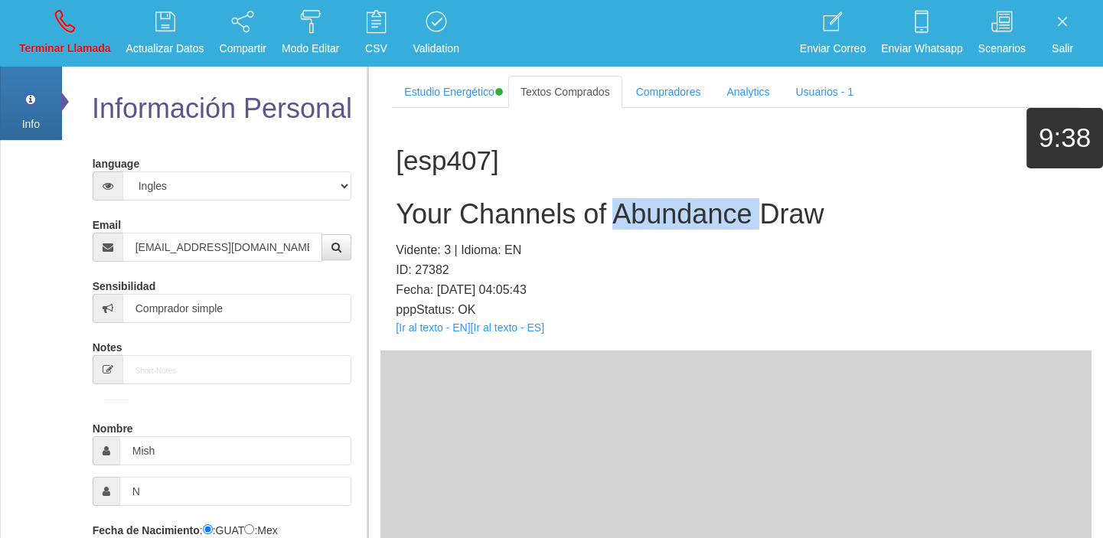
click at [611, 199] on h2 "Your Channels of Abundance Draw" at bounding box center [736, 214] width 681 height 31
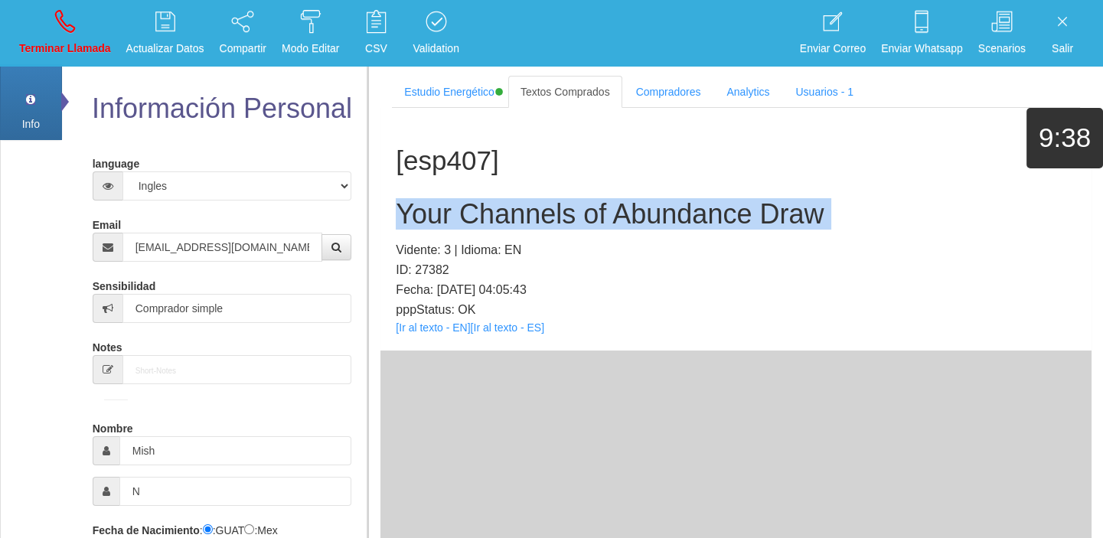
click at [611, 199] on h2 "Your Channels of Abundance Draw" at bounding box center [736, 214] width 681 height 31
drag, startPoint x: 80, startPoint y: 41, endPoint x: 602, endPoint y: 86, distance: 523.3
click at [79, 41] on p "Terminar Llamada" at bounding box center [65, 49] width 92 height 18
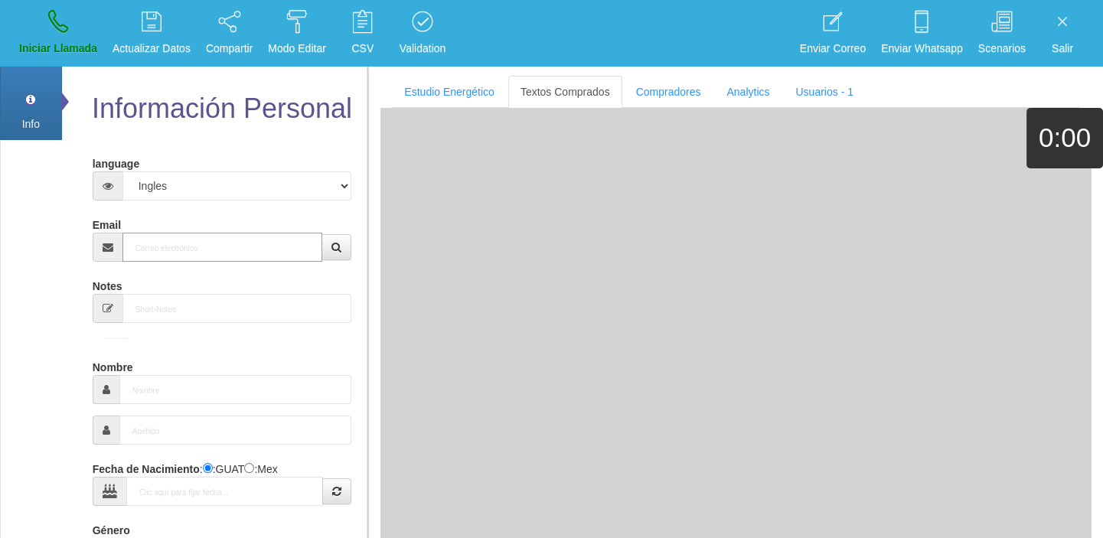
click at [306, 246] on input "Email" at bounding box center [222, 247] width 201 height 29
paste input "[EMAIL_ADDRESS][DOMAIN_NAME]"
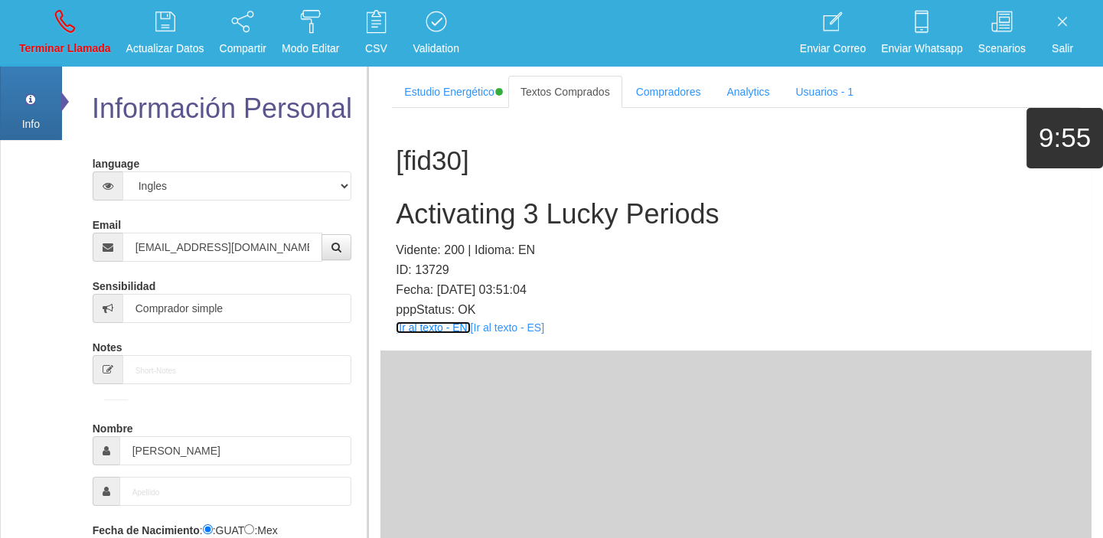
click at [449, 324] on link "[Ir al texto - EN]" at bounding box center [433, 328] width 74 height 12
click at [560, 220] on h2 "Activating 3 Lucky Periods" at bounding box center [736, 214] width 681 height 31
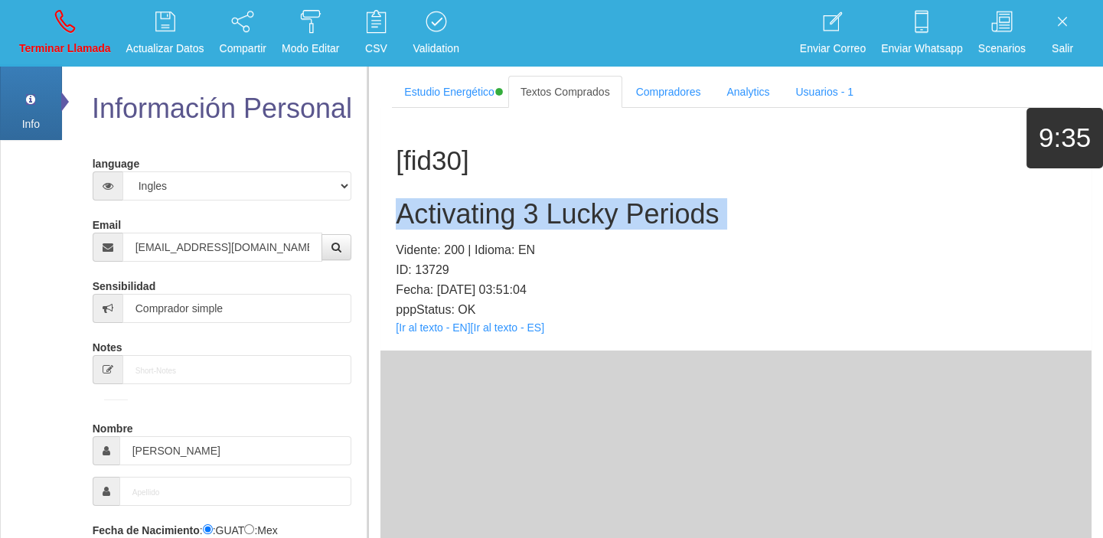
click at [560, 220] on h2 "Activating 3 Lucky Periods" at bounding box center [736, 214] width 681 height 31
drag, startPoint x: 83, startPoint y: 25, endPoint x: 86, endPoint y: 77, distance: 51.4
click at [83, 25] on link "Terminar Llamada" at bounding box center [65, 33] width 103 height 57
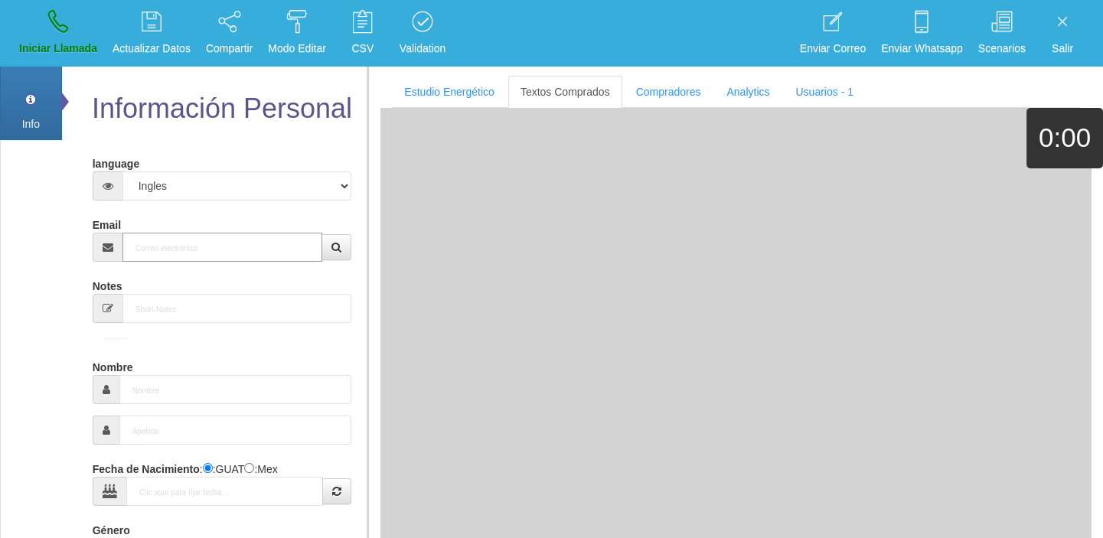
click at [230, 250] on input "Email" at bounding box center [222, 247] width 201 height 29
paste input "[EMAIL_ADDRESS][DOMAIN_NAME]"
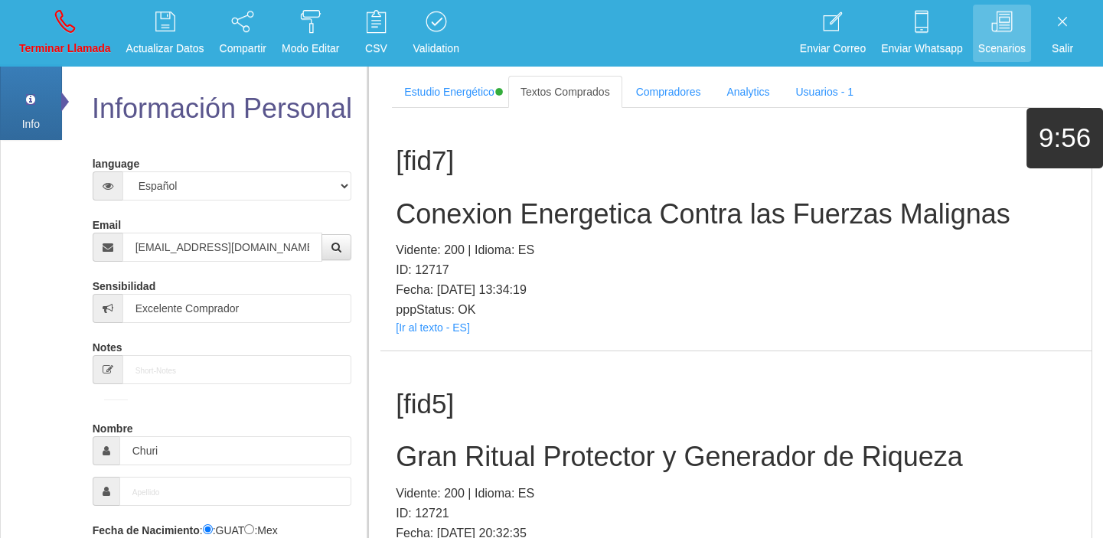
scroll to position [1870, 0]
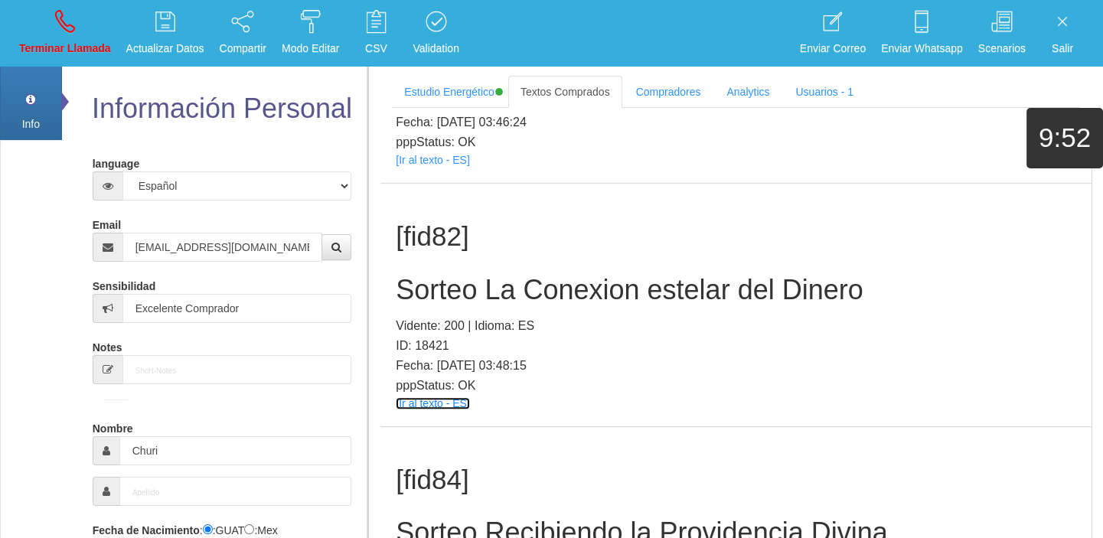
click at [456, 404] on link "[Ir al texto - ES]" at bounding box center [432, 403] width 73 height 12
click at [495, 270] on div "[fid82] Sorteo La Conexion estelar del Dinero Vidente: 200 | Idioma: ES ID: 184…" at bounding box center [736, 305] width 711 height 243
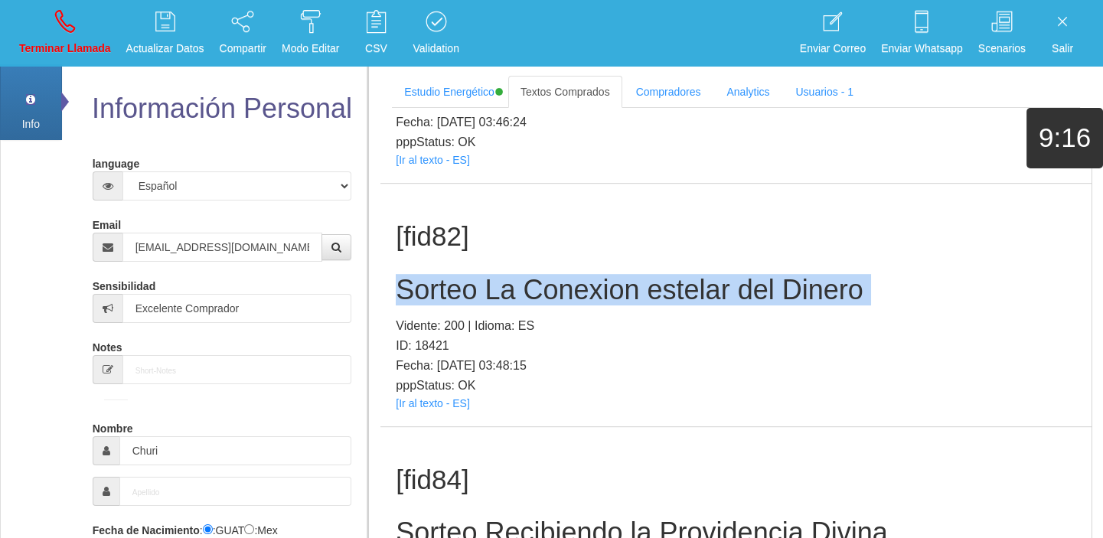
click at [495, 270] on div "[fid82] Sorteo La Conexion estelar del Dinero Vidente: 200 | Idioma: ES ID: 184…" at bounding box center [736, 305] width 711 height 243
click at [38, 37] on link "Terminar Llamada" at bounding box center [65, 33] width 103 height 57
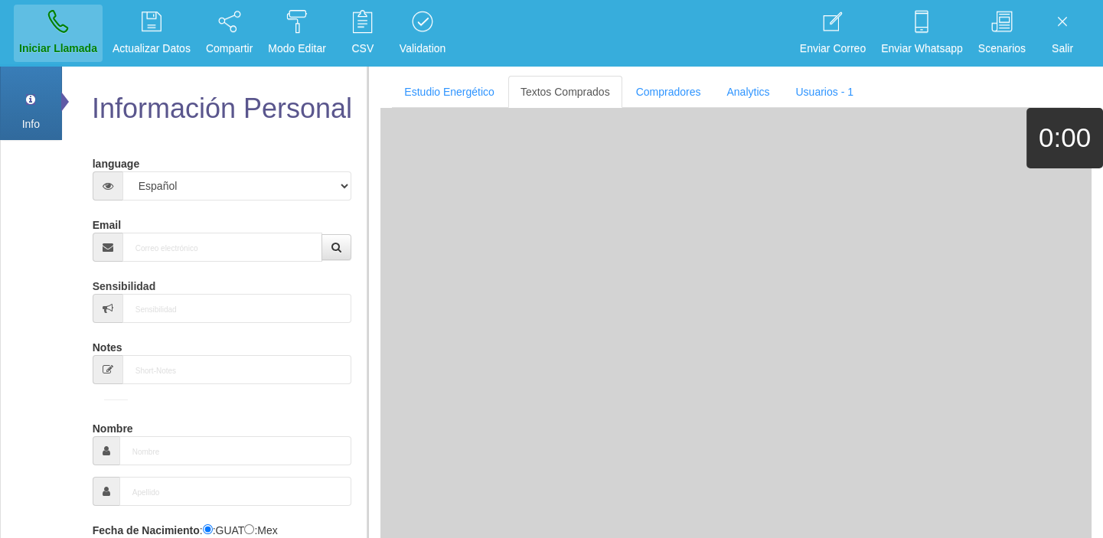
scroll to position [0, 0]
